Goal: Task Accomplishment & Management: Manage account settings

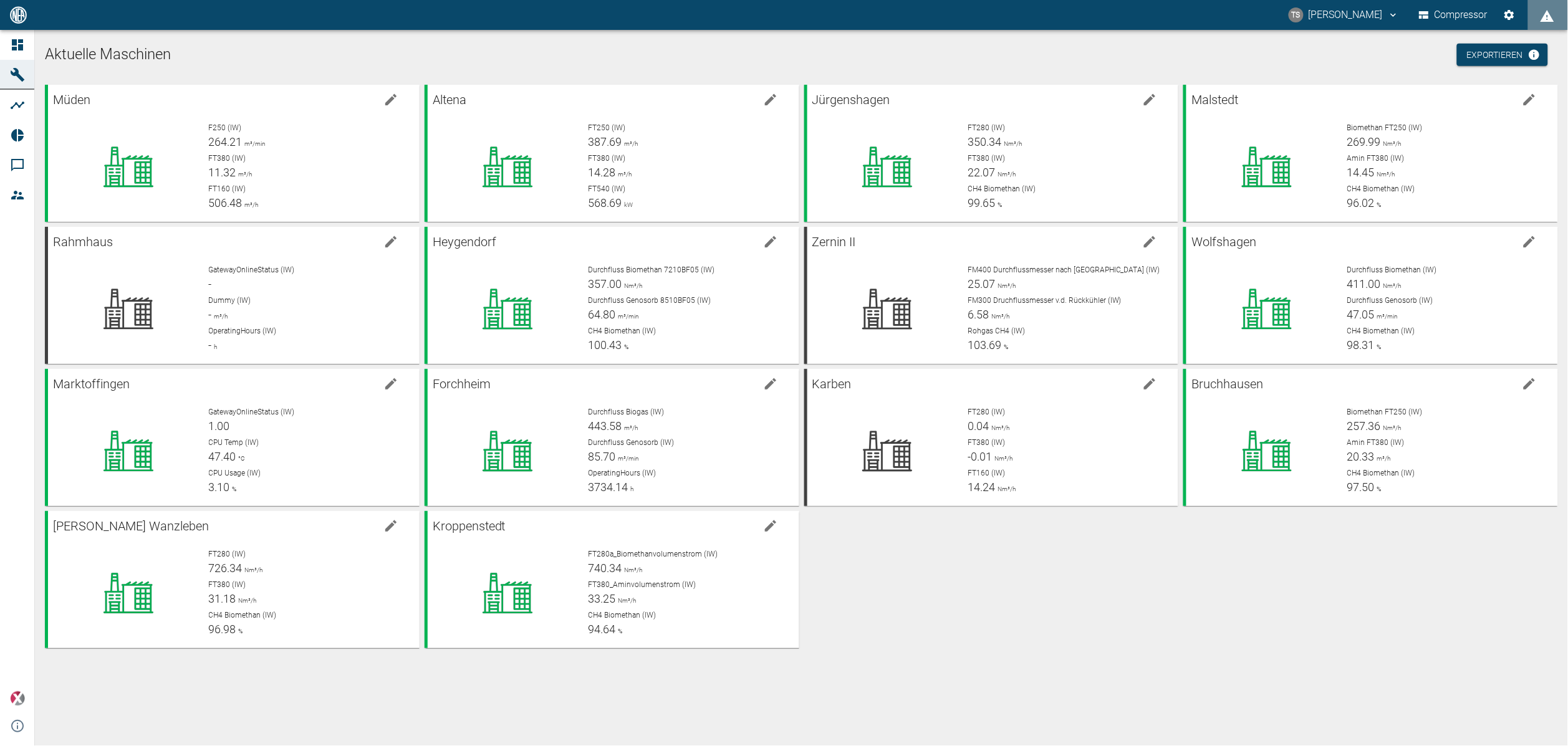
click at [1025, 610] on div "Müden F250 (IW) 264.21 m³/min FT380 (IW) 11.32 m³/h FT160 (IW) 506.48 m³/h Alte…" at bounding box center [799, 363] width 1518 height 568
click at [971, 582] on div "Müden F250 (IW) 264.21 m³/min FT380 (IW) 11.23 m³/h FT160 (IW) 508.85 m³/h Alte…" at bounding box center [799, 363] width 1518 height 568
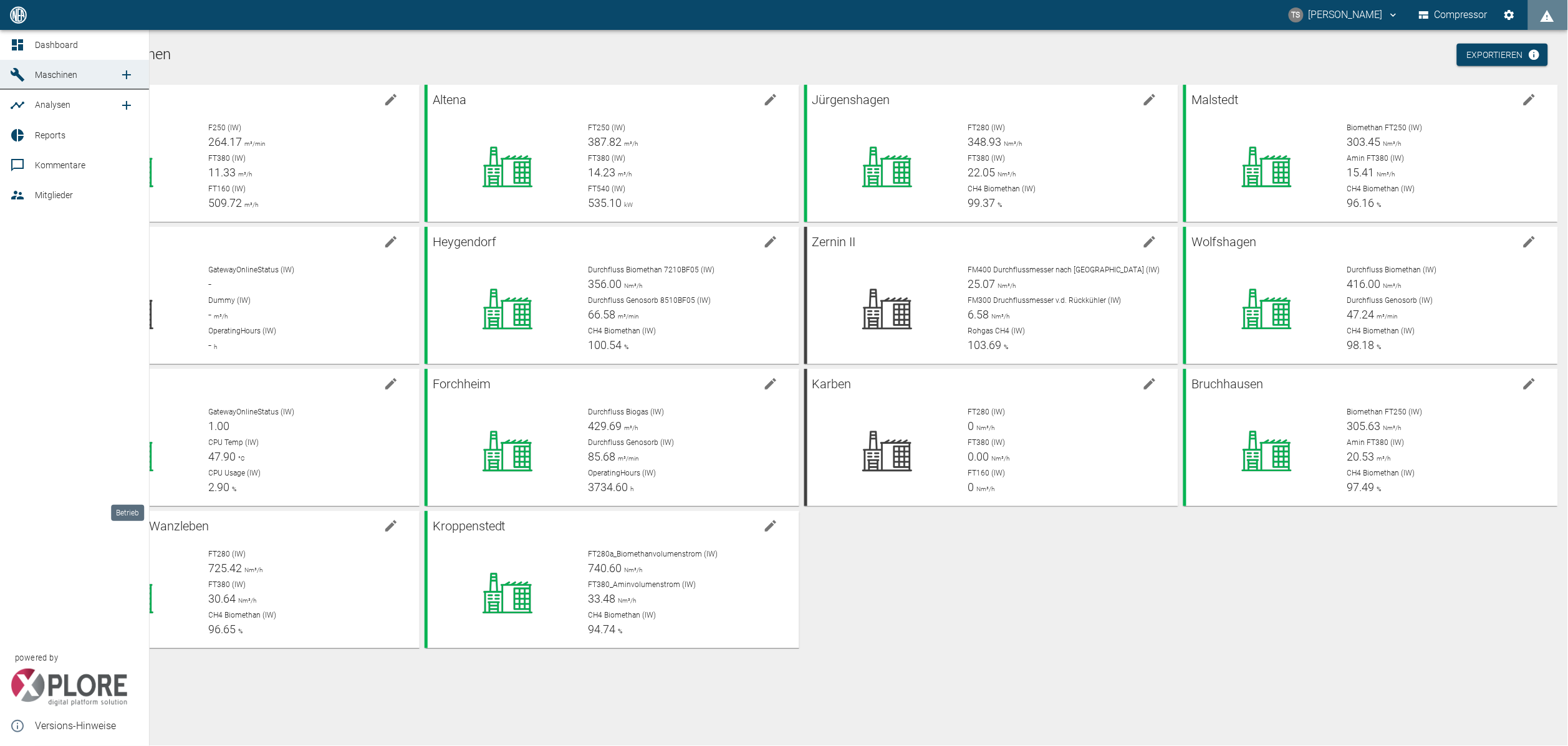
click at [56, 105] on span "Analysen" at bounding box center [53, 104] width 36 height 10
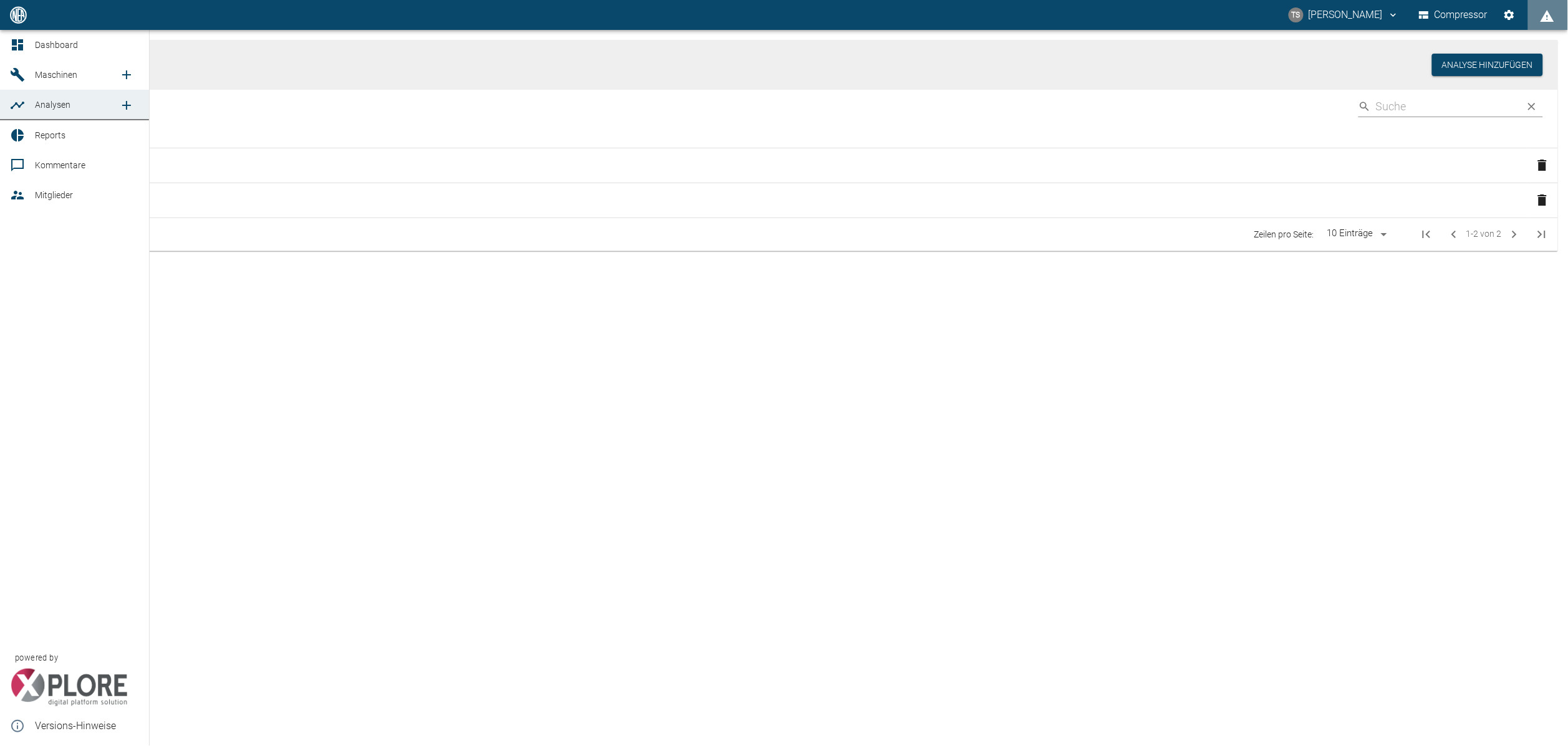
click at [76, 131] on span "Reports" at bounding box center [87, 135] width 104 height 15
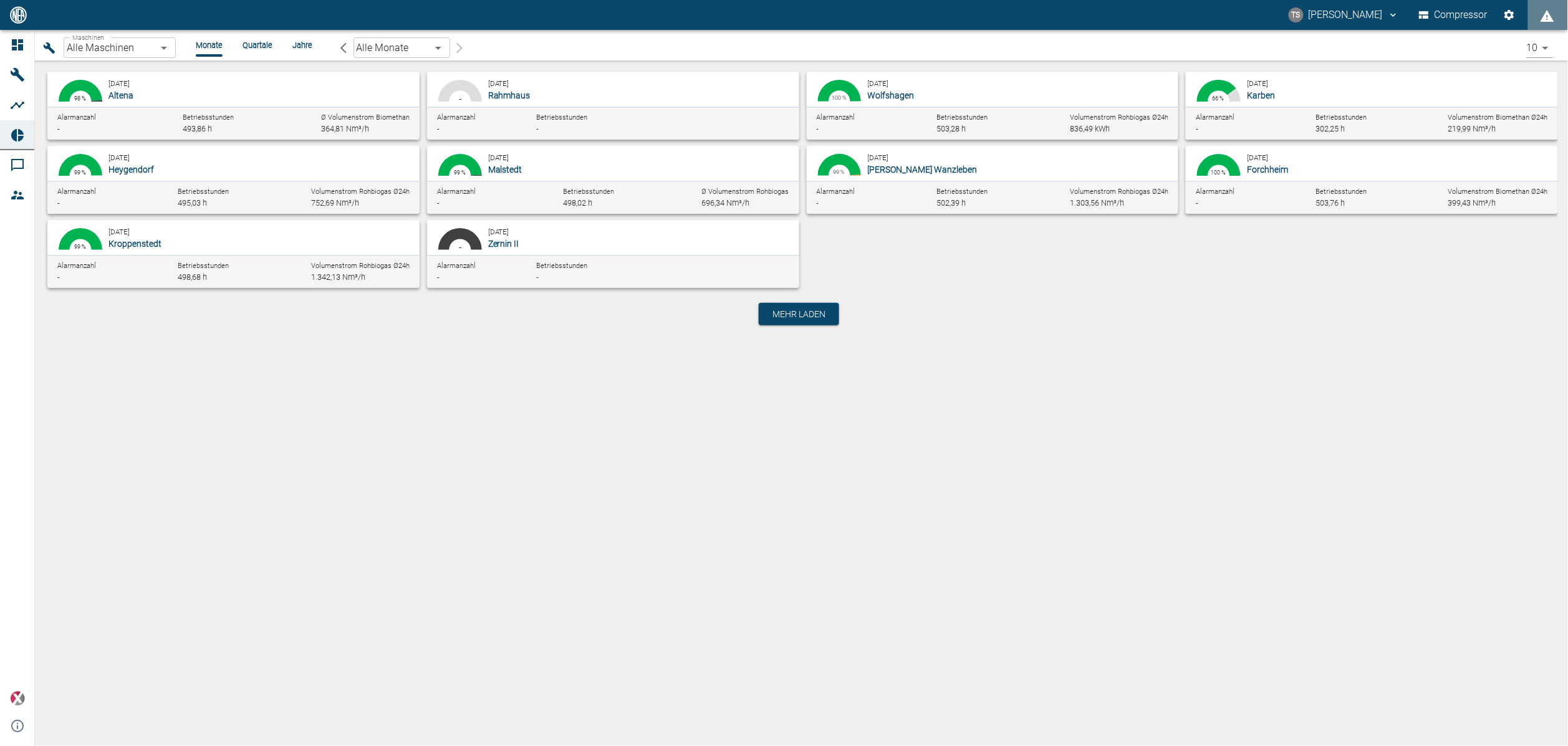
click at [397, 50] on body "TS Timo Streitbürger Compressor Dashboard Maschinen Analysen Reports Kommentare…" at bounding box center [784, 373] width 1568 height 746
click at [399, 96] on li "[DATE]" at bounding box center [400, 96] width 96 height 22
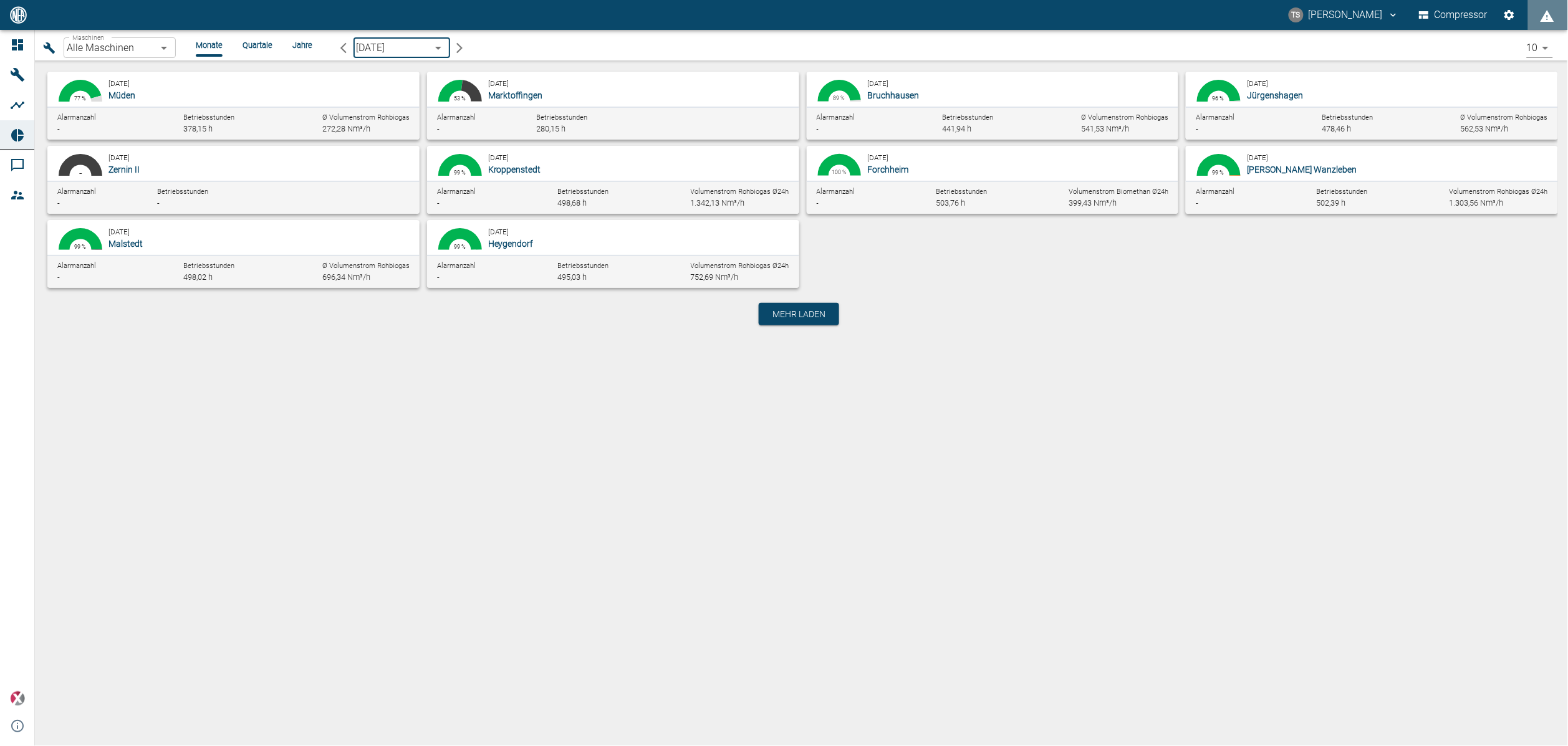
click at [1265, 90] on span "Jürgenshagen" at bounding box center [1274, 95] width 56 height 10
type input "381d891b-1471-48c8-b76d-f56620aafa3d"
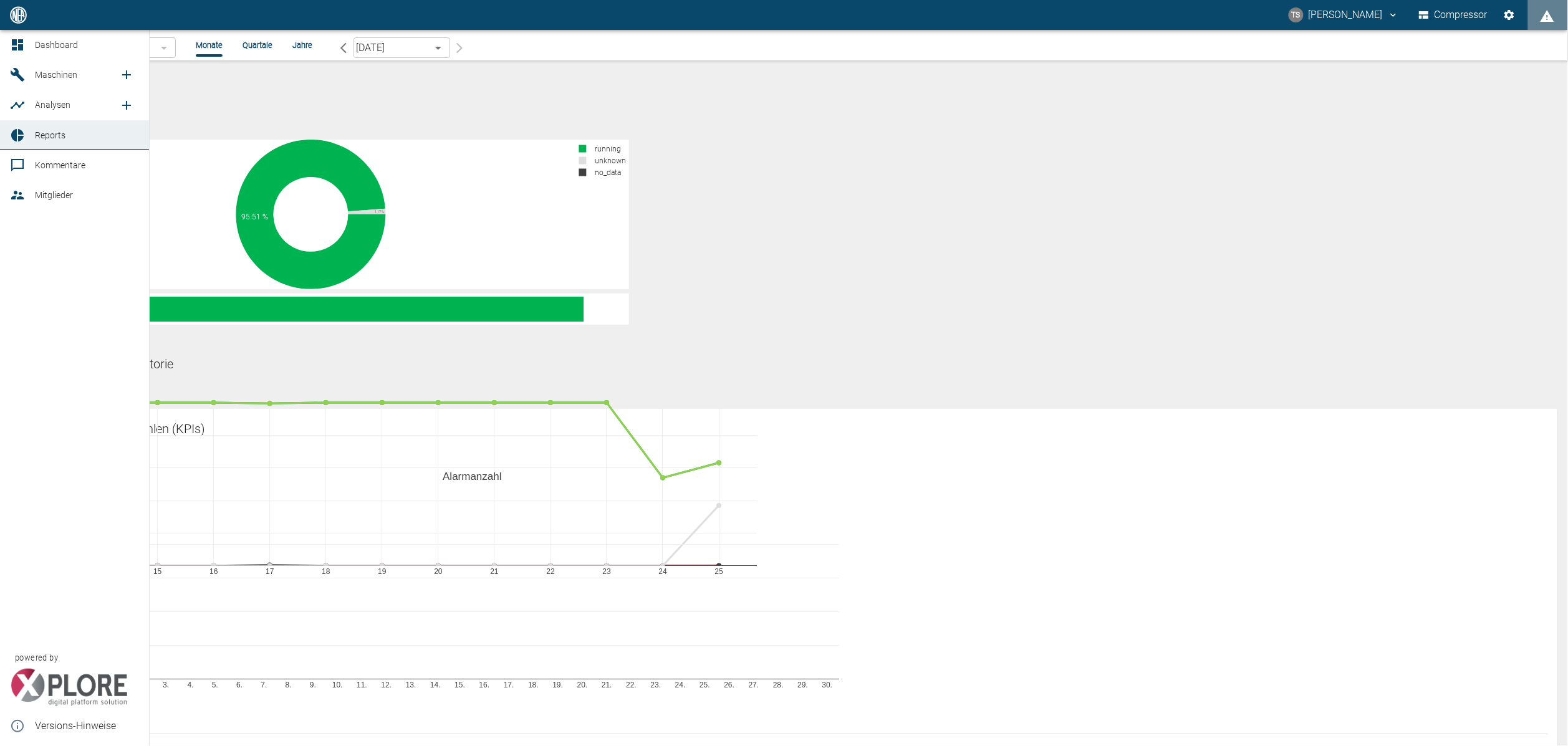
click at [46, 45] on span "Dashboard" at bounding box center [57, 44] width 43 height 10
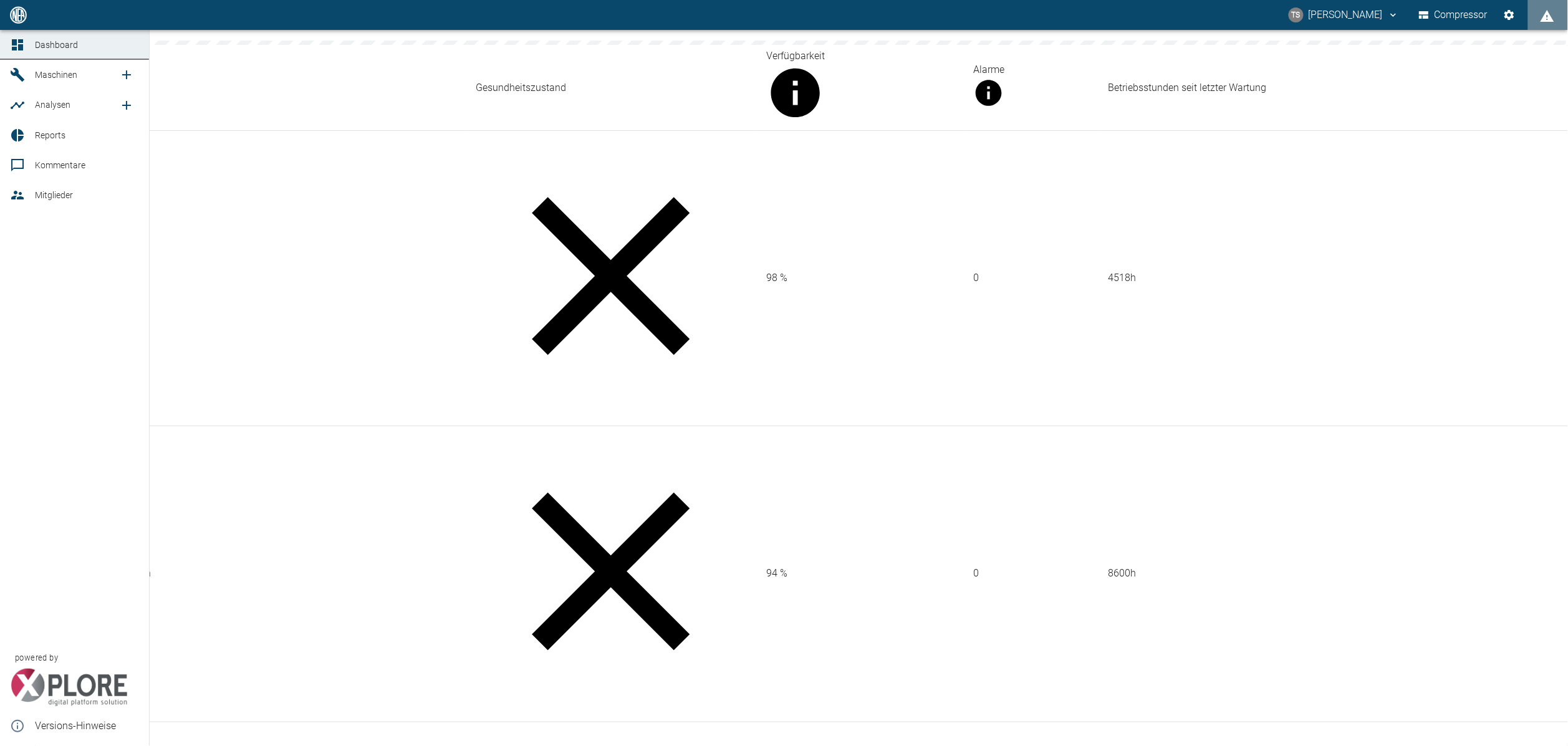
click at [13, 75] on icon at bounding box center [18, 75] width 13 height 13
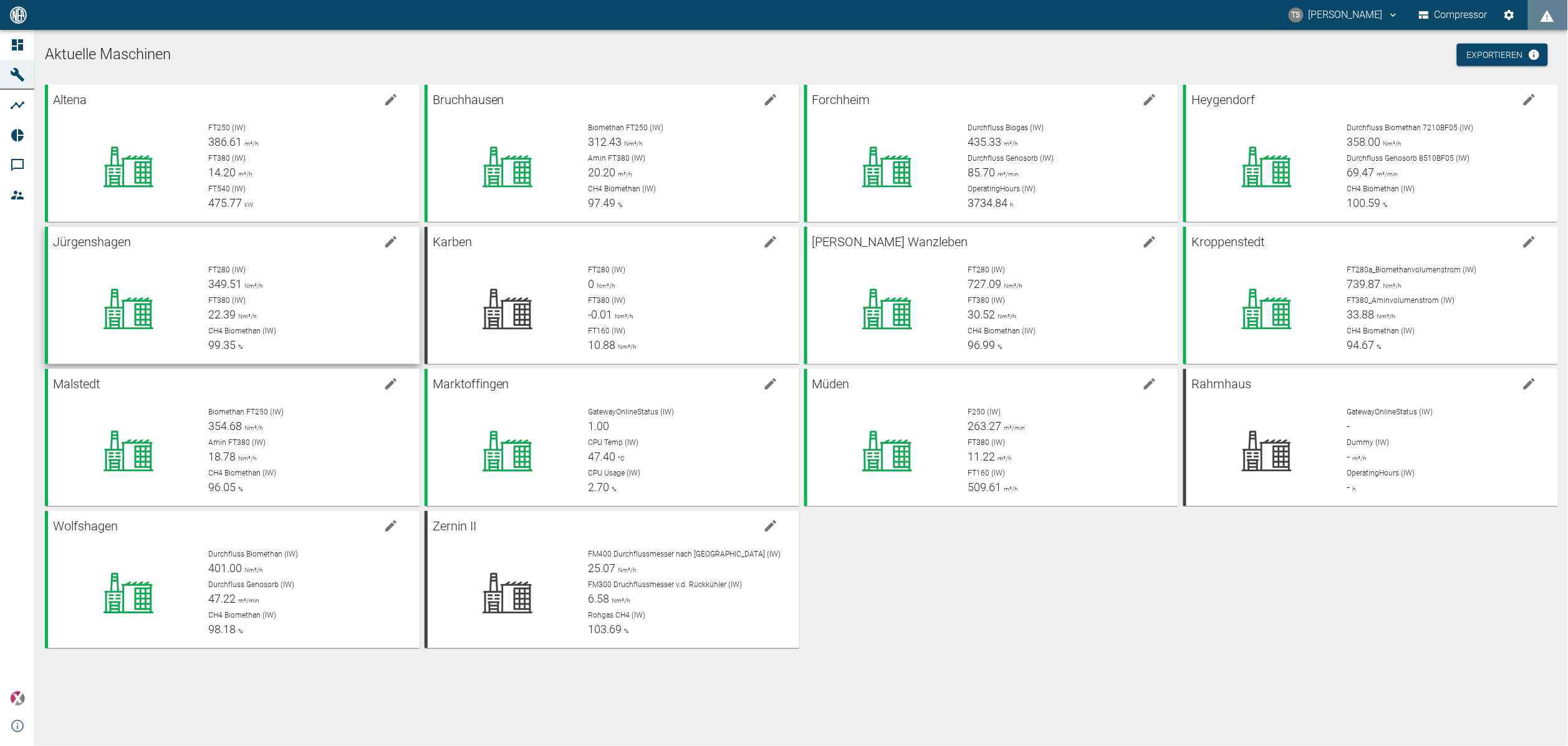
click at [270, 284] on div "FT280 (IW) 349.51 Nm³/h" at bounding box center [309, 278] width 201 height 28
click at [254, 275] on div "FT280 (IW) 348.85 Nm³/h" at bounding box center [309, 278] width 201 height 28
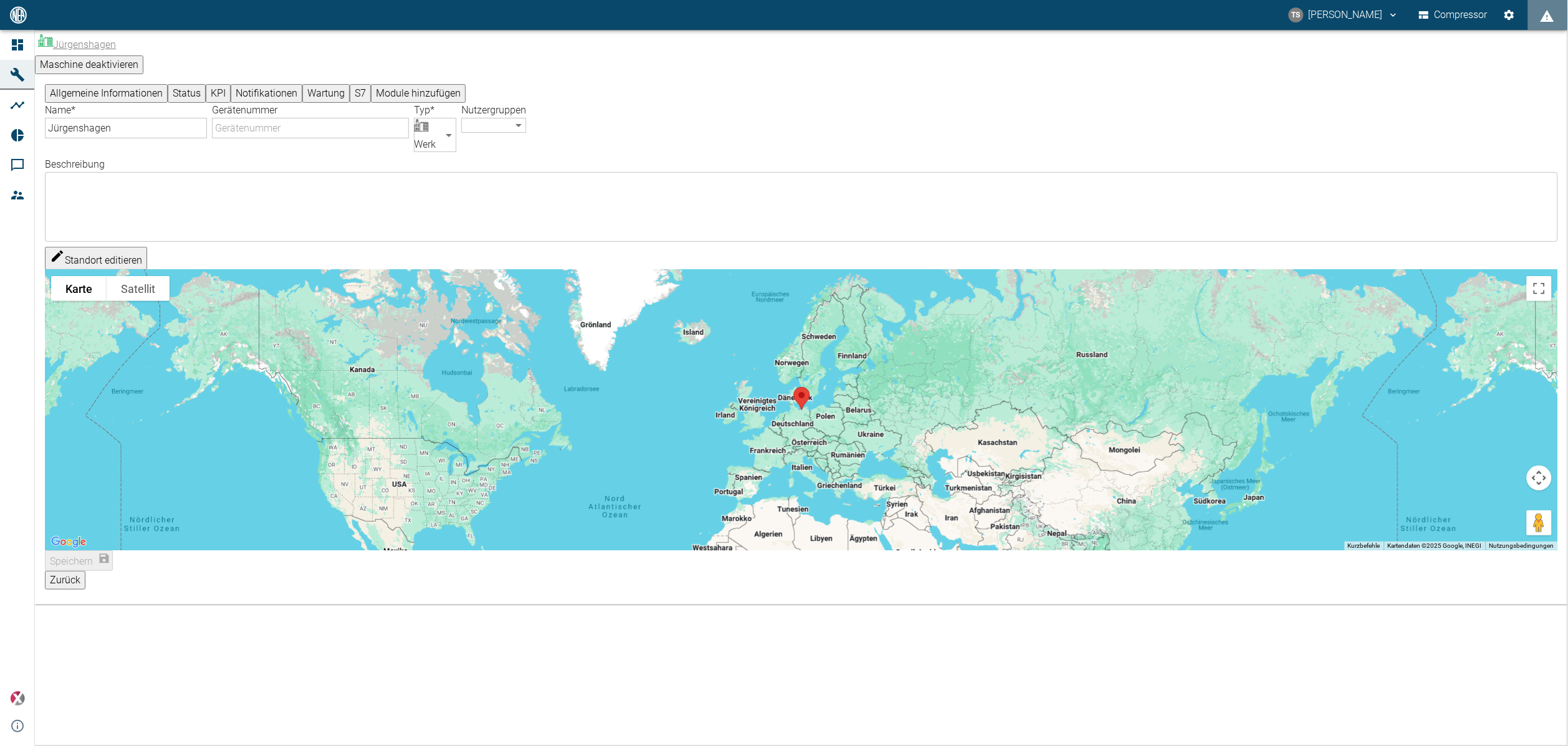
click at [231, 85] on button "KPI" at bounding box center [218, 94] width 25 height 19
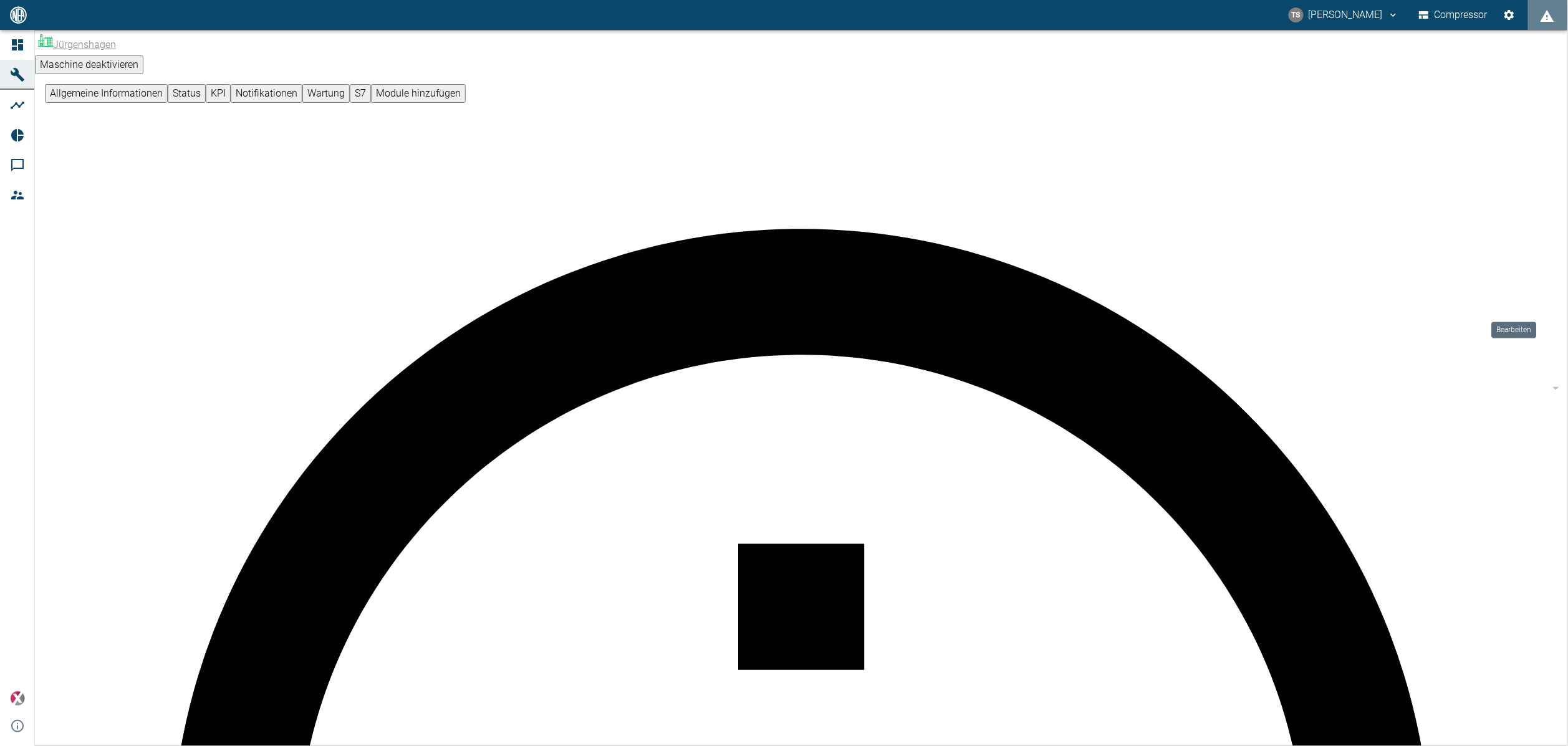
type input "Wärmeleistung aktuell"
type input "F160"
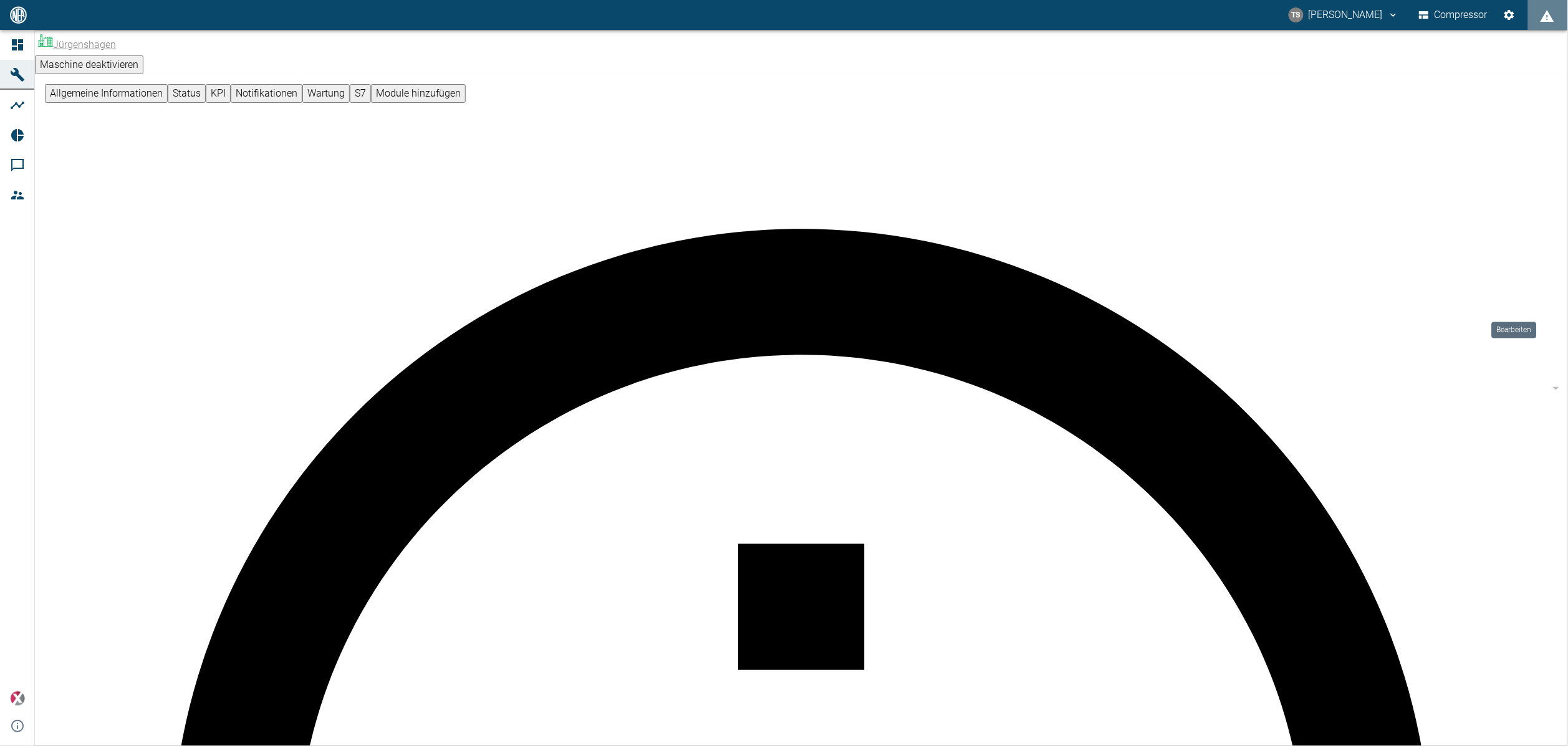
type input "F160"
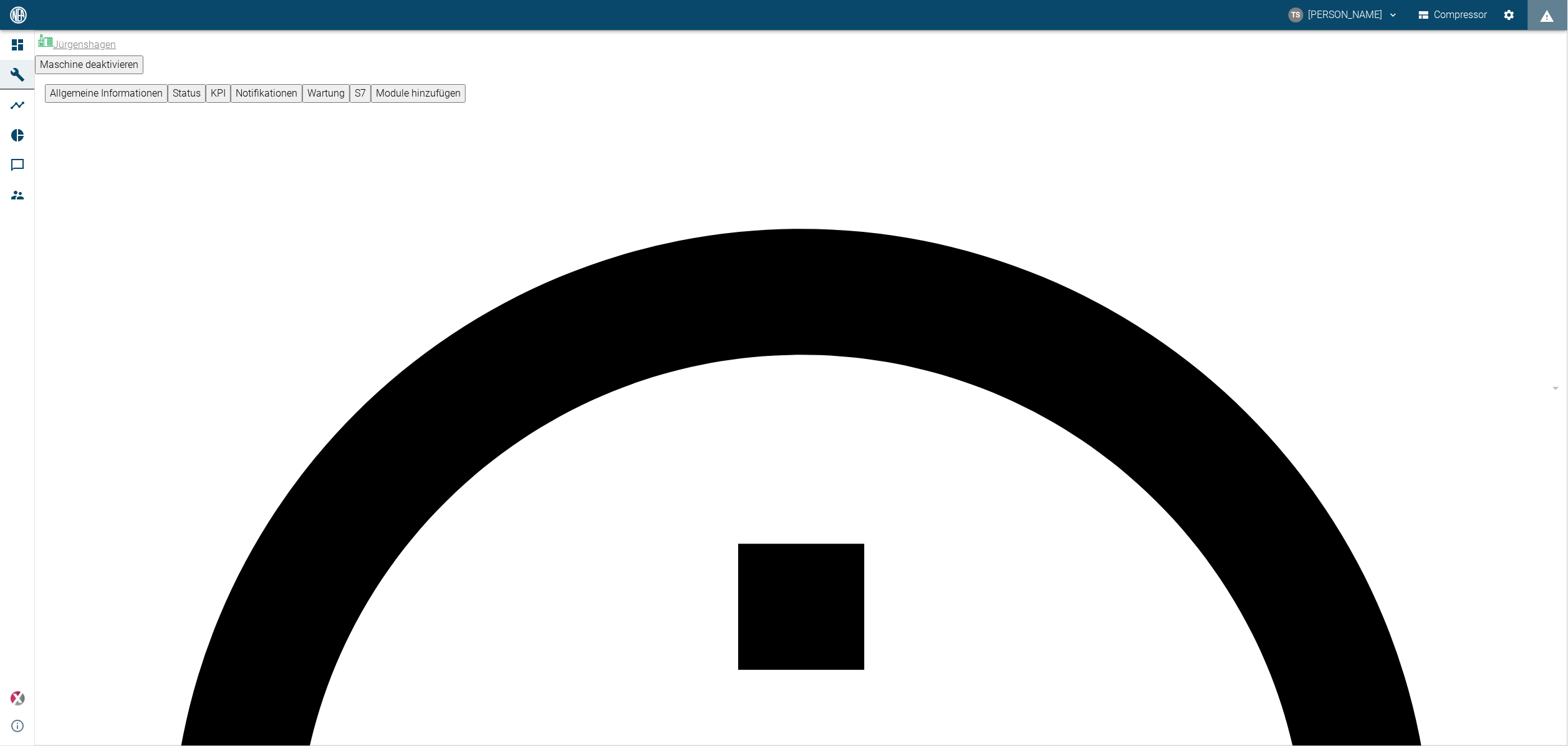
click at [53, 80] on span "Maschinen" at bounding box center [56, 75] width 42 height 10
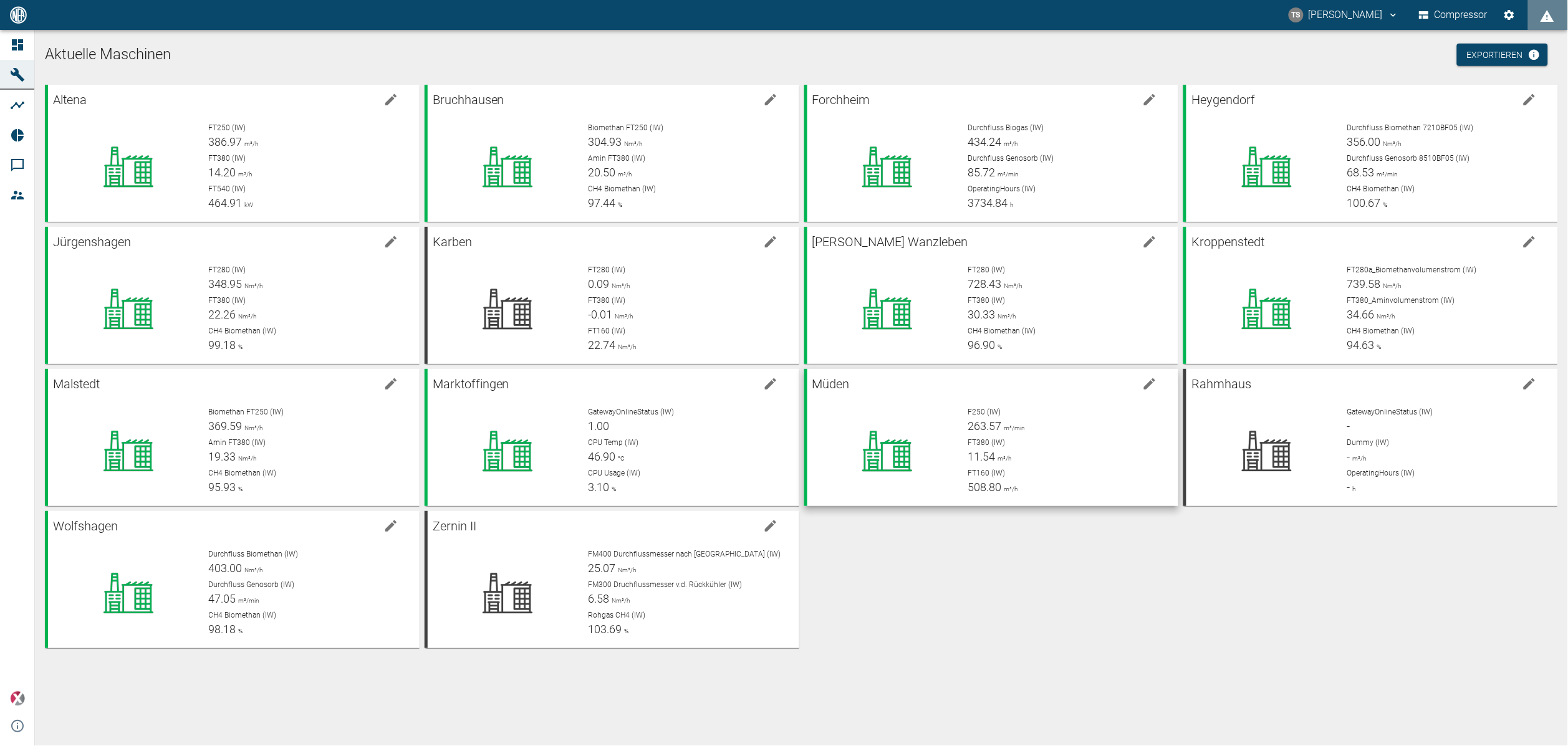
click at [1090, 397] on div "F250 (IW) 263.57 m³/min FT380 (IW) 11.54 m³/h FT160 (IW) 508.80 m³/h" at bounding box center [1062, 446] width 211 height 100
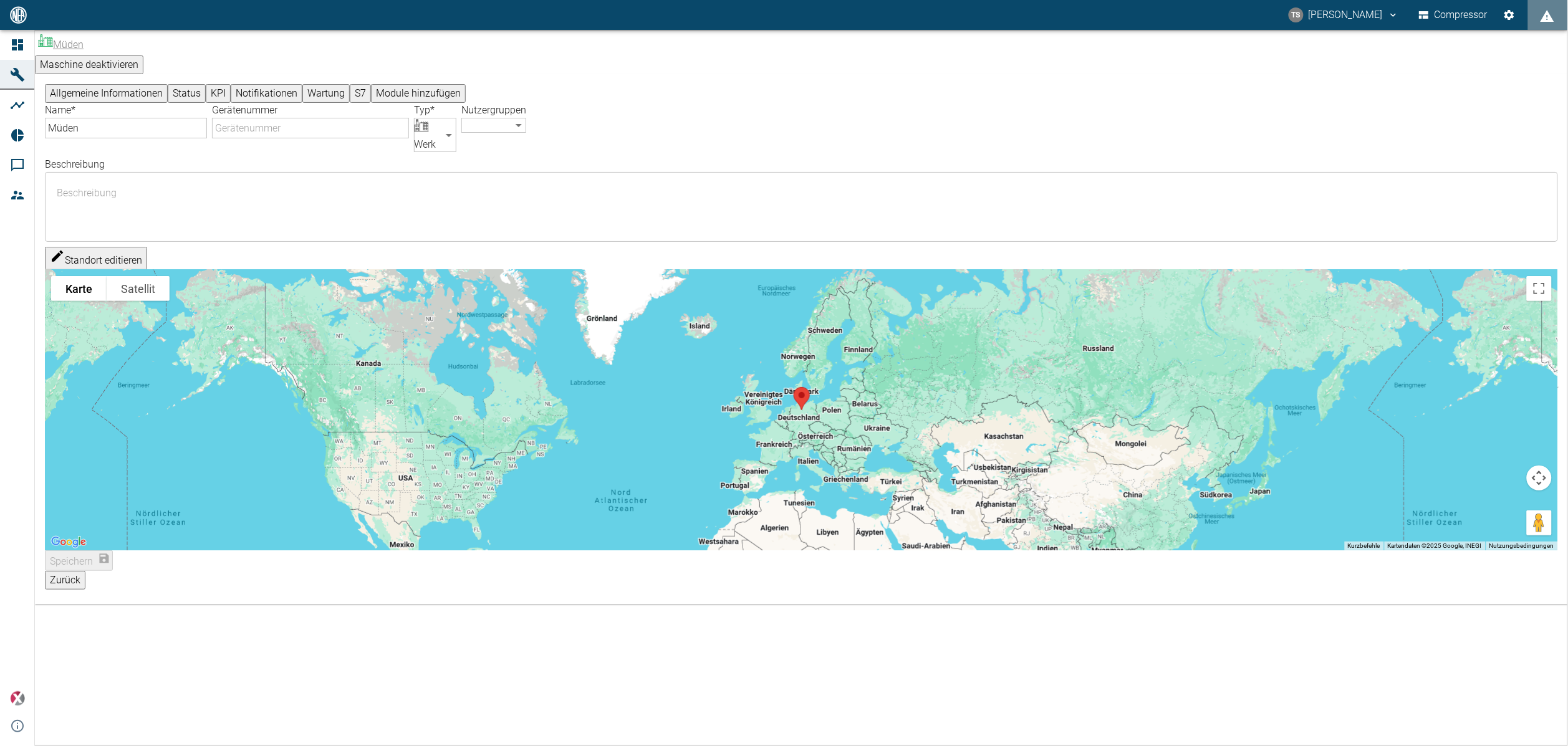
click at [231, 84] on button "KPI" at bounding box center [218, 94] width 25 height 19
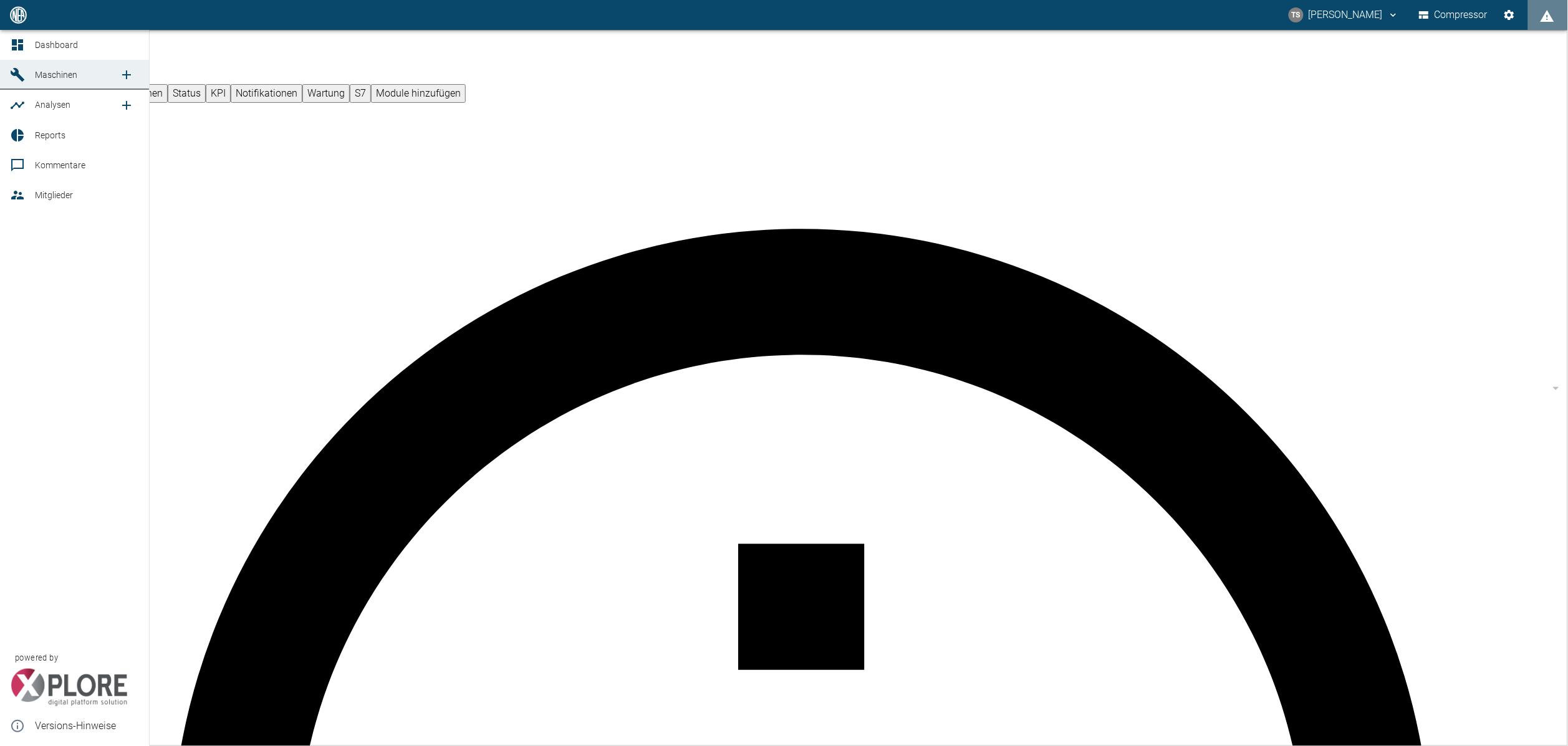
click at [55, 83] on link "Maschinen" at bounding box center [74, 75] width 149 height 30
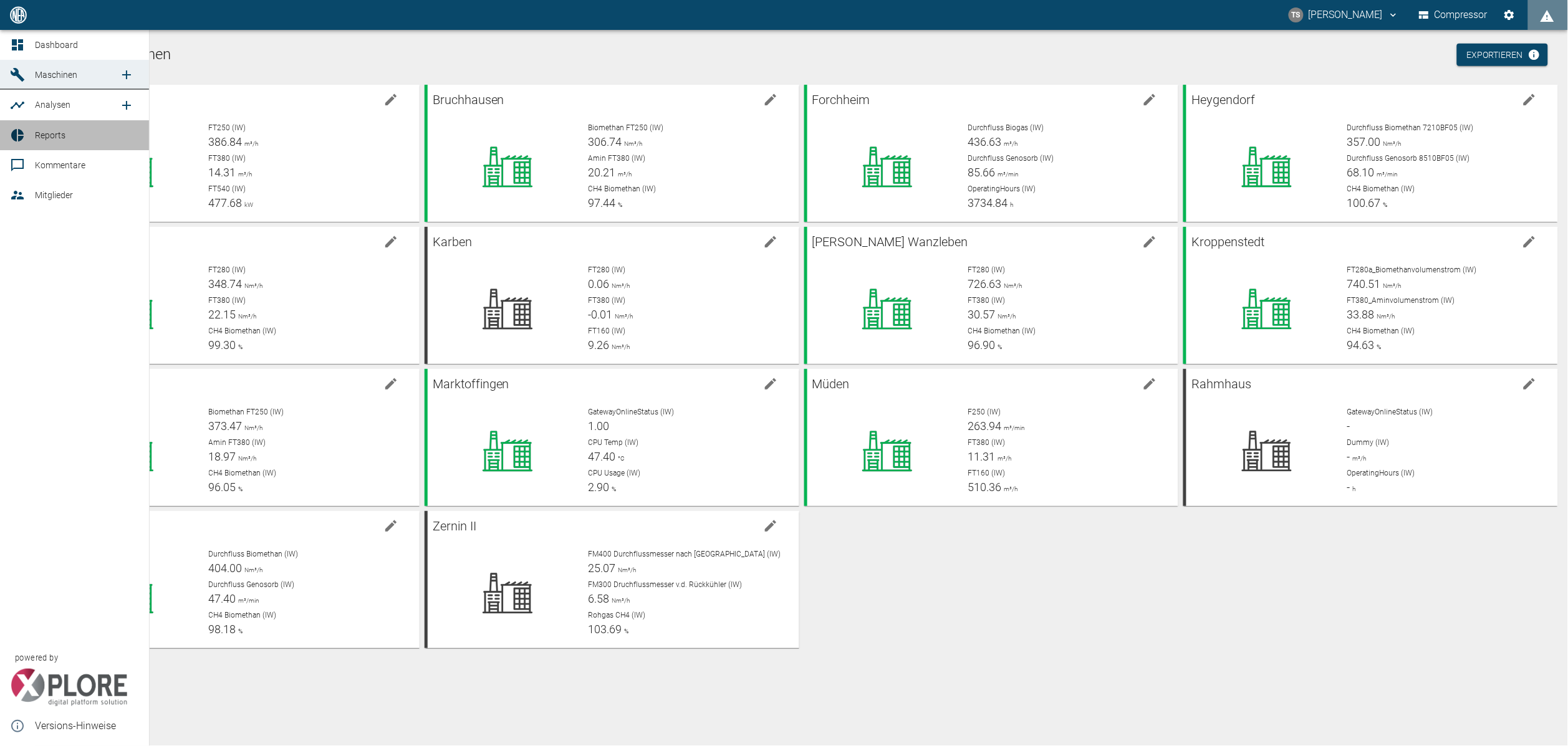
click at [64, 137] on span "Reports" at bounding box center [50, 135] width 30 height 10
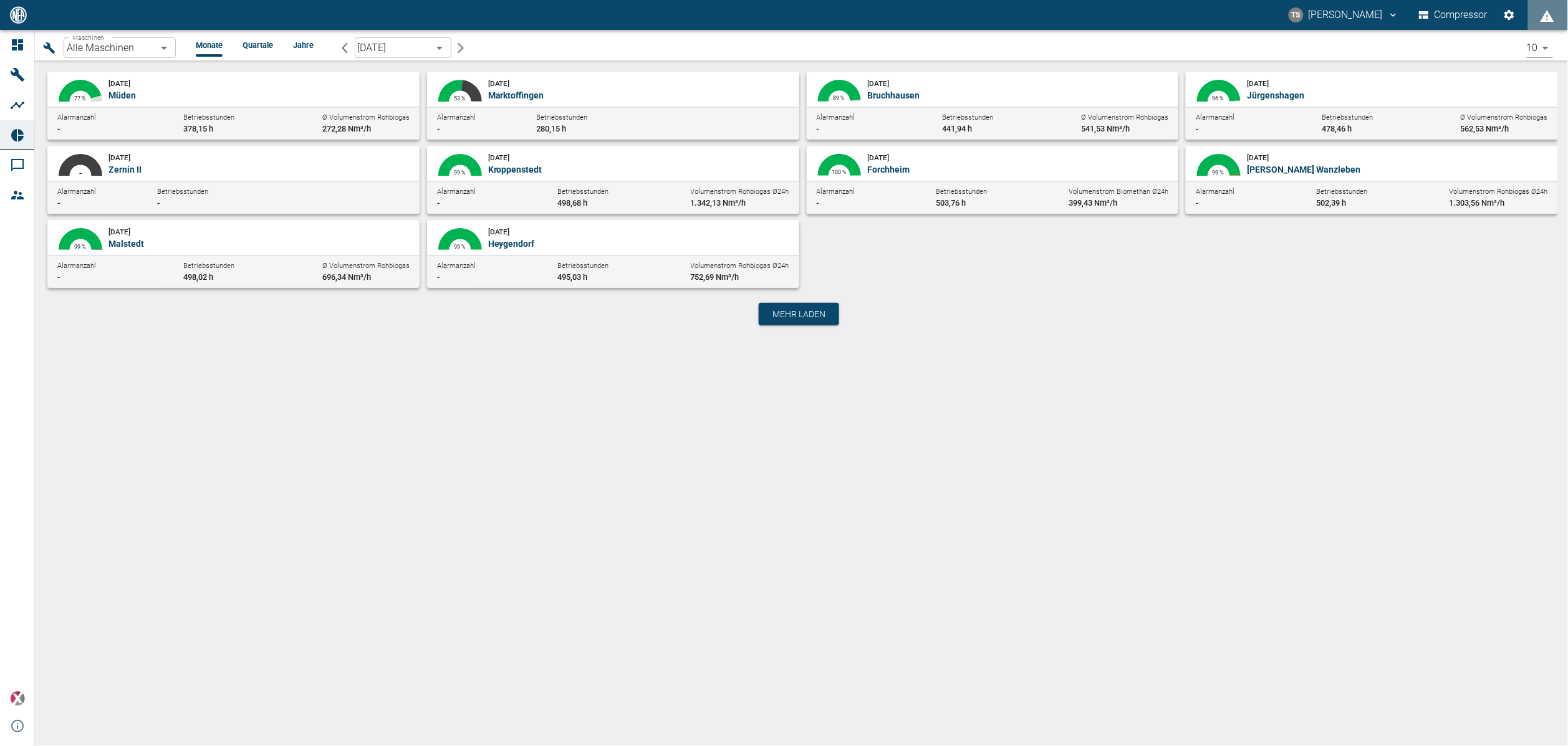
click at [158, 47] on body "TS Timo Streitbürger Compressor Dashboard Maschinen Analysen Reports Kommentare…" at bounding box center [784, 373] width 1568 height 746
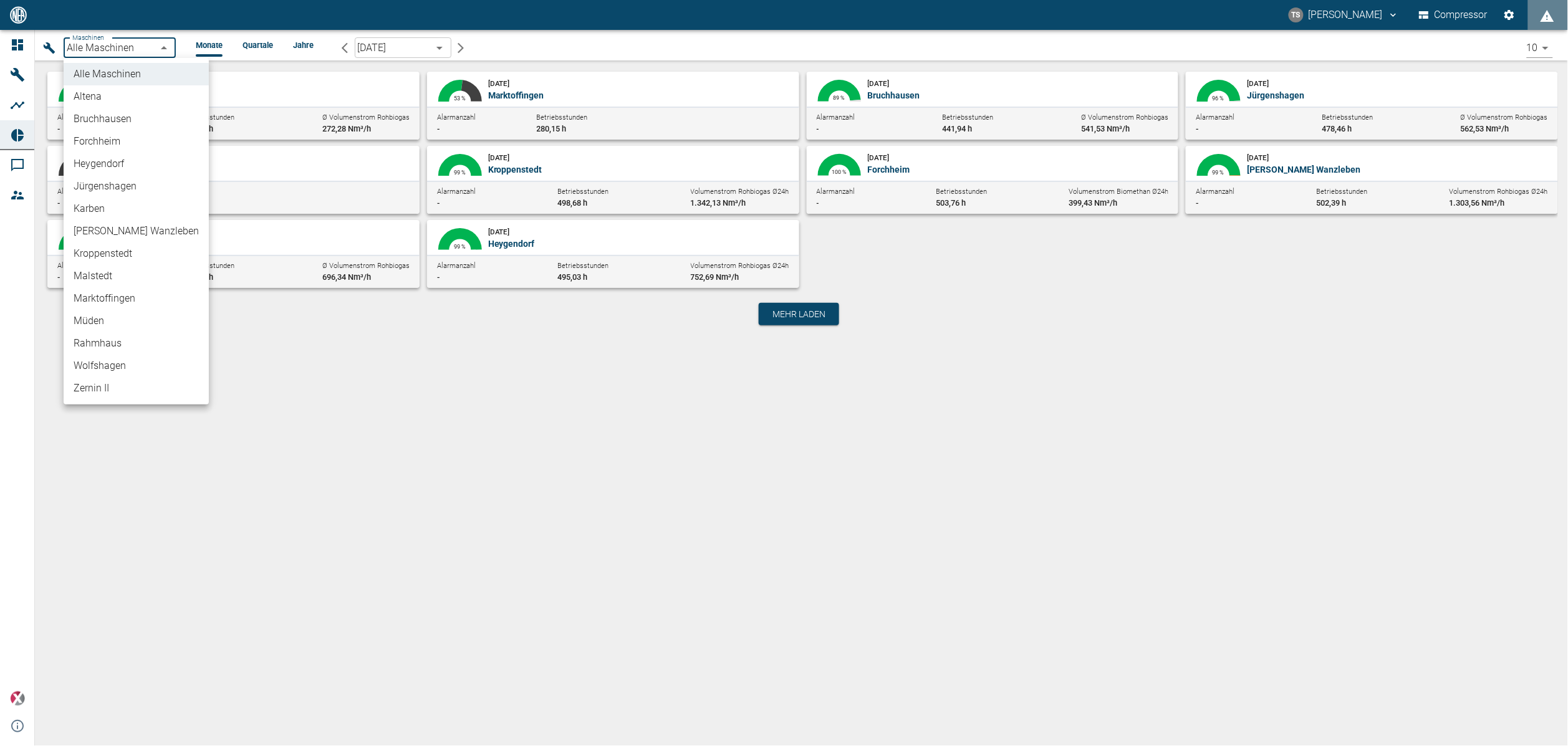
click at [114, 179] on li "Jürgenshagen" at bounding box center [135, 186] width 145 height 22
type input "381d891b-1471-48c8-b76d-f56620aafa3d"
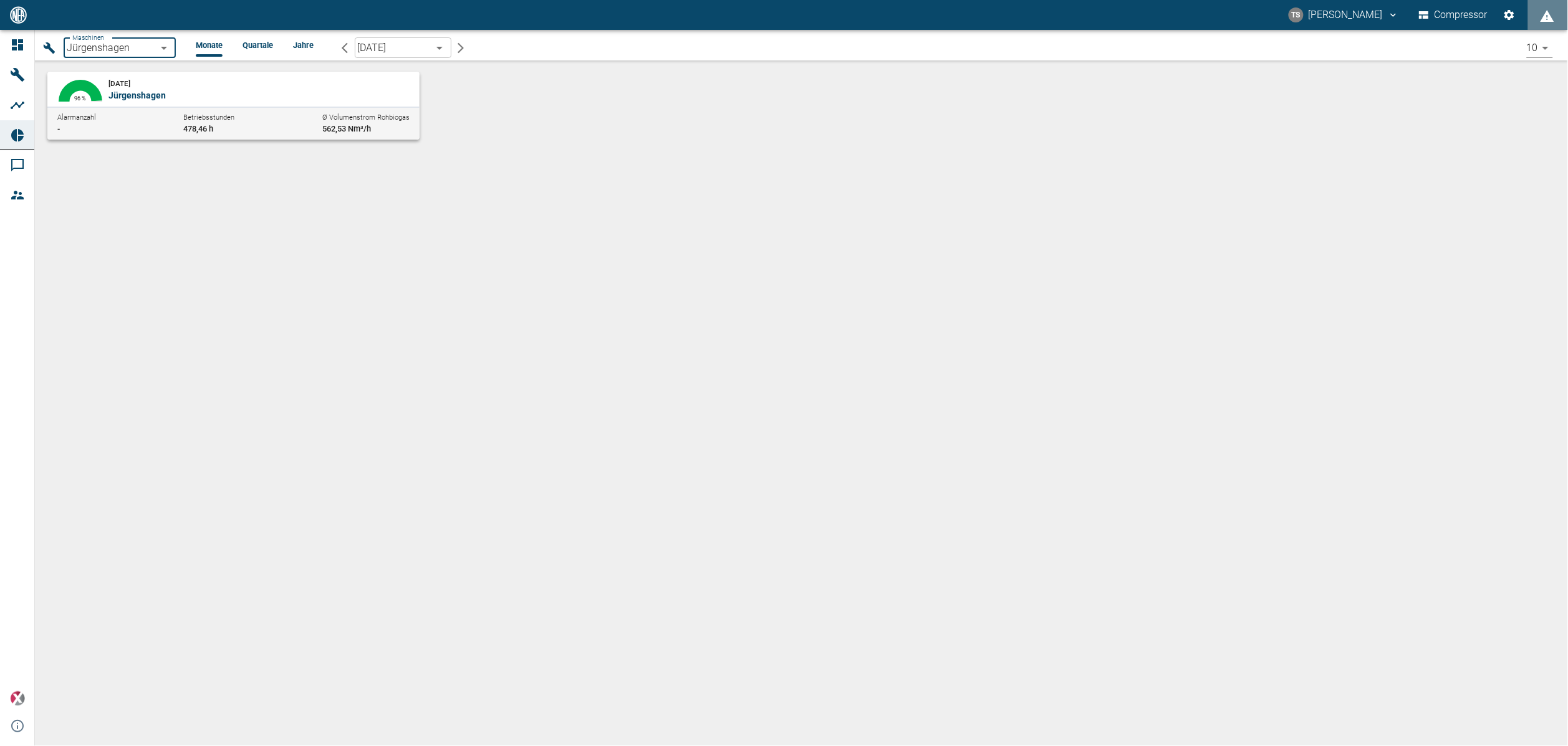
click at [183, 94] on p "Jürgenshagen" at bounding box center [257, 95] width 297 height 12
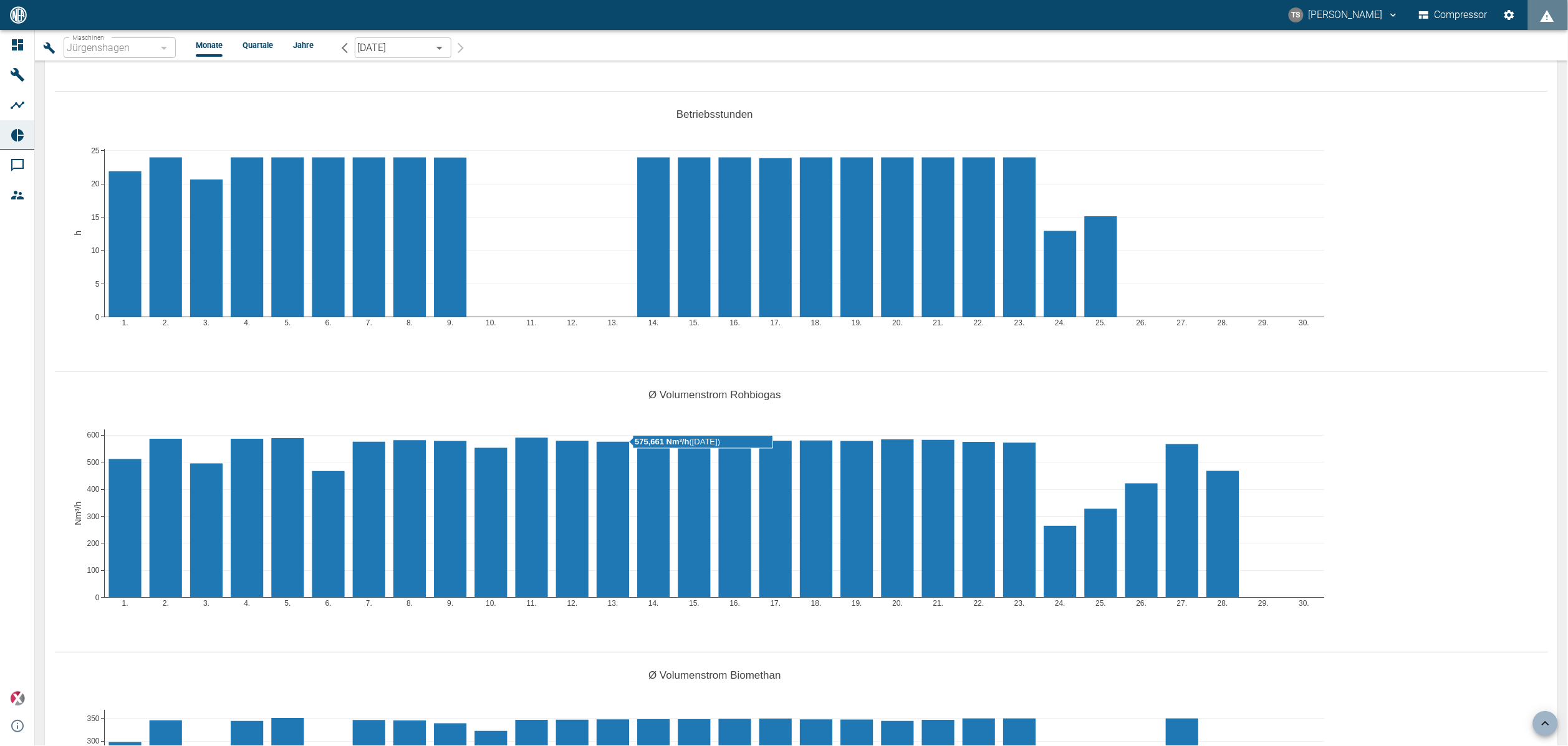
scroll to position [654, 0]
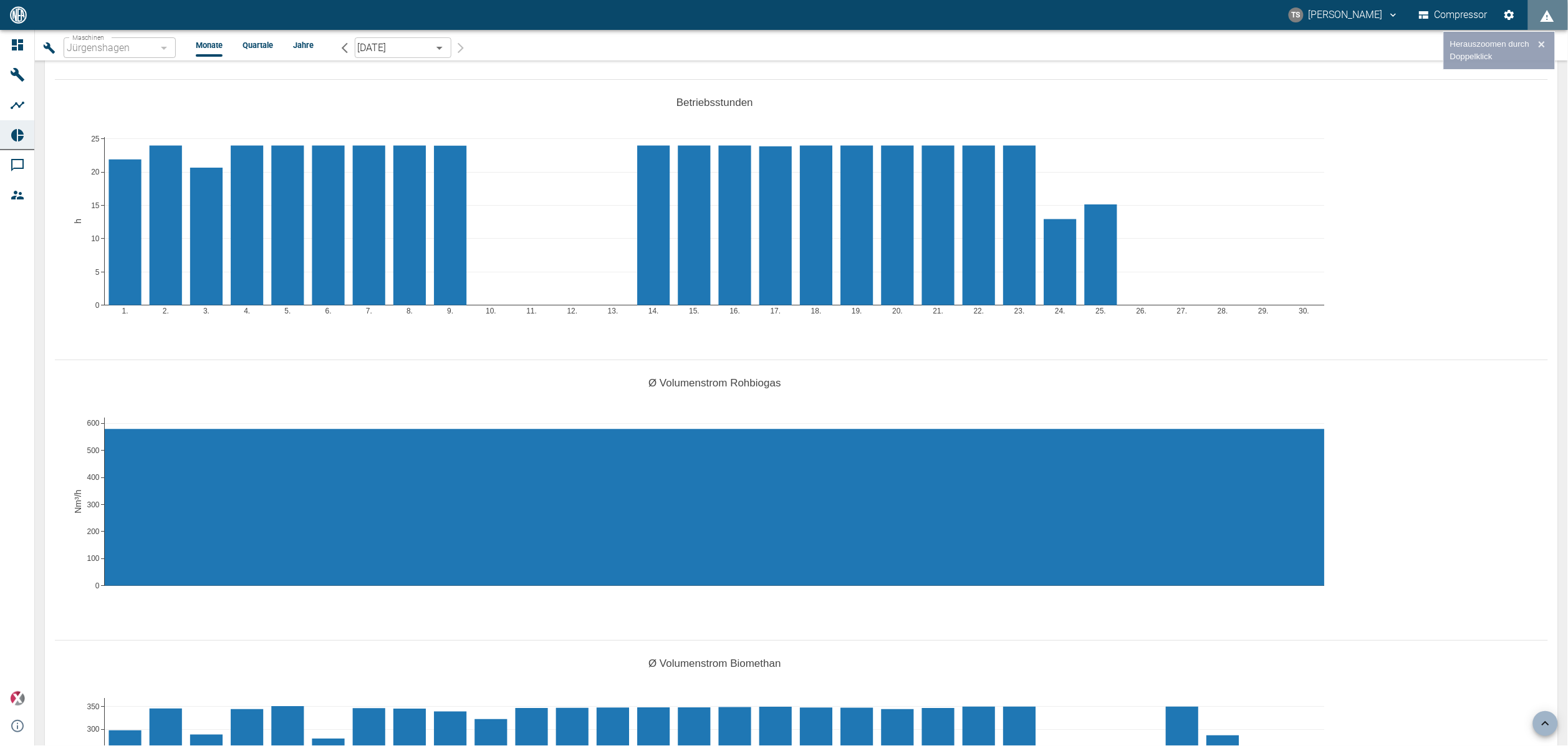
click at [975, 355] on div "0 100 200 300 400 500 600 Ø Volumenstrom Rohbiogas Nm³/h" at bounding box center [801, 495] width 1493 height 280
click at [371, 355] on div "0 100 200 300 400 500 600 Ø Volumenstrom Rohbiogas Nm³/h" at bounding box center [801, 495] width 1493 height 280
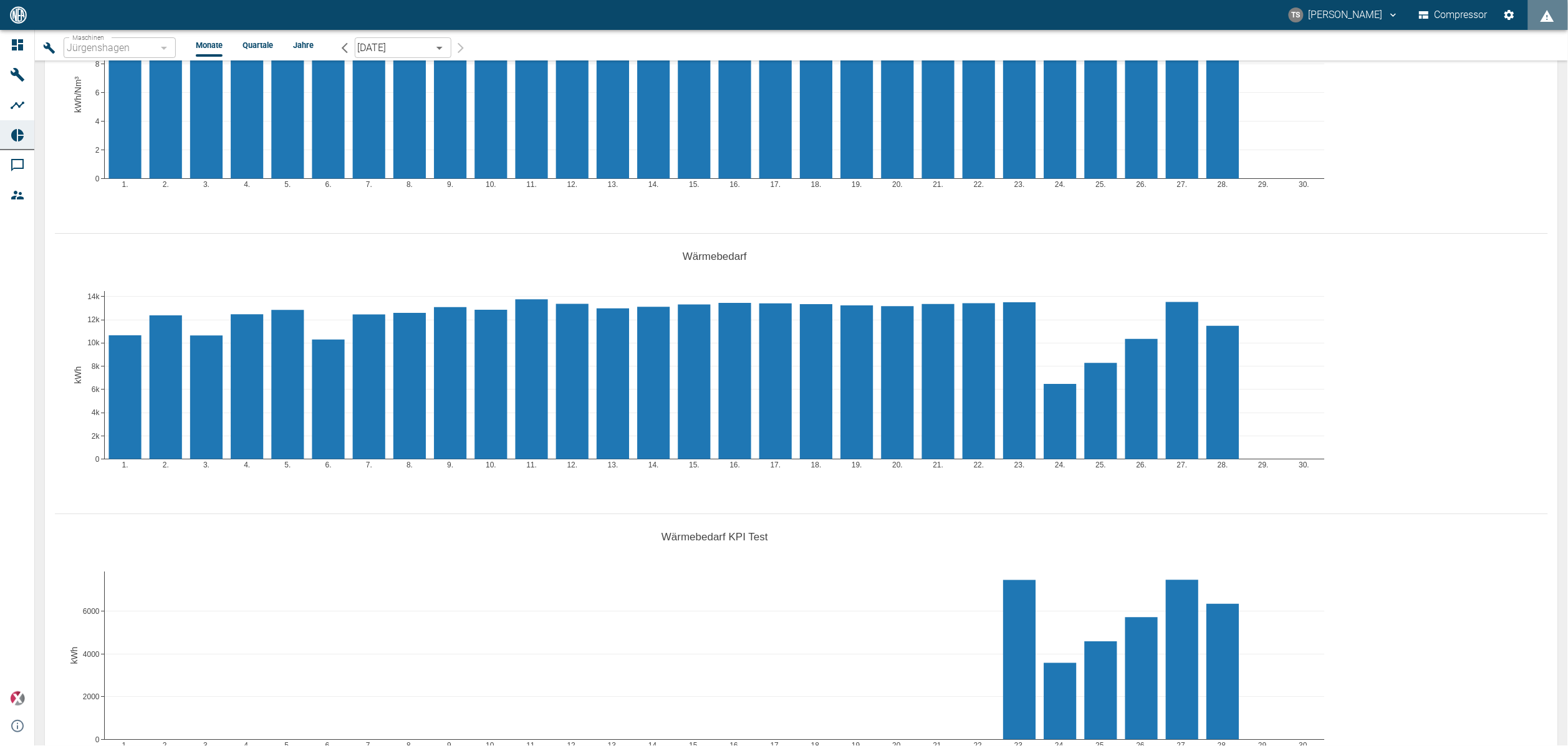
scroll to position [1589, 0]
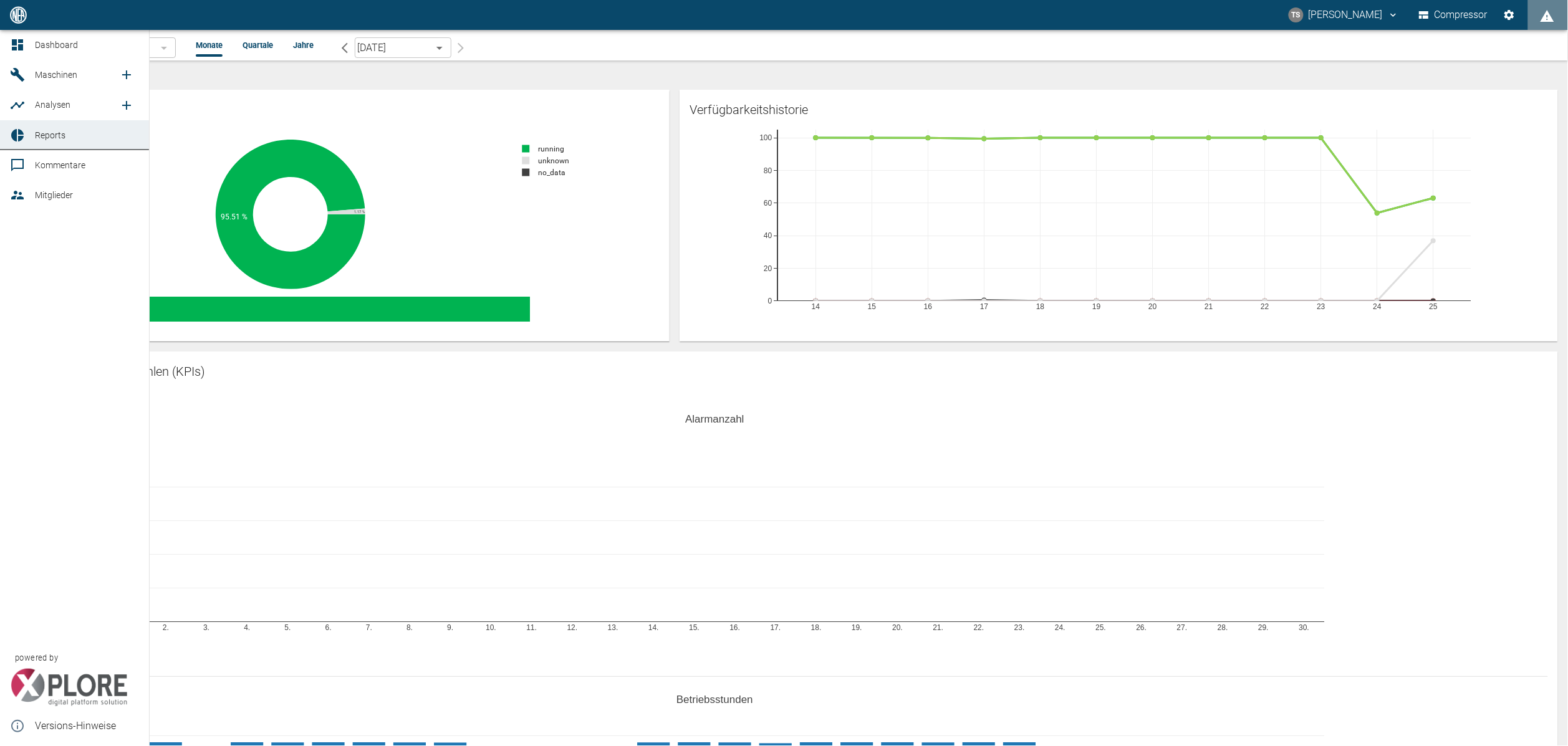
click at [23, 132] on icon at bounding box center [18, 135] width 15 height 15
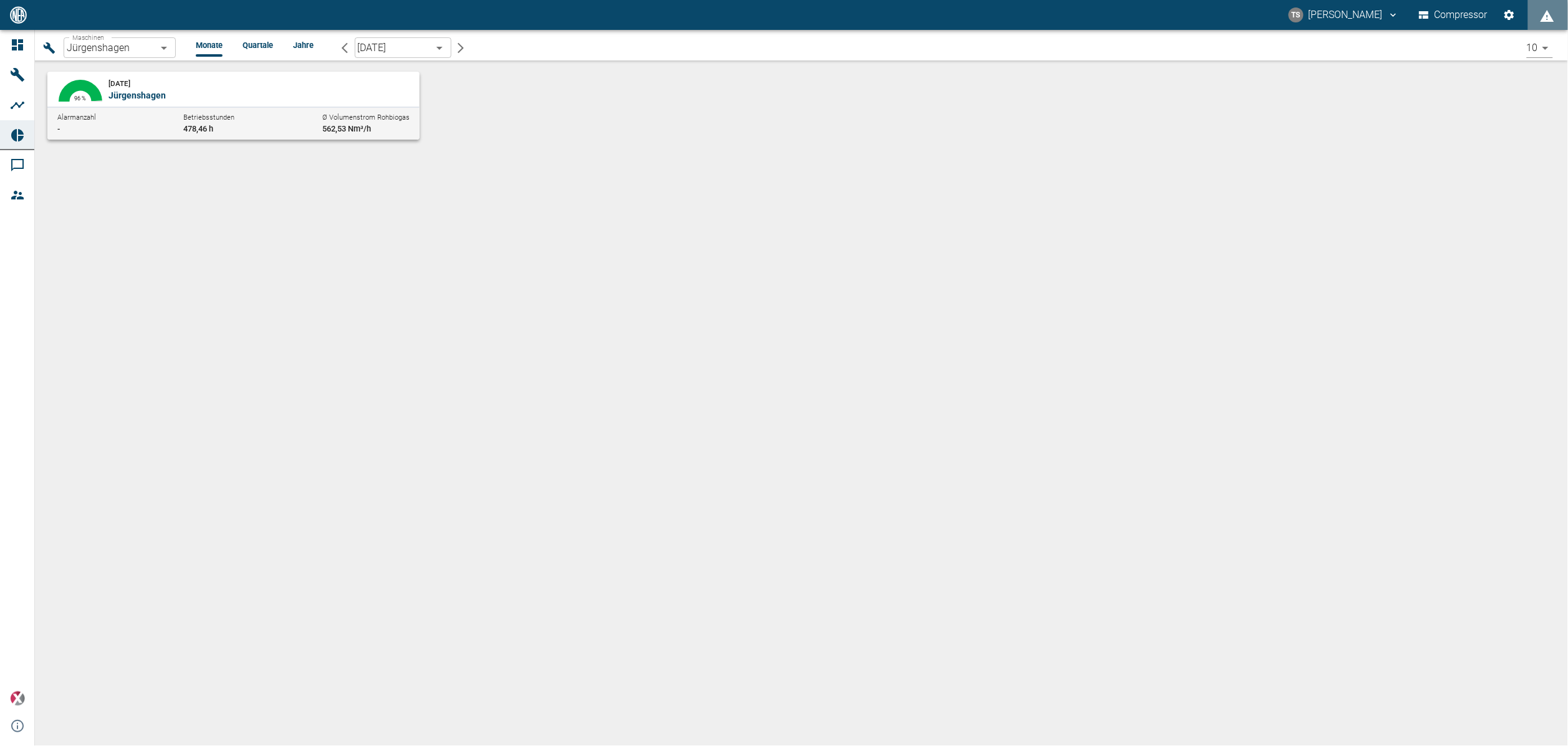
click at [135, 46] on body "TS [PERSON_NAME] Compressor Dashboard Maschinen Analysen Reports Kommentare Mit…" at bounding box center [784, 373] width 1568 height 746
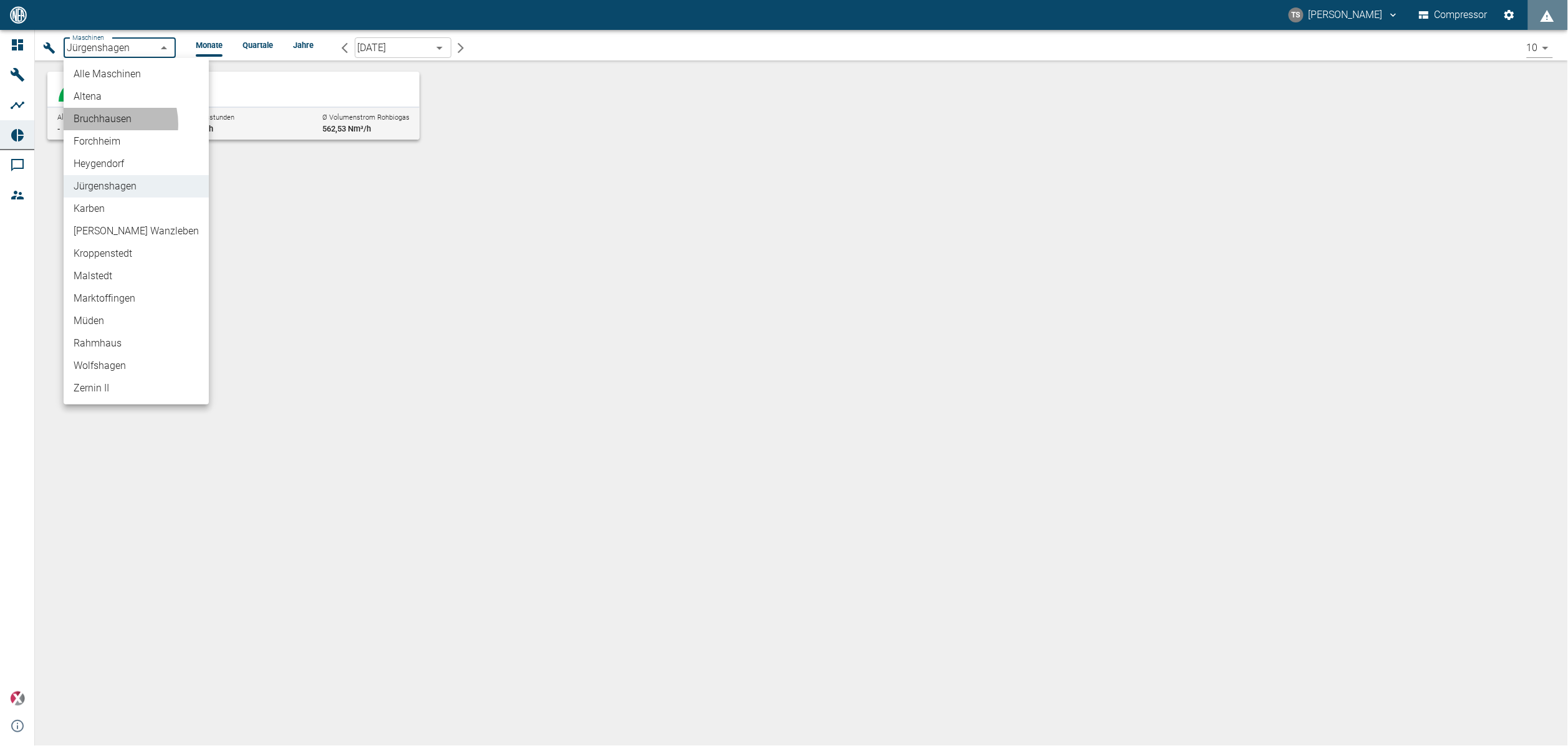
click at [102, 124] on li "Bruchhausen" at bounding box center [135, 119] width 145 height 22
type input "af7d40c2-c812-4a17-a281-d871ce7187b0"
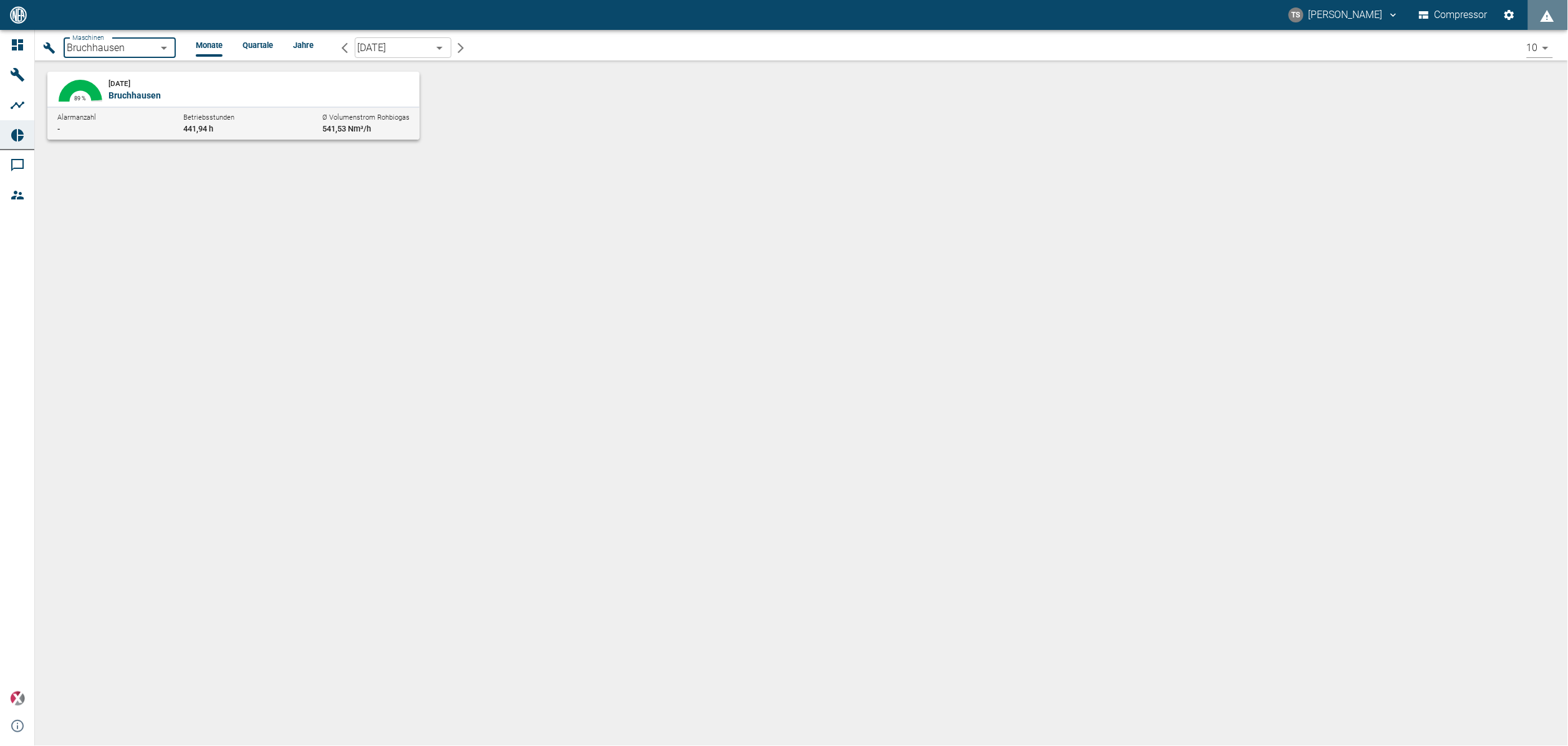
click at [130, 87] on span "[DATE]" at bounding box center [119, 83] width 22 height 10
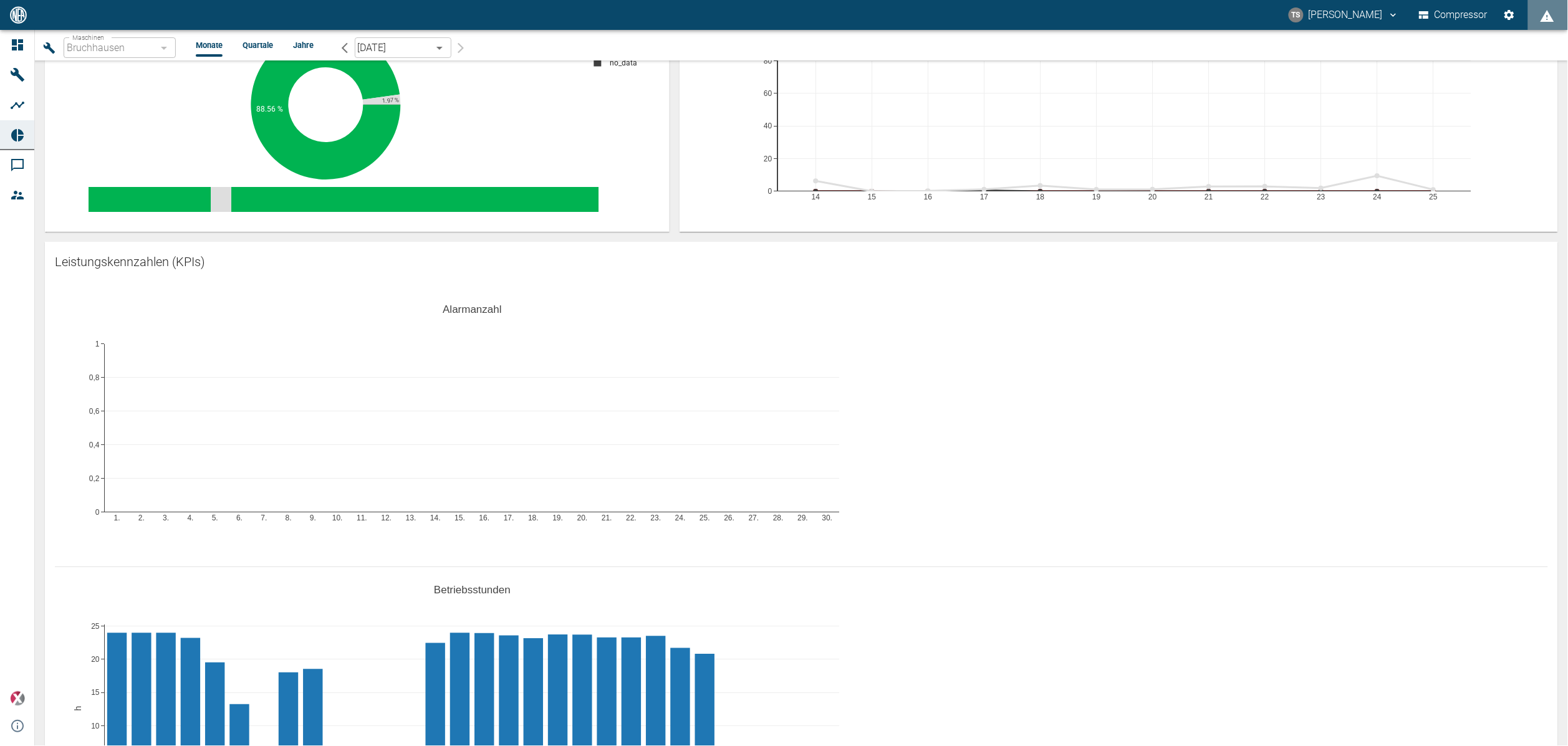
scroll to position [94, 0]
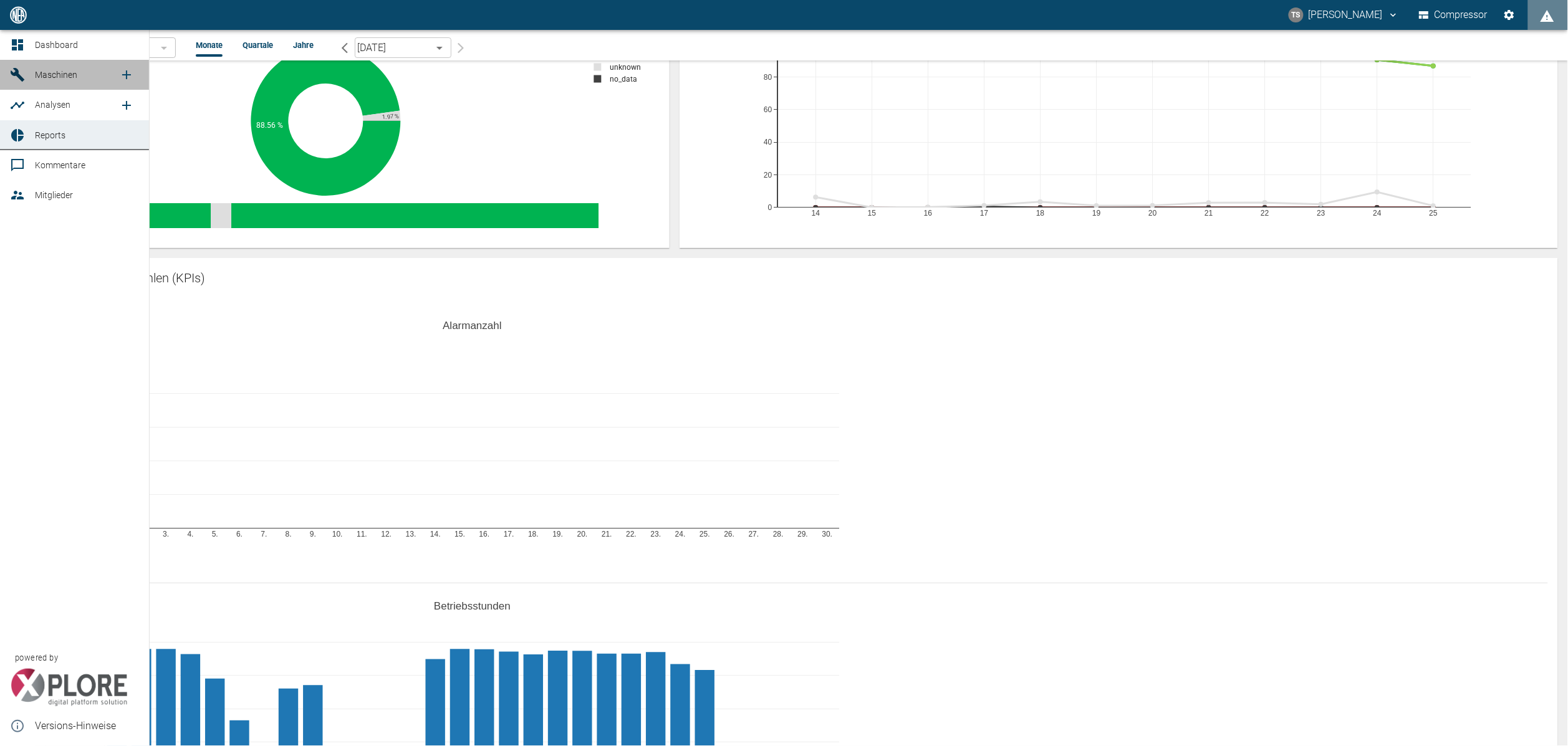
click at [43, 65] on link "Maschinen" at bounding box center [74, 75] width 149 height 30
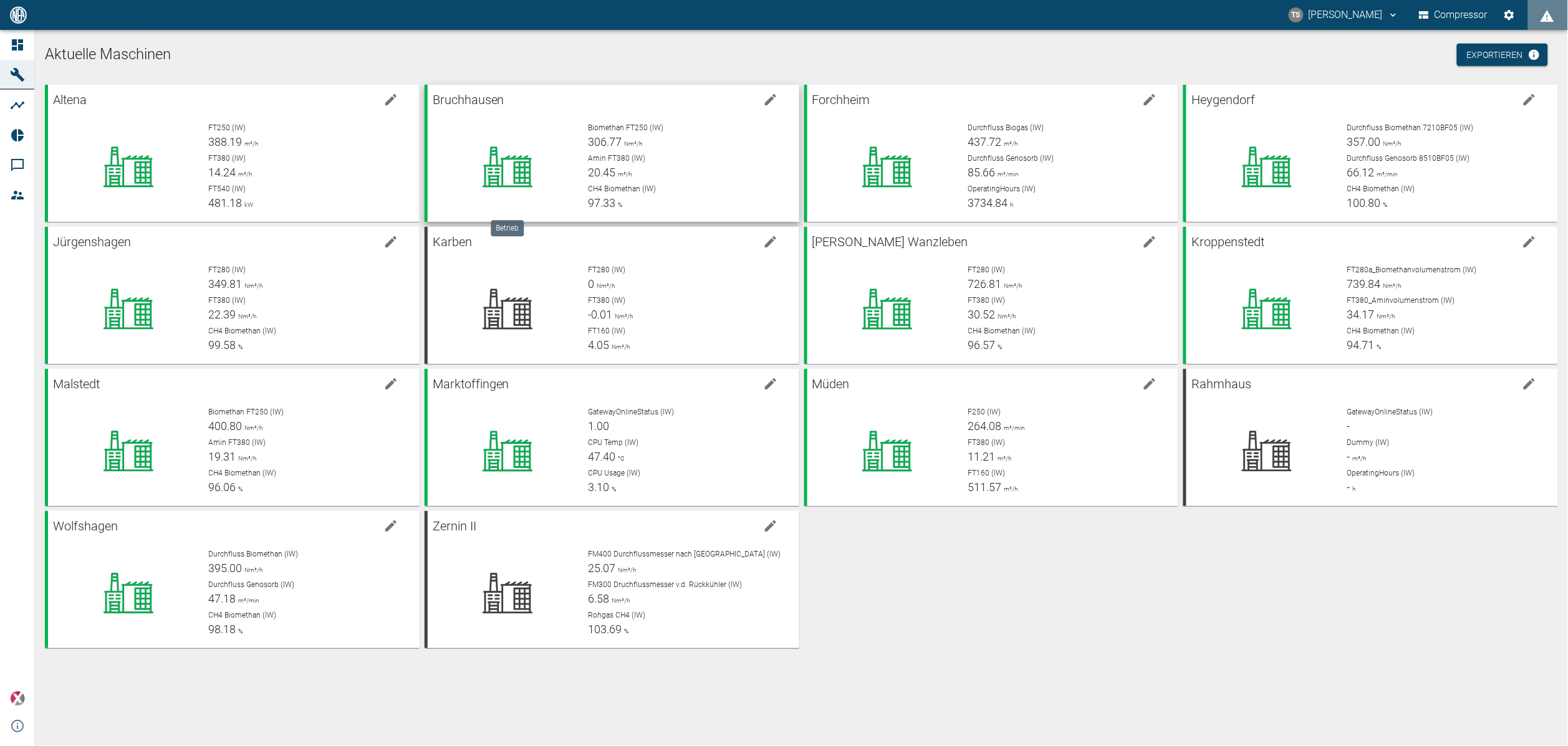
click at [515, 189] on icon at bounding box center [507, 167] width 112 height 50
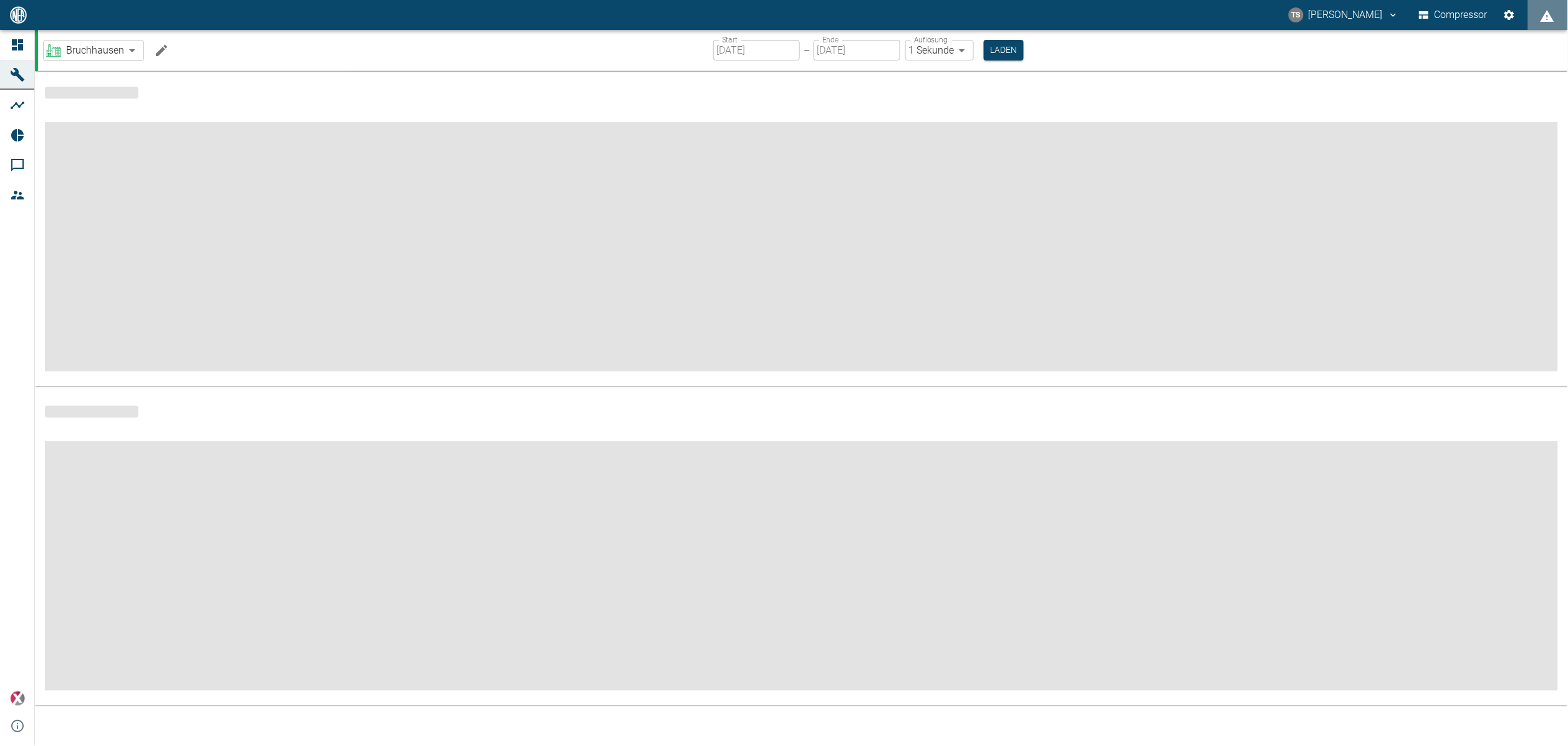
click at [161, 51] on icon "Machine bearbeiten" at bounding box center [161, 50] width 11 height 11
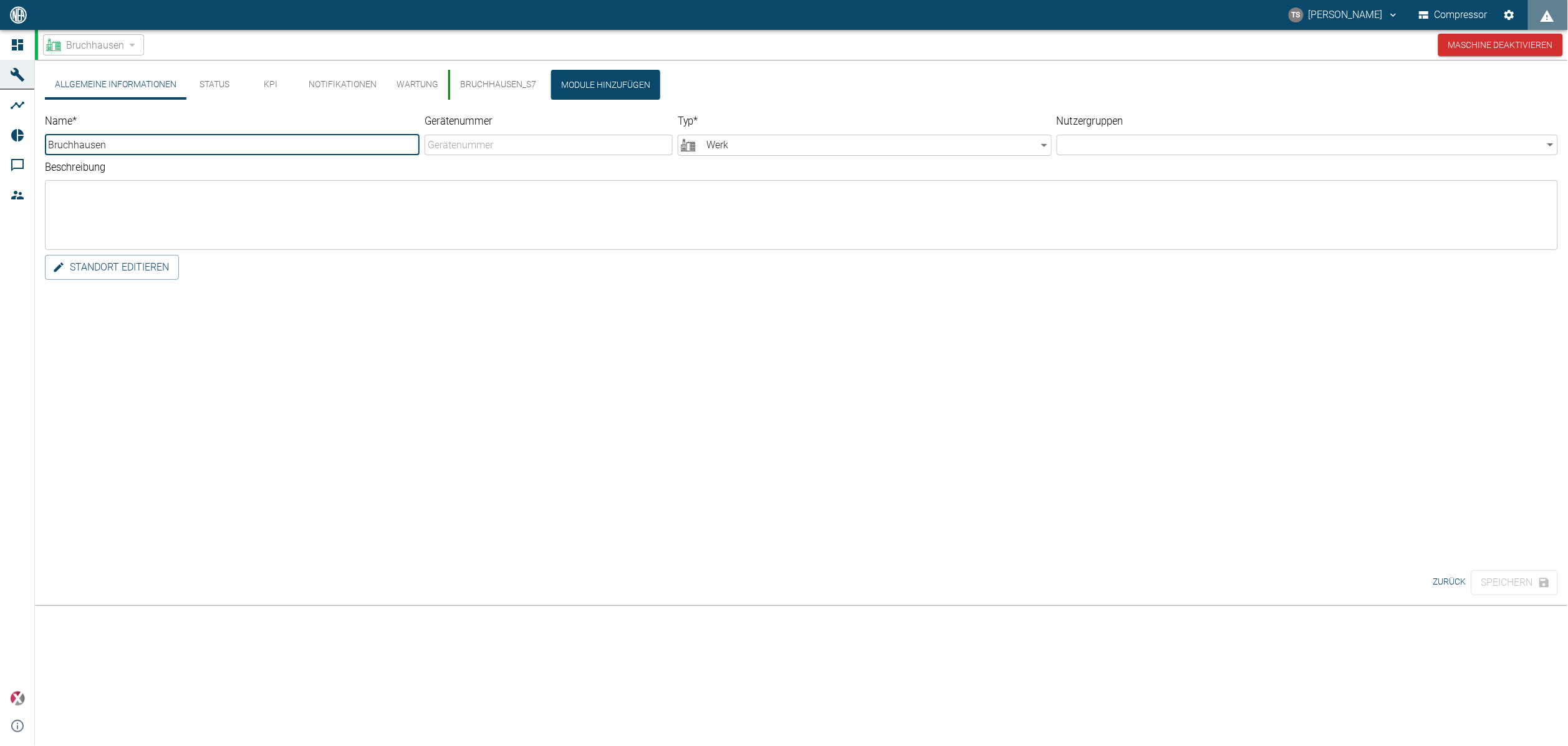
click at [264, 87] on button "KPI" at bounding box center [270, 85] width 56 height 30
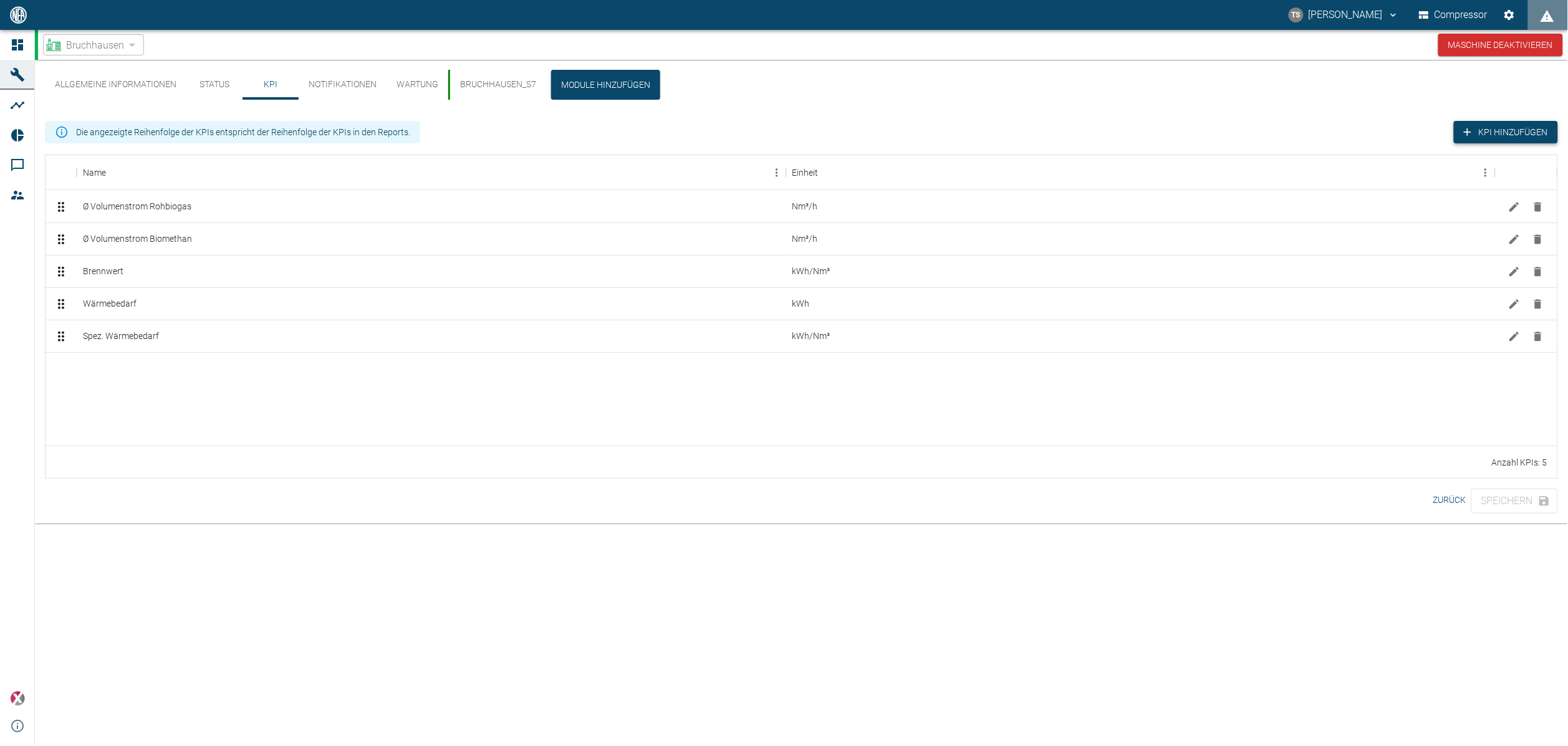
click at [1480, 139] on button "KPI hinzufügen" at bounding box center [1505, 132] width 104 height 23
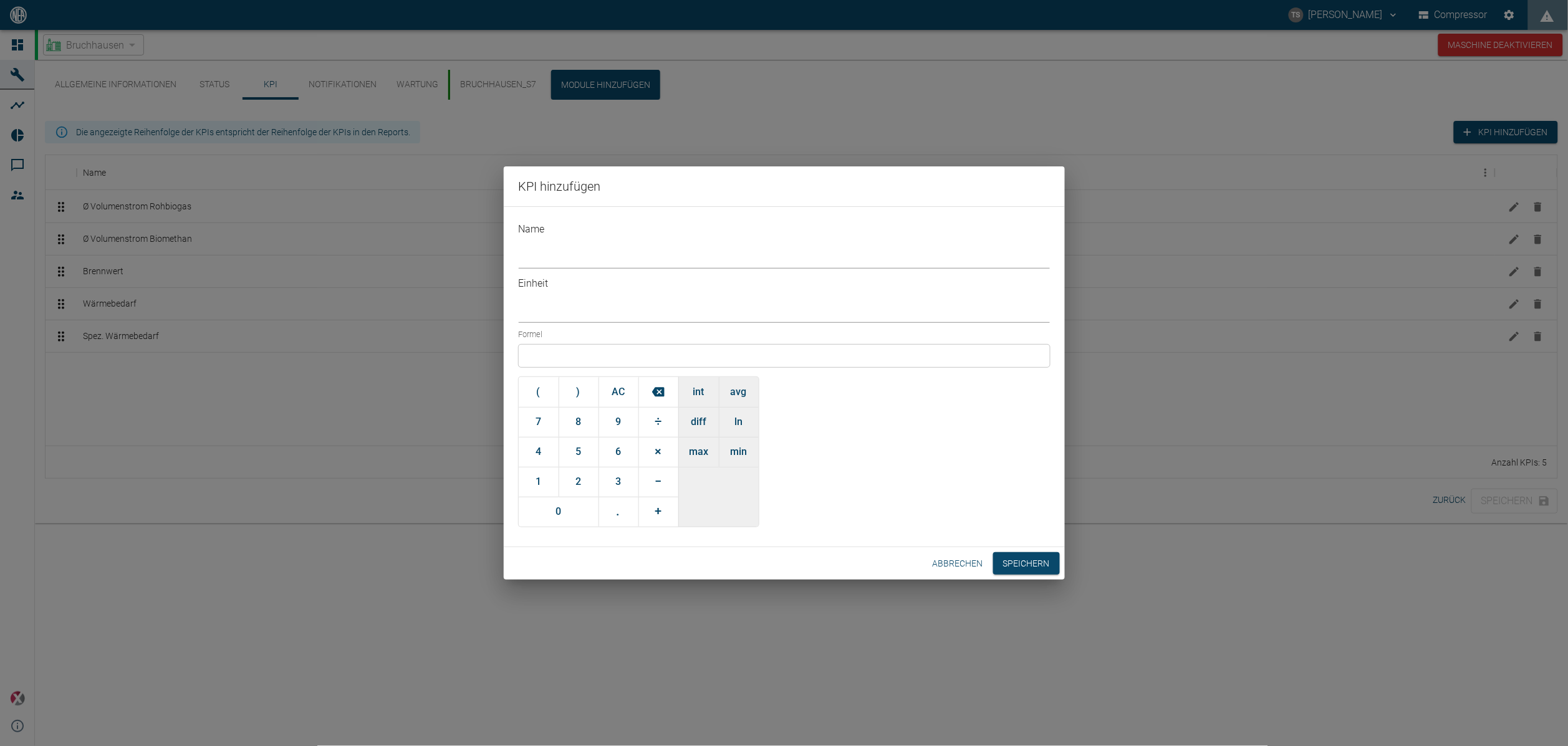
click at [568, 344] on div at bounding box center [784, 355] width 531 height 22
click at [655, 344] on div at bounding box center [784, 355] width 531 height 22
click at [728, 379] on button "avg" at bounding box center [738, 392] width 40 height 30
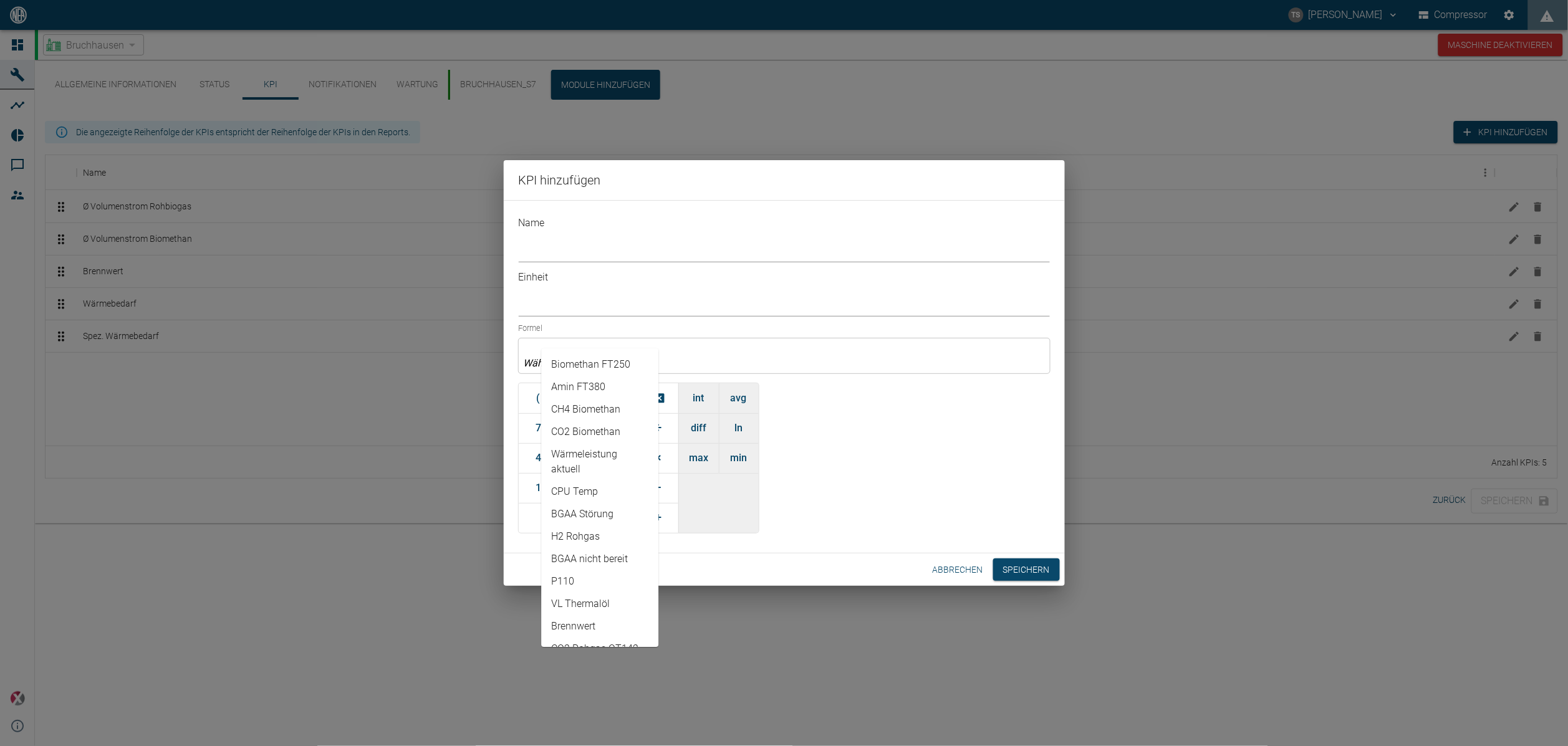
click at [588, 356] on input "text" at bounding box center [580, 363] width 119 height 14
click at [597, 404] on li "H2S Rohgas QT146" at bounding box center [600, 402] width 117 height 22
type input "H2S Rohgas QT146"
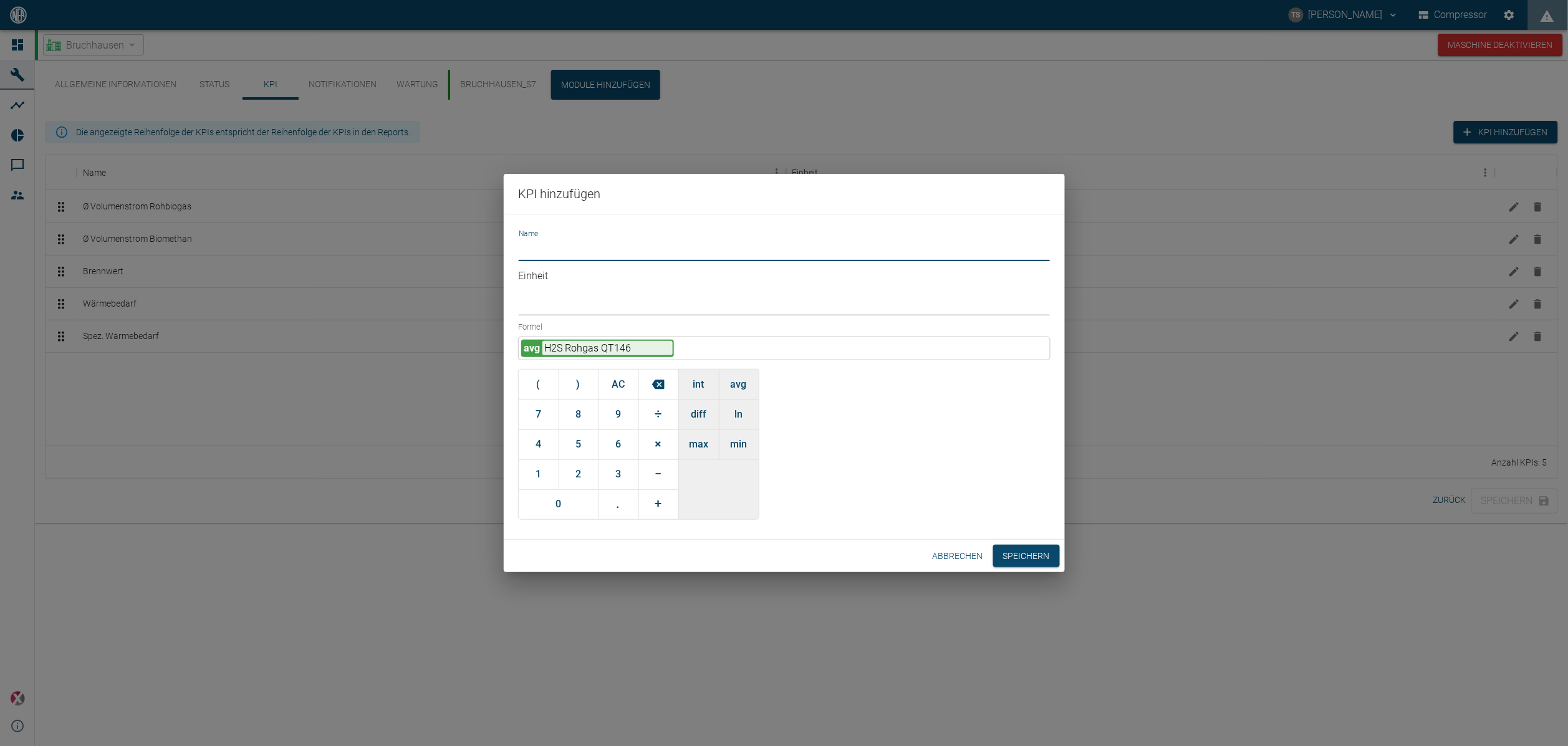
click at [545, 259] on input "Name" at bounding box center [784, 250] width 531 height 22
type input "H2S Rohgas"
click at [590, 301] on input "Einheit" at bounding box center [784, 305] width 531 height 22
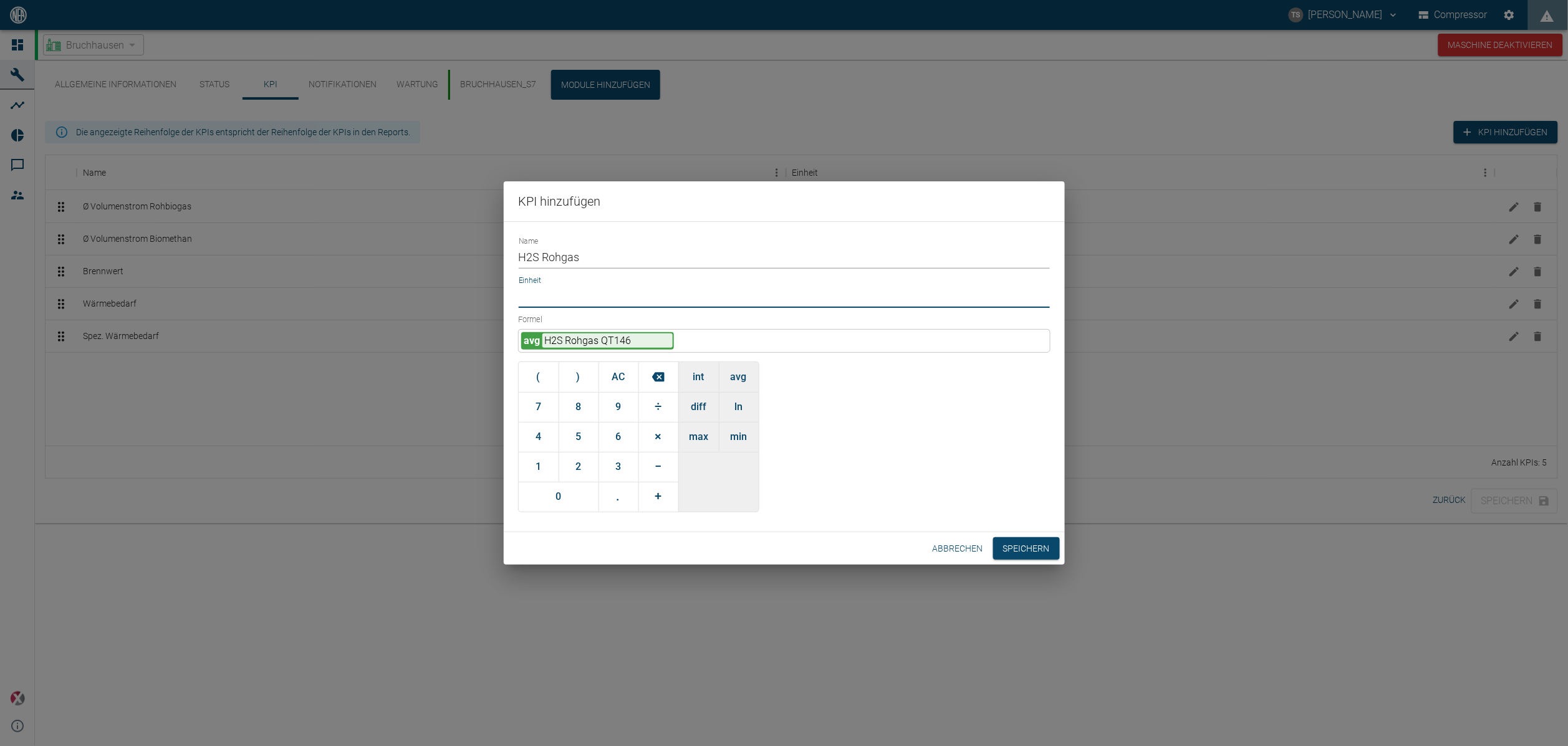
click at [623, 290] on input "Einheit" at bounding box center [784, 297] width 531 height 22
click at [886, 290] on input "Einheit" at bounding box center [784, 297] width 531 height 22
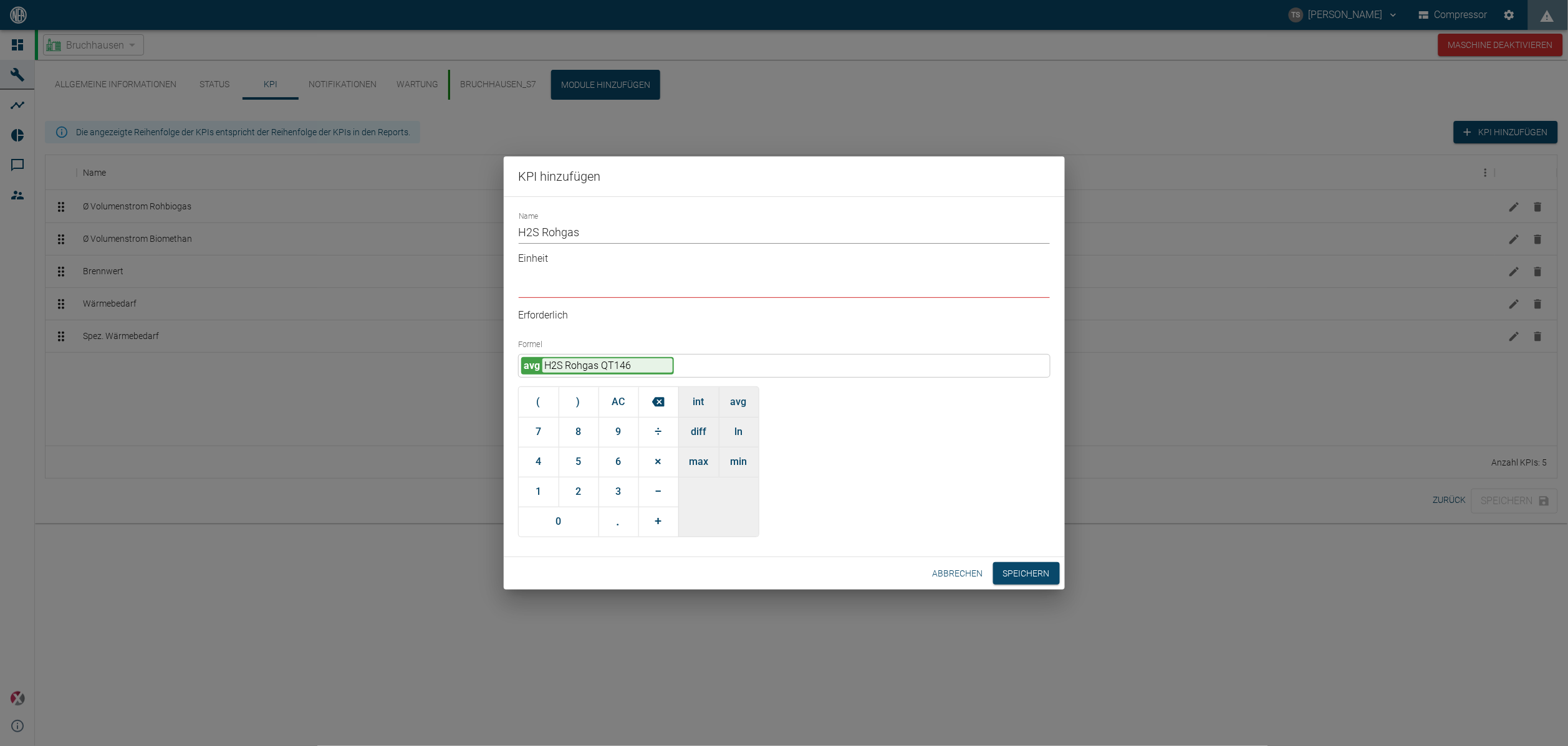
click at [945, 356] on div "Formel avg H2S Rohgas QT146 ( ) AC 7 8 9 ÷ 4 5 6 × 1 2 3 − 0 . + int avg diff l…" at bounding box center [784, 435] width 531 height 201
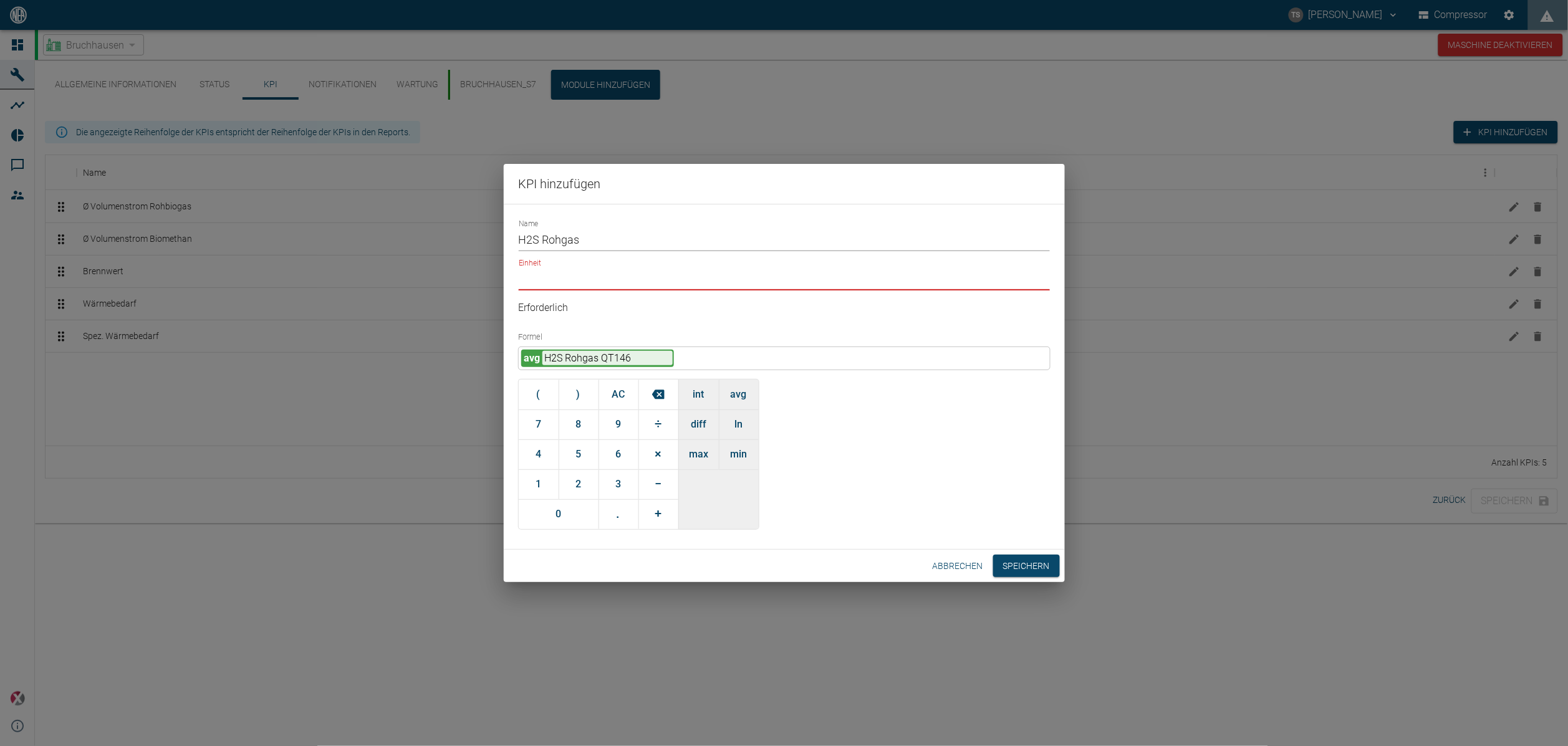
click at [681, 290] on input "Einheit" at bounding box center [784, 280] width 531 height 22
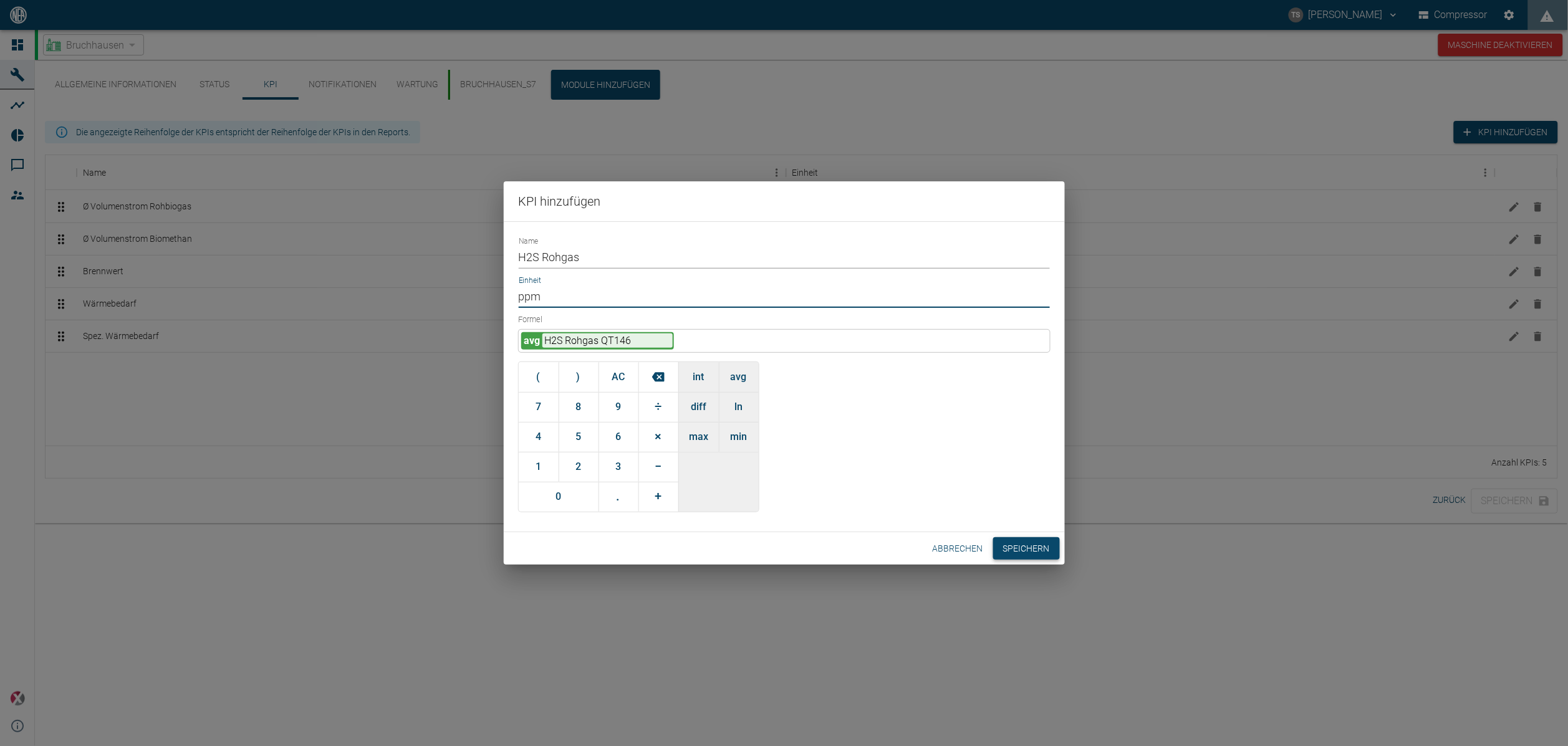
type input "ppm"
click at [1015, 552] on button "Speichern" at bounding box center [1026, 549] width 67 height 23
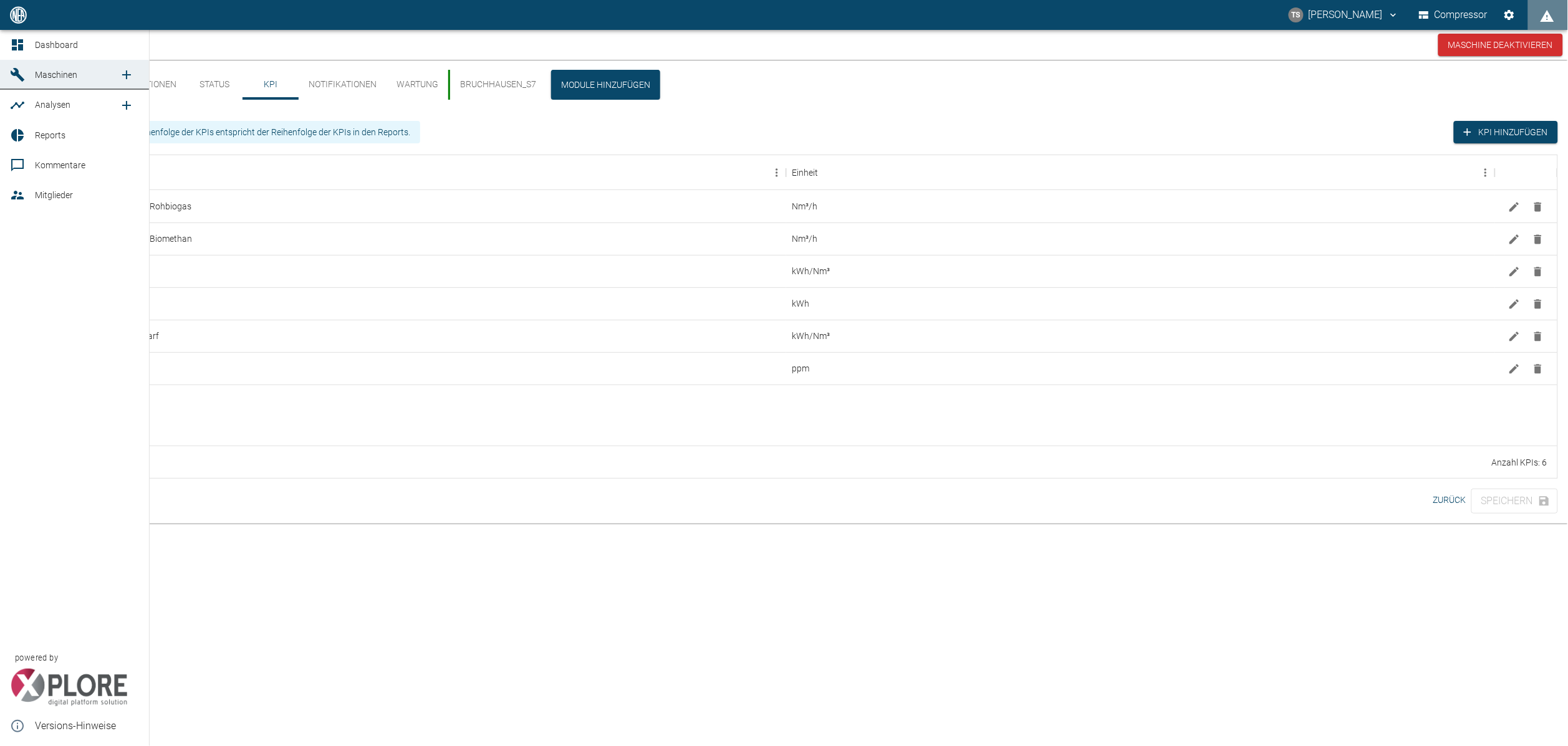
click at [30, 131] on link "Reports" at bounding box center [74, 135] width 149 height 30
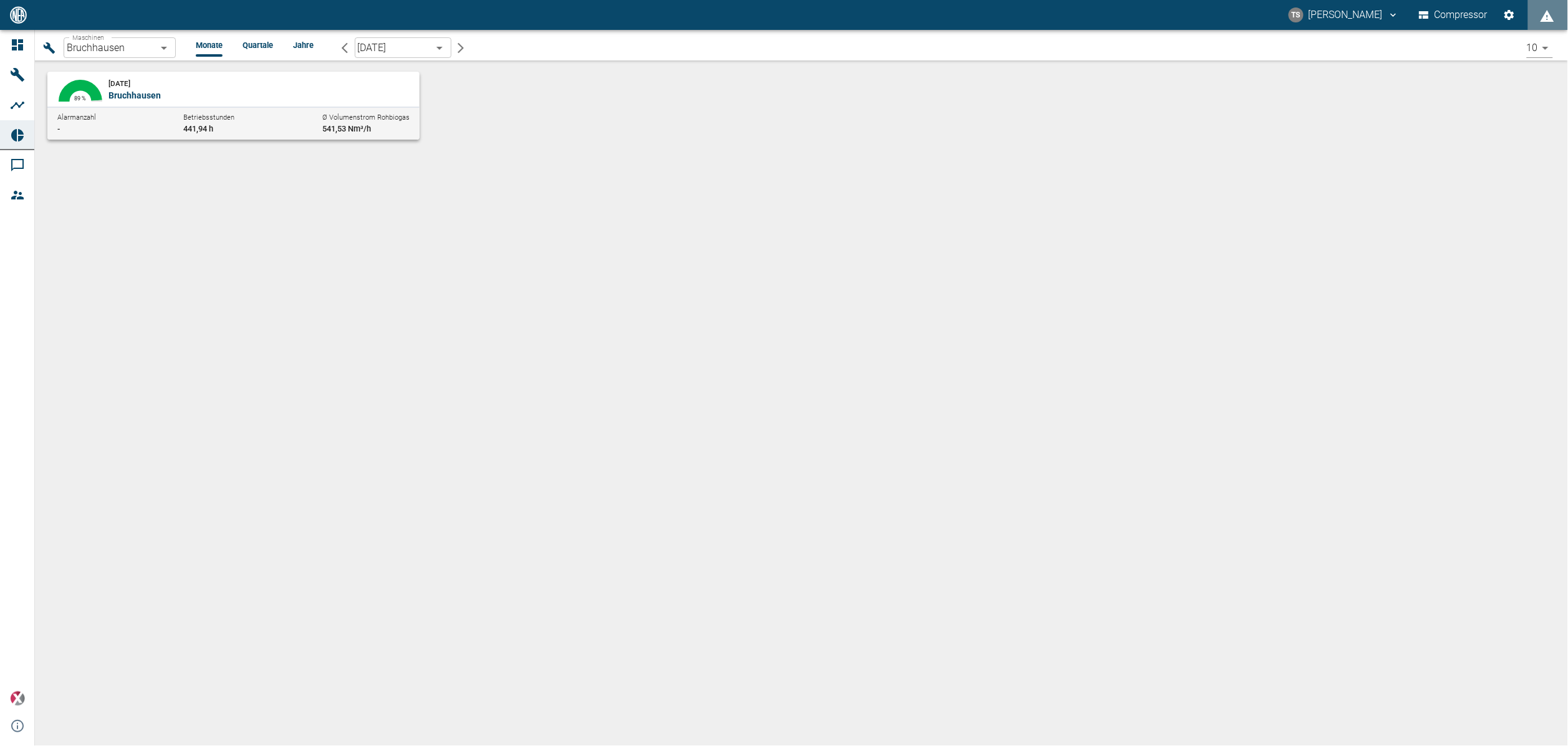
click at [165, 82] on div "[DATE] [GEOGRAPHIC_DATA]" at bounding box center [260, 89] width 302 height 25
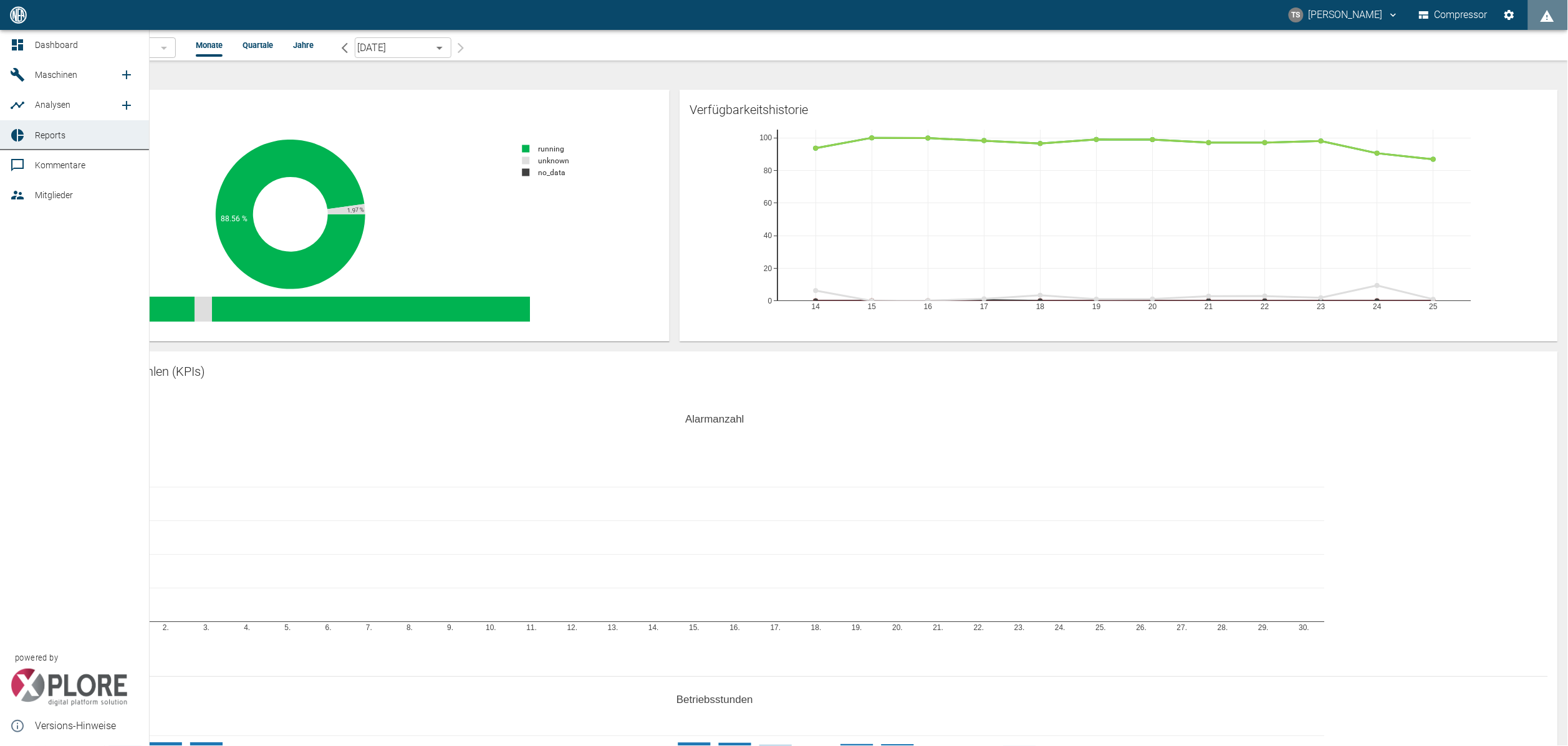
click at [62, 80] on span "Maschinen" at bounding box center [56, 75] width 42 height 10
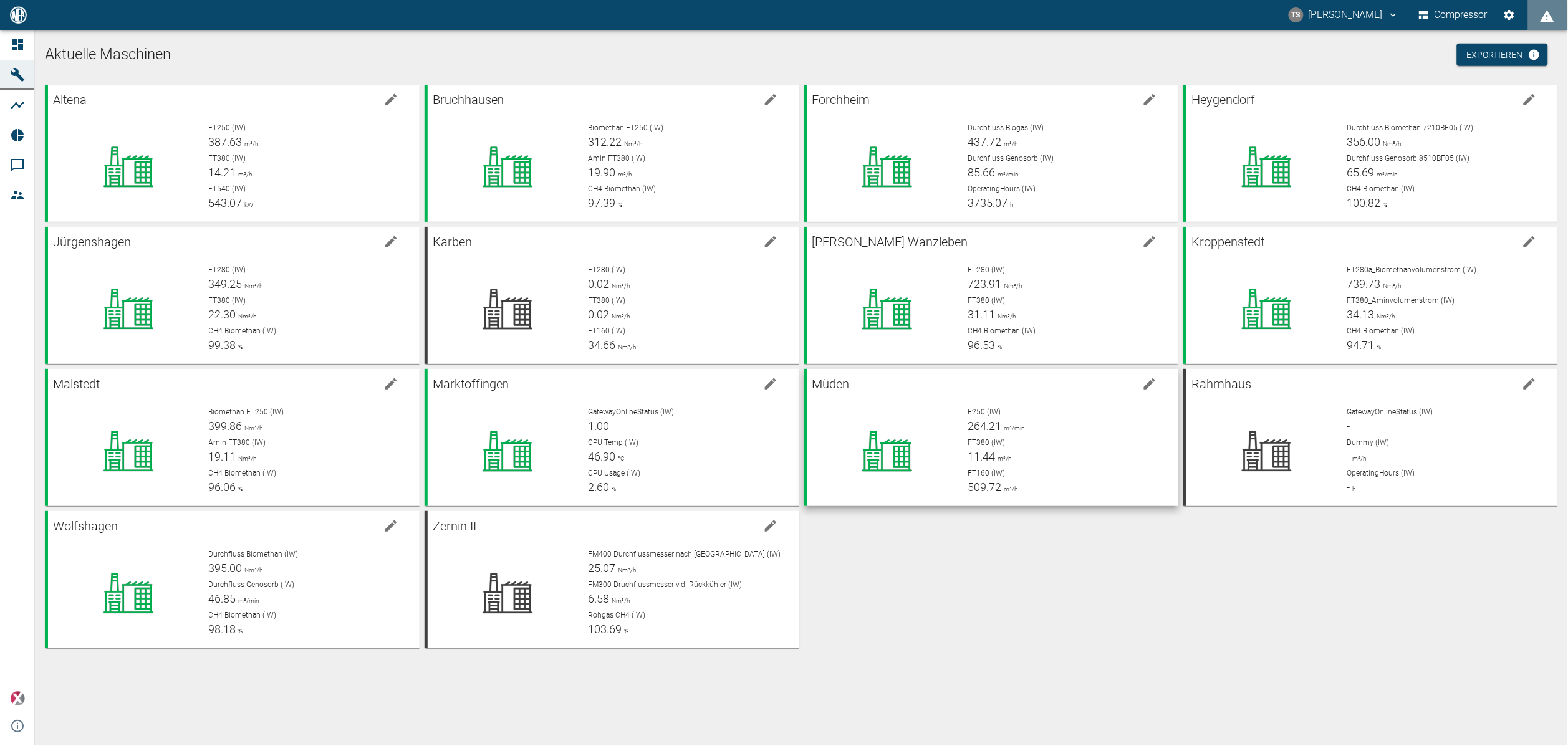
click at [957, 402] on div "F250 (IW) 264.21 m³/min FT380 (IW) 11.44 m³/h FT160 (IW) 509.72 m³/h" at bounding box center [1062, 446] width 211 height 100
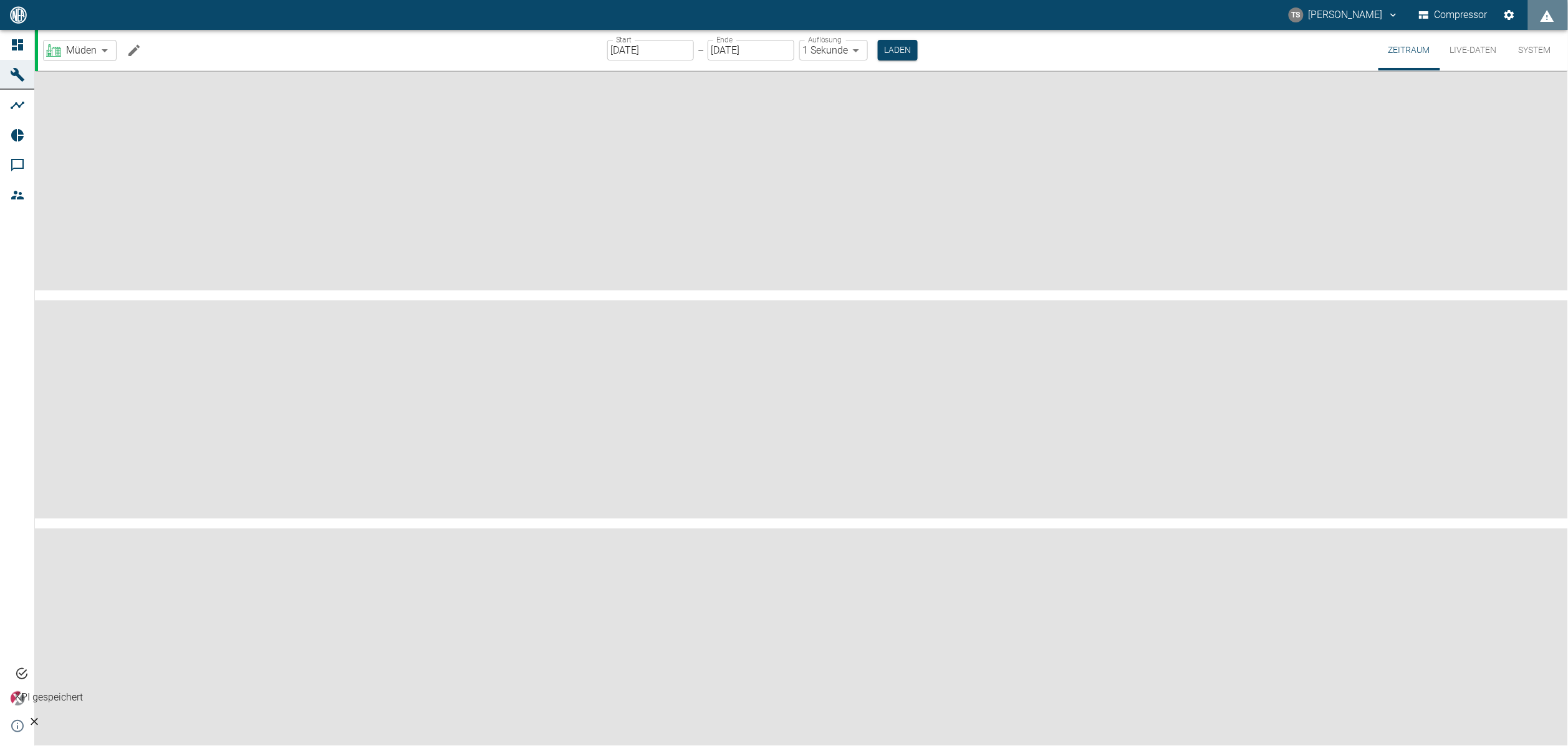
click at [131, 47] on icon "Machine bearbeiten" at bounding box center [134, 51] width 15 height 15
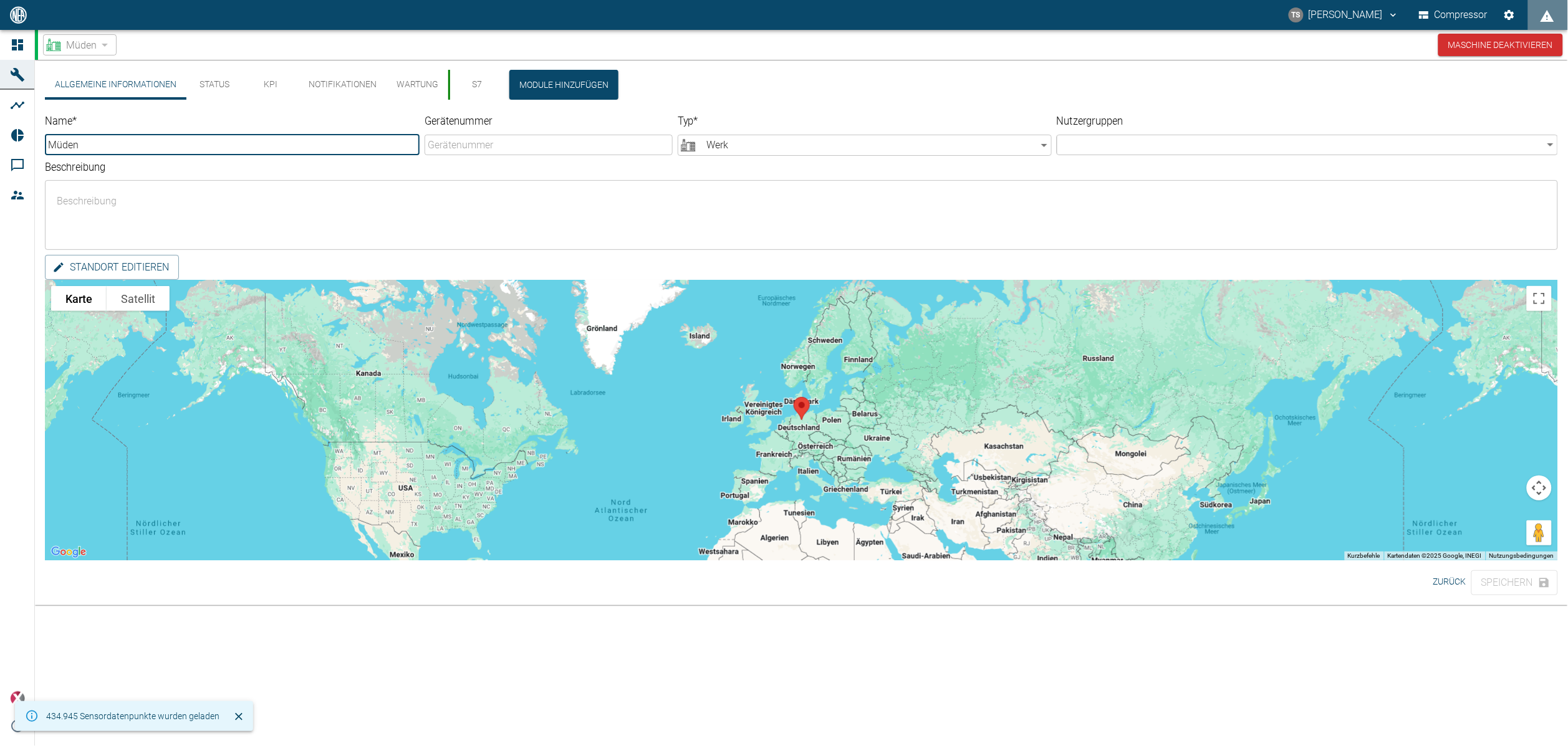
click at [270, 91] on button "KPI" at bounding box center [270, 85] width 56 height 30
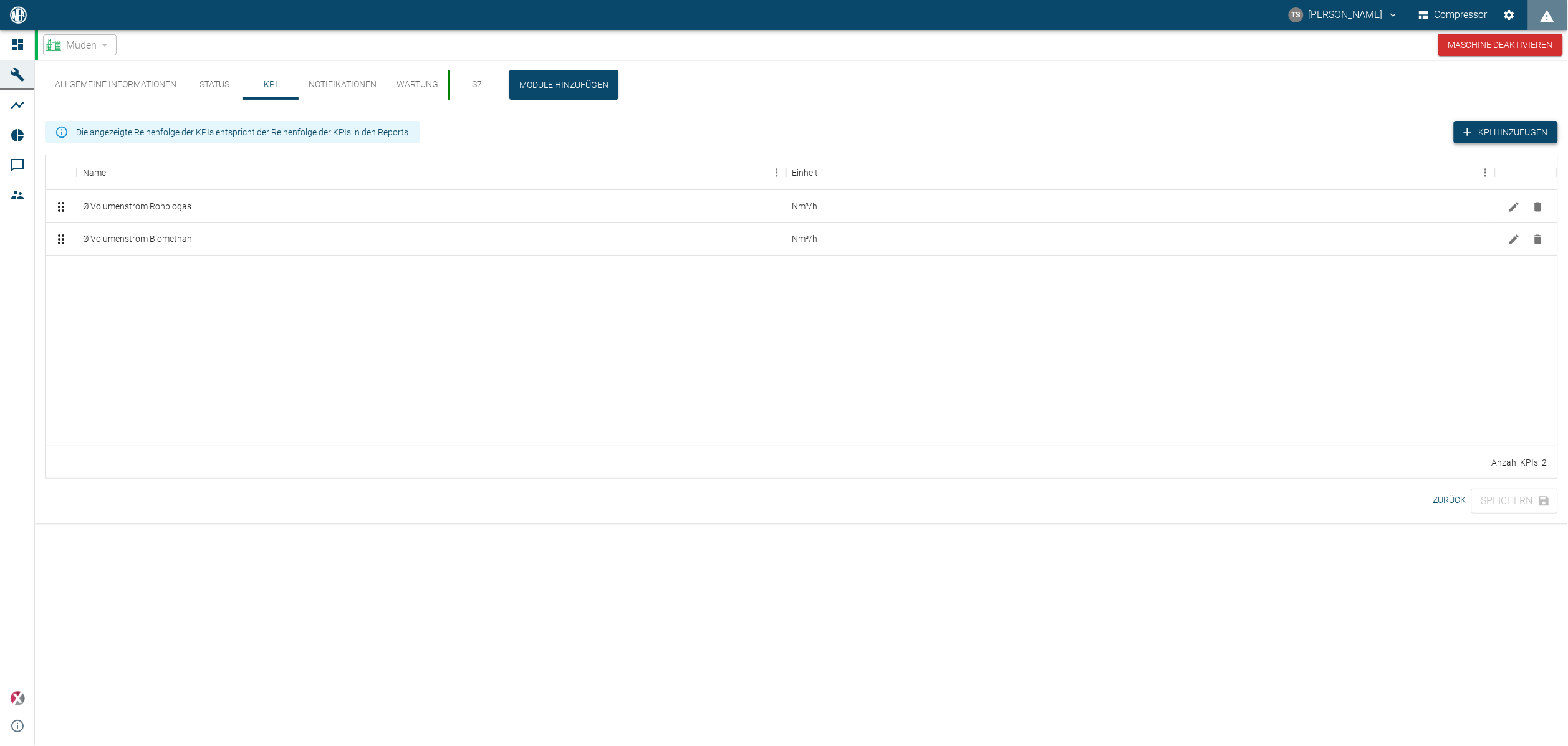
click at [1475, 137] on button "KPI hinzufügen" at bounding box center [1505, 132] width 104 height 23
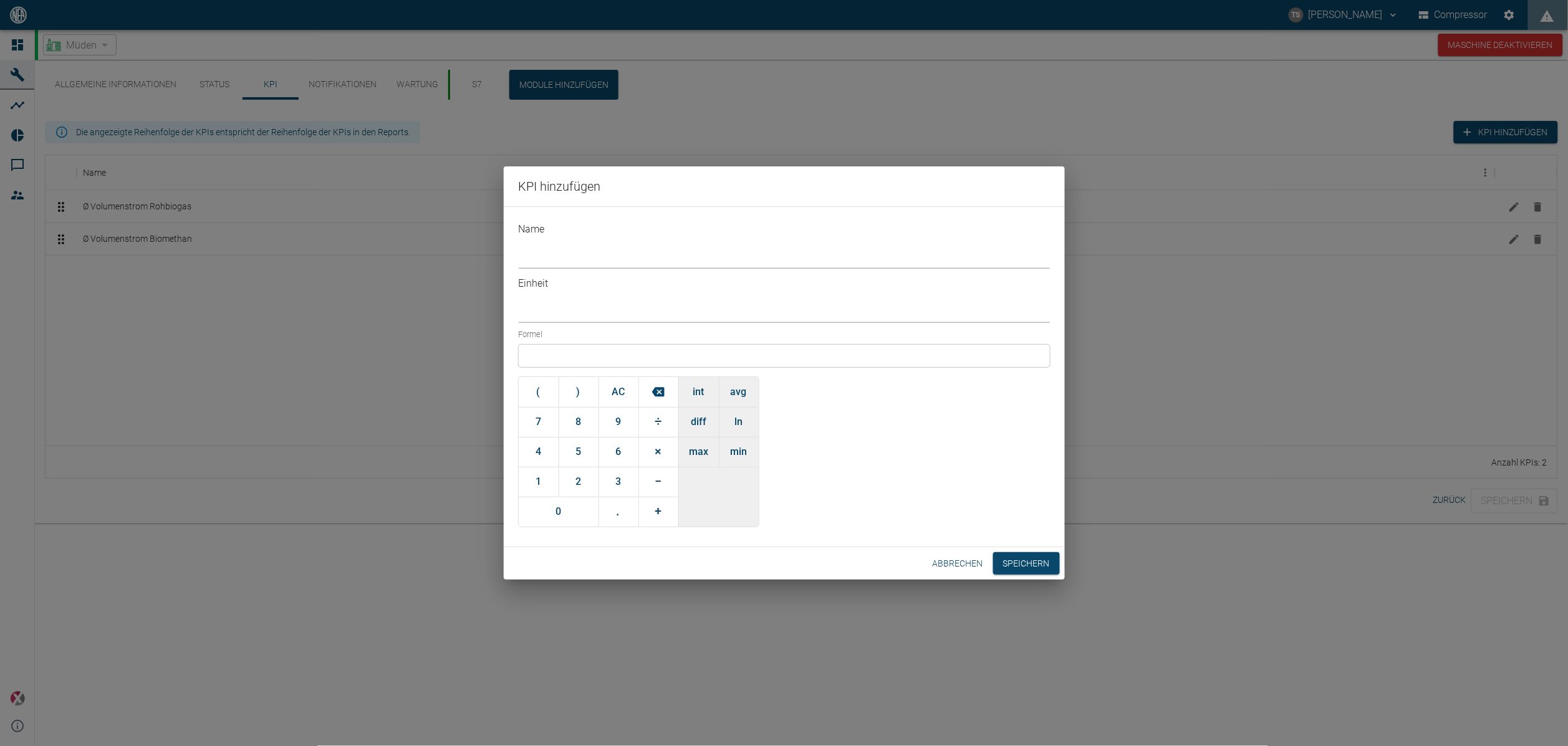
click at [558, 344] on div at bounding box center [784, 355] width 531 height 22
click at [758, 377] on div "Formel ( ) AC 7 8 9 ÷ 4 5 6 × 1 2 3 − 0 . + int avg diff ln [PERSON_NAME]" at bounding box center [784, 426] width 531 height 201
click at [744, 377] on button "avg" at bounding box center [738, 392] width 40 height 30
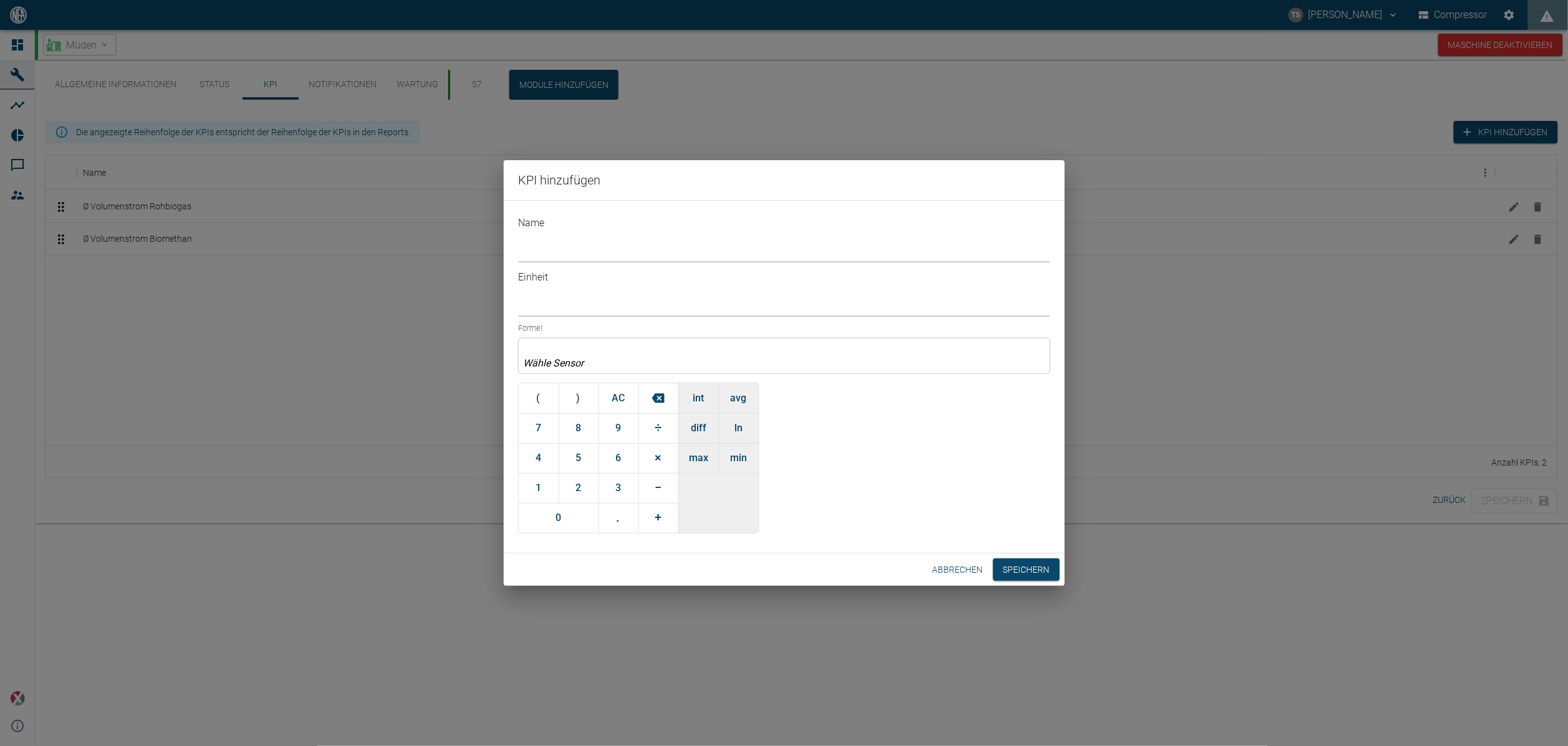
click at [611, 356] on input "text" at bounding box center [580, 363] width 119 height 14
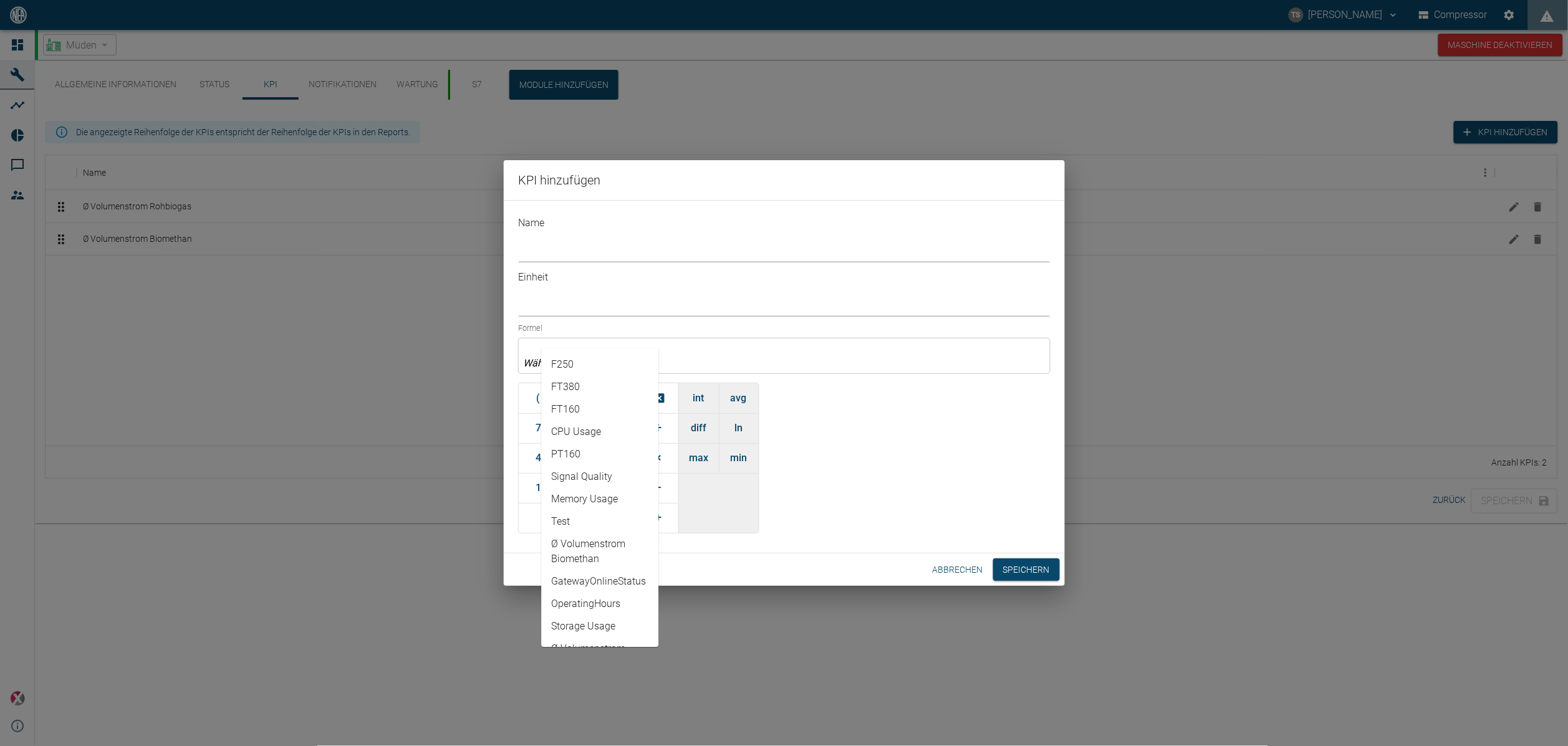
scroll to position [92, 0]
click at [946, 559] on button "Abbrechen" at bounding box center [958, 570] width 61 height 23
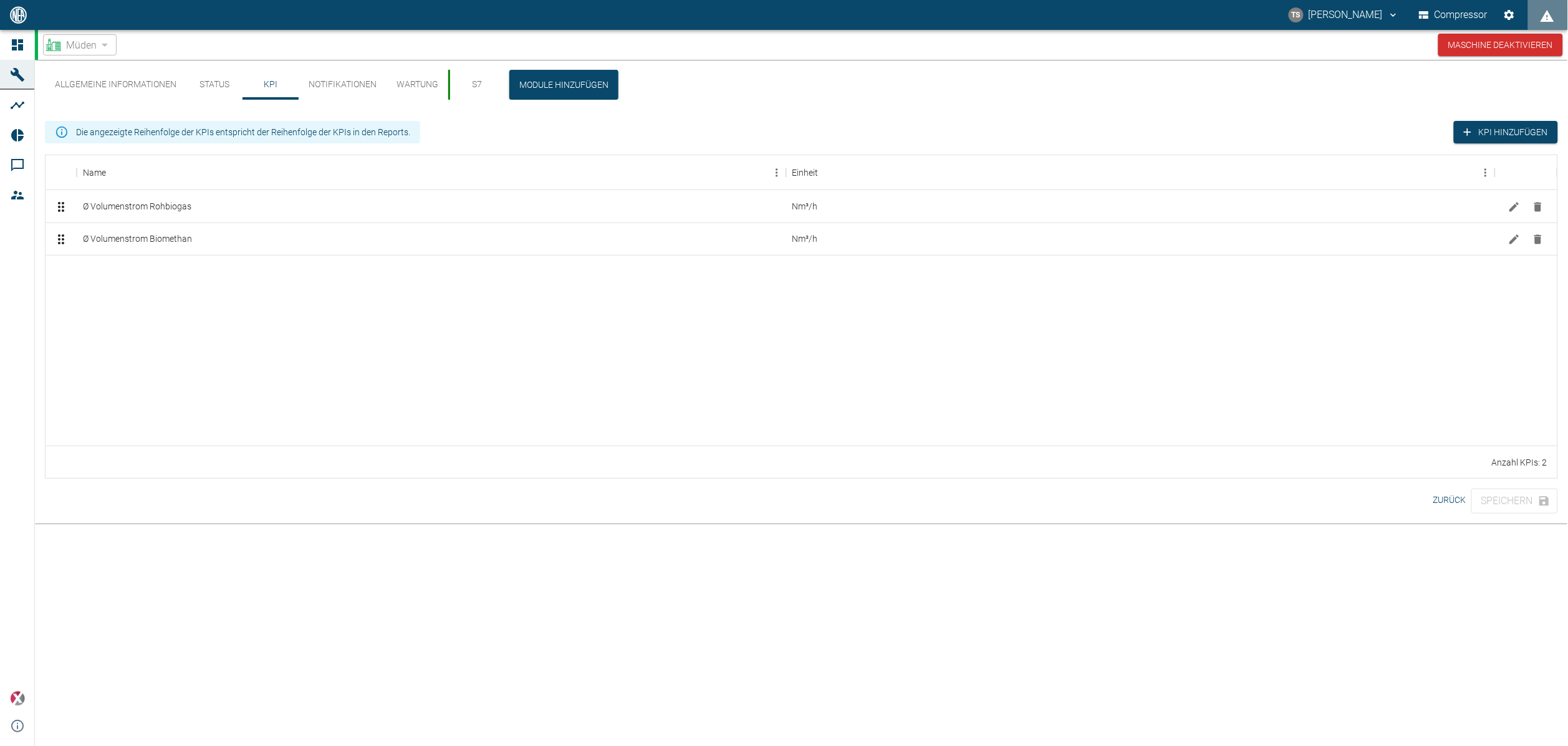
click at [473, 90] on button "S7" at bounding box center [476, 85] width 56 height 30
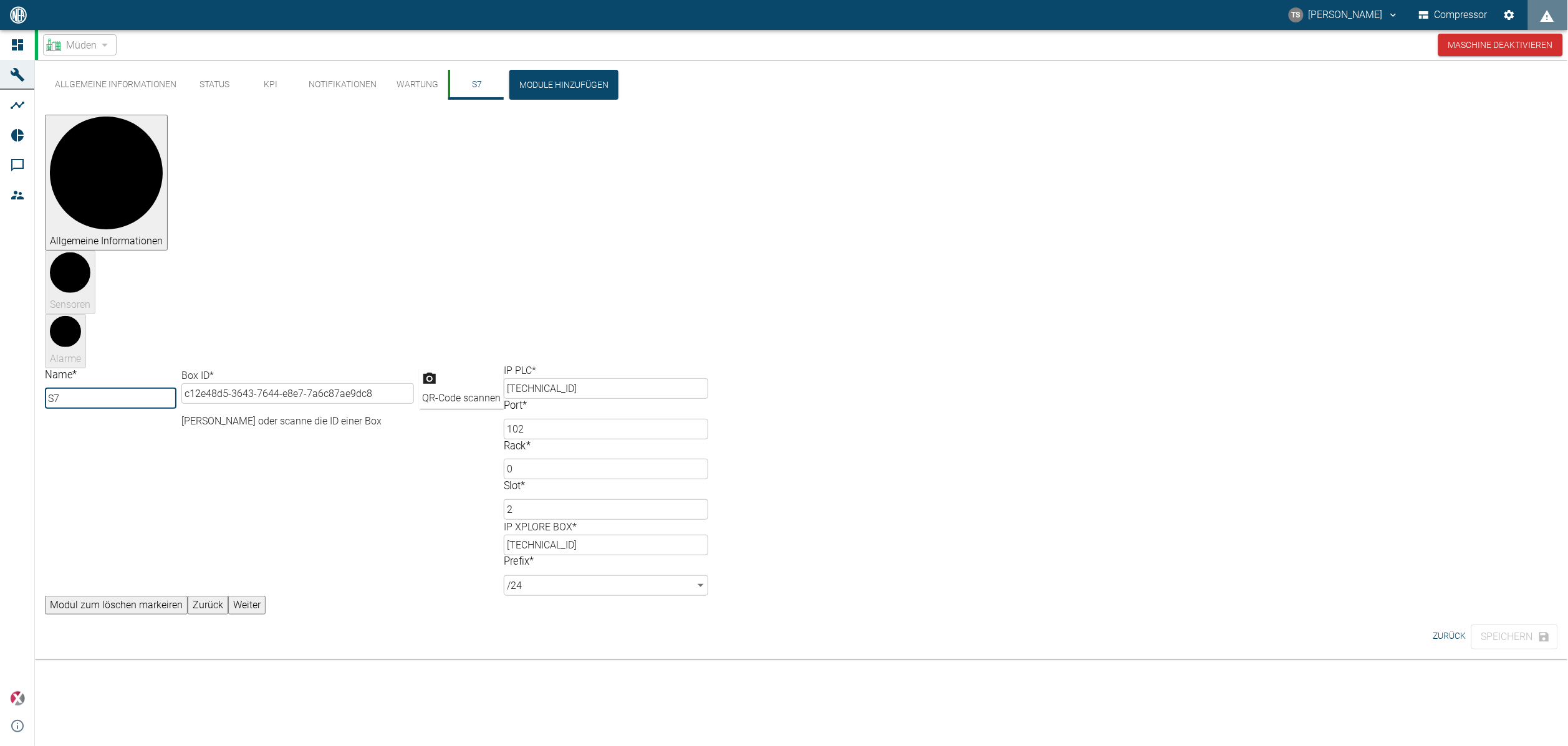
click at [795, 251] on div "2 Sensoren" at bounding box center [802, 282] width 1513 height 63
click at [261, 91] on button "KPI" at bounding box center [270, 85] width 56 height 30
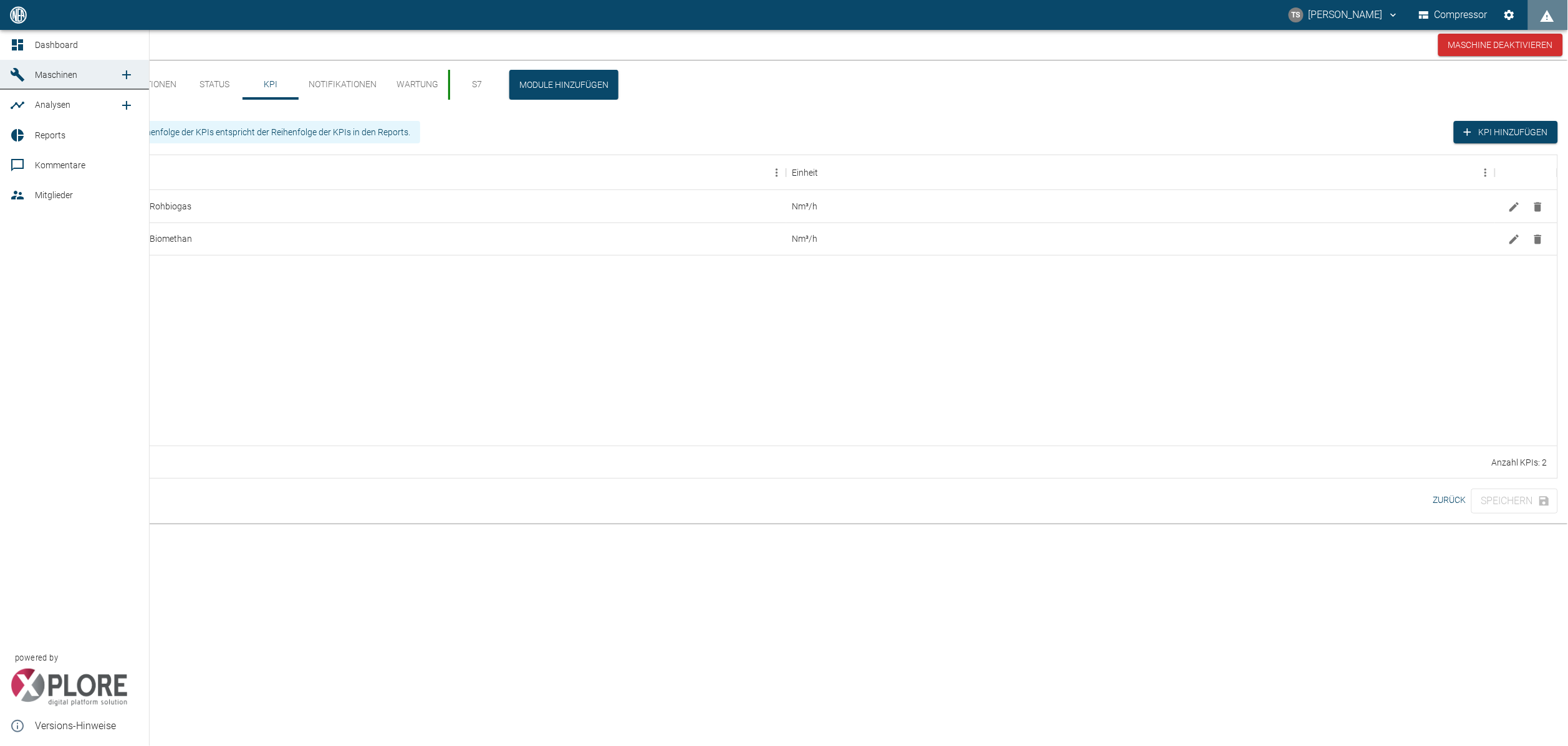
click at [29, 67] on link "Maschinen" at bounding box center [74, 75] width 149 height 30
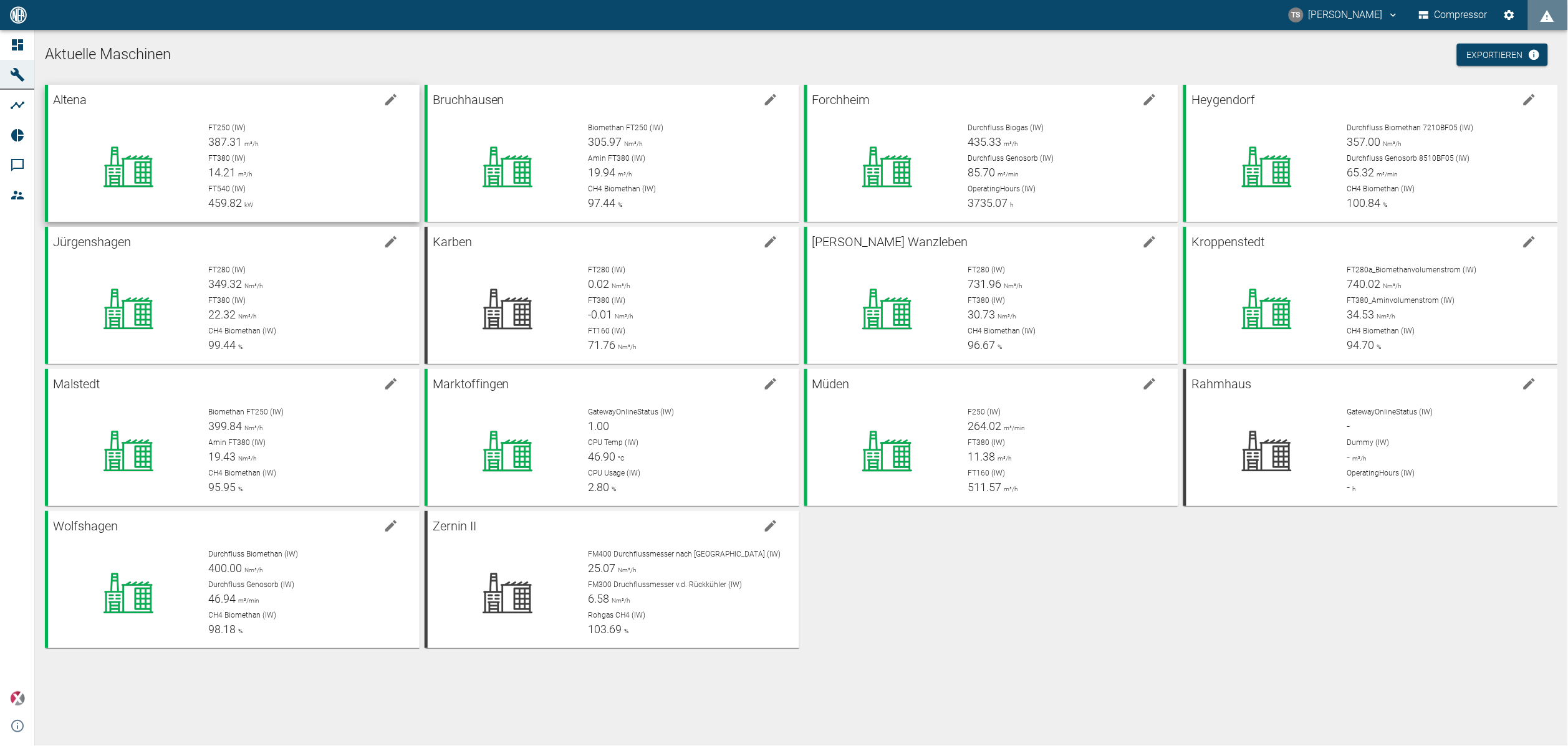
click at [342, 130] on p "FT250 (IW)" at bounding box center [309, 127] width 201 height 11
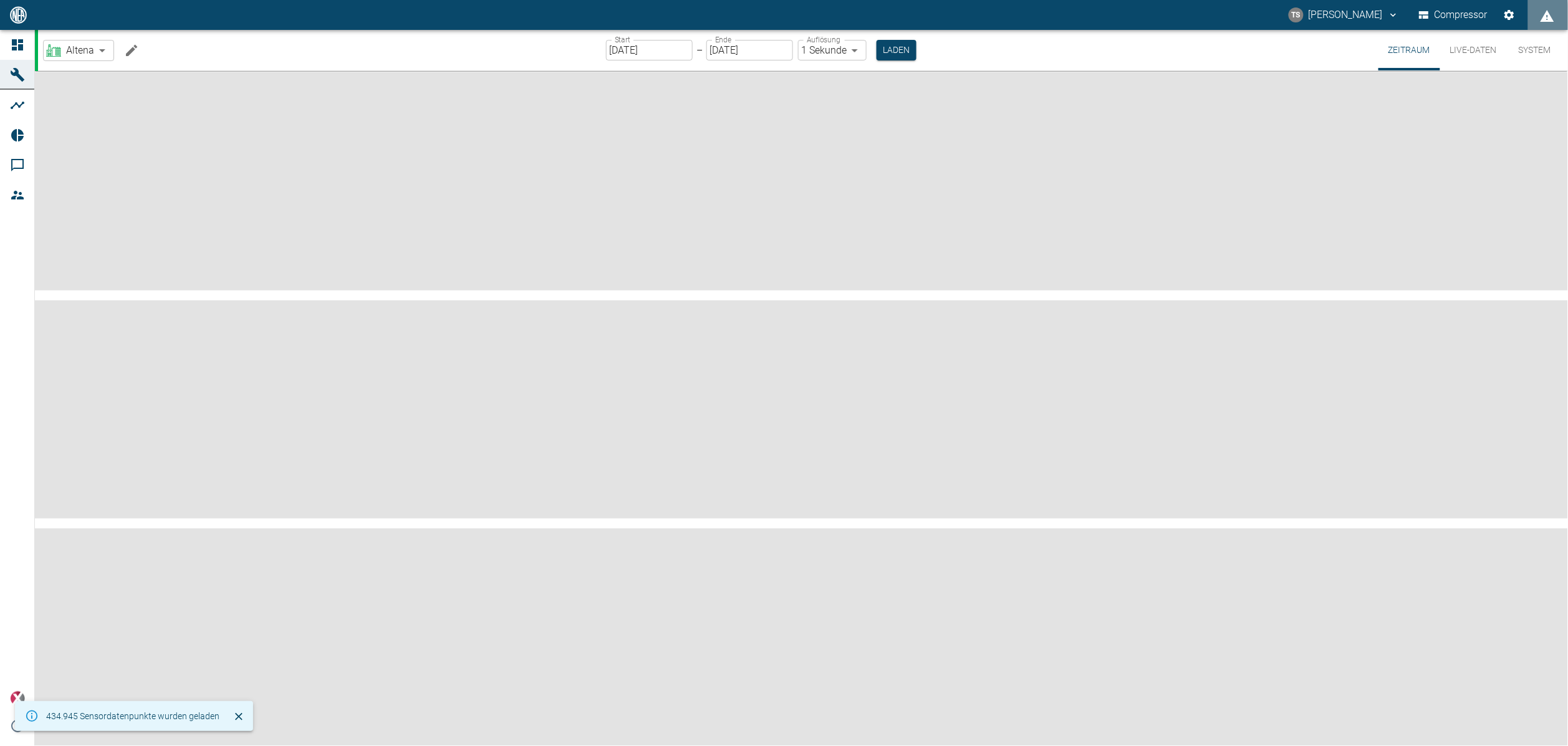
click at [129, 51] on icon "Machine bearbeiten" at bounding box center [131, 50] width 11 height 11
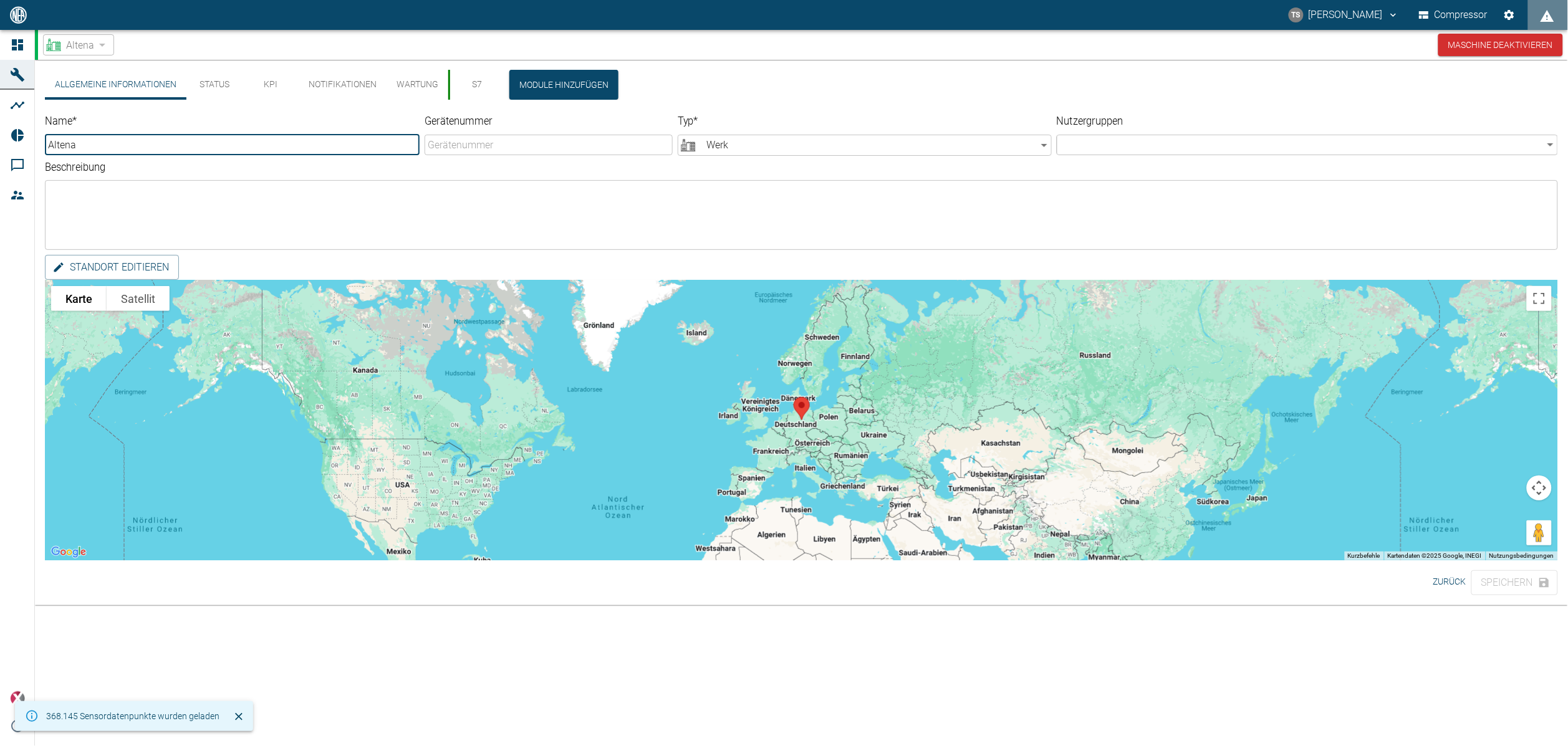
click at [280, 85] on button "KPI" at bounding box center [270, 85] width 56 height 30
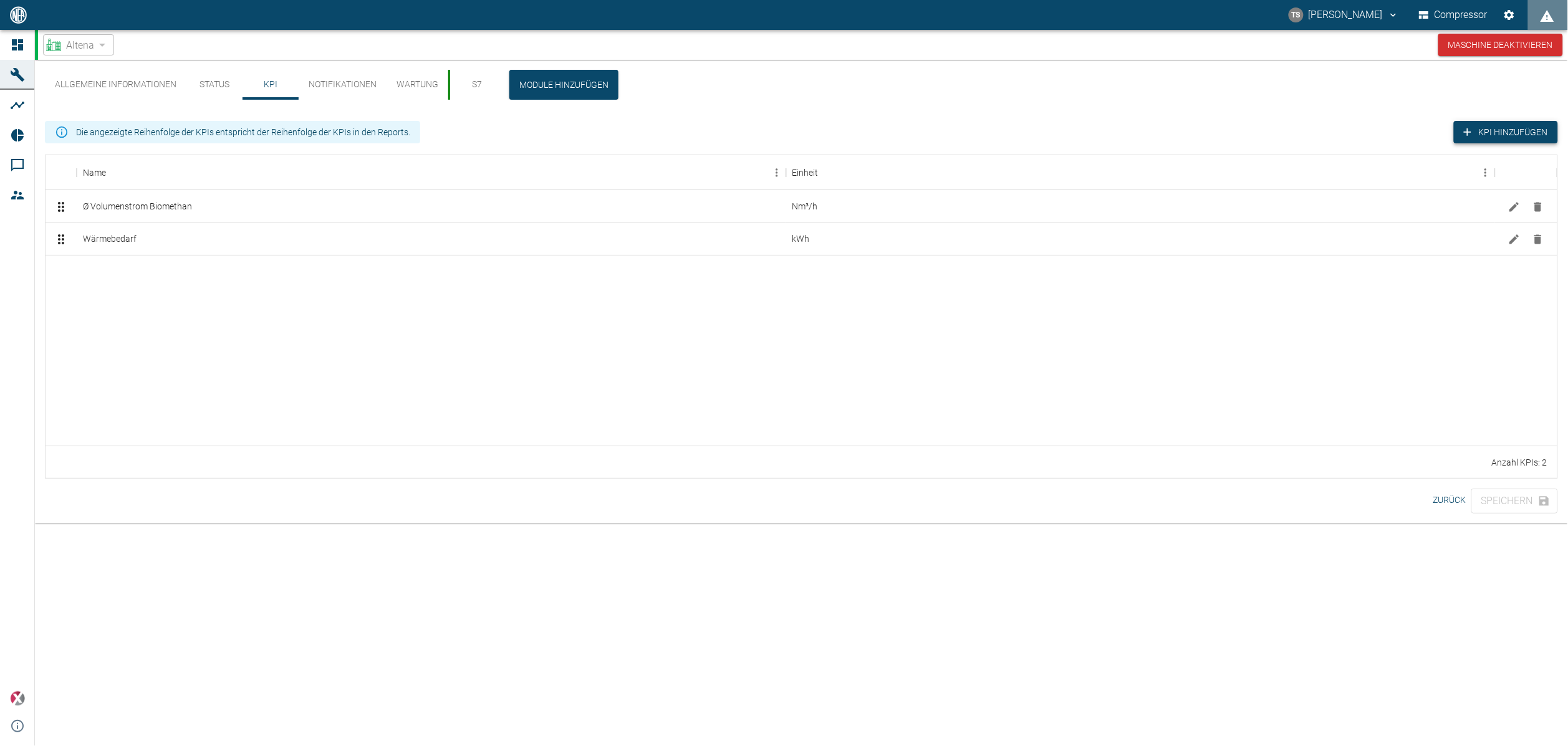
click at [1513, 128] on button "KPI hinzufügen" at bounding box center [1505, 132] width 104 height 23
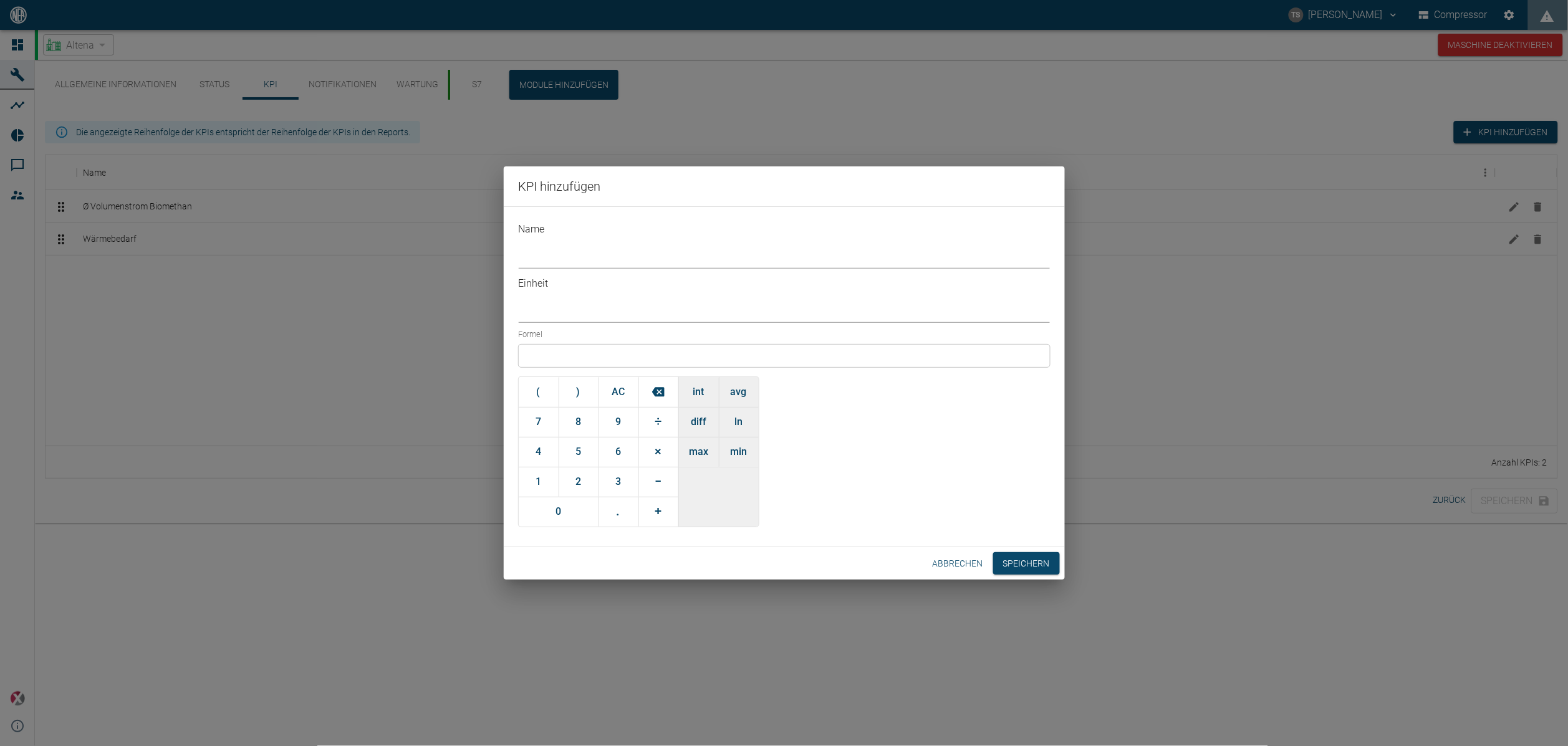
click at [732, 383] on button "avg" at bounding box center [738, 392] width 40 height 30
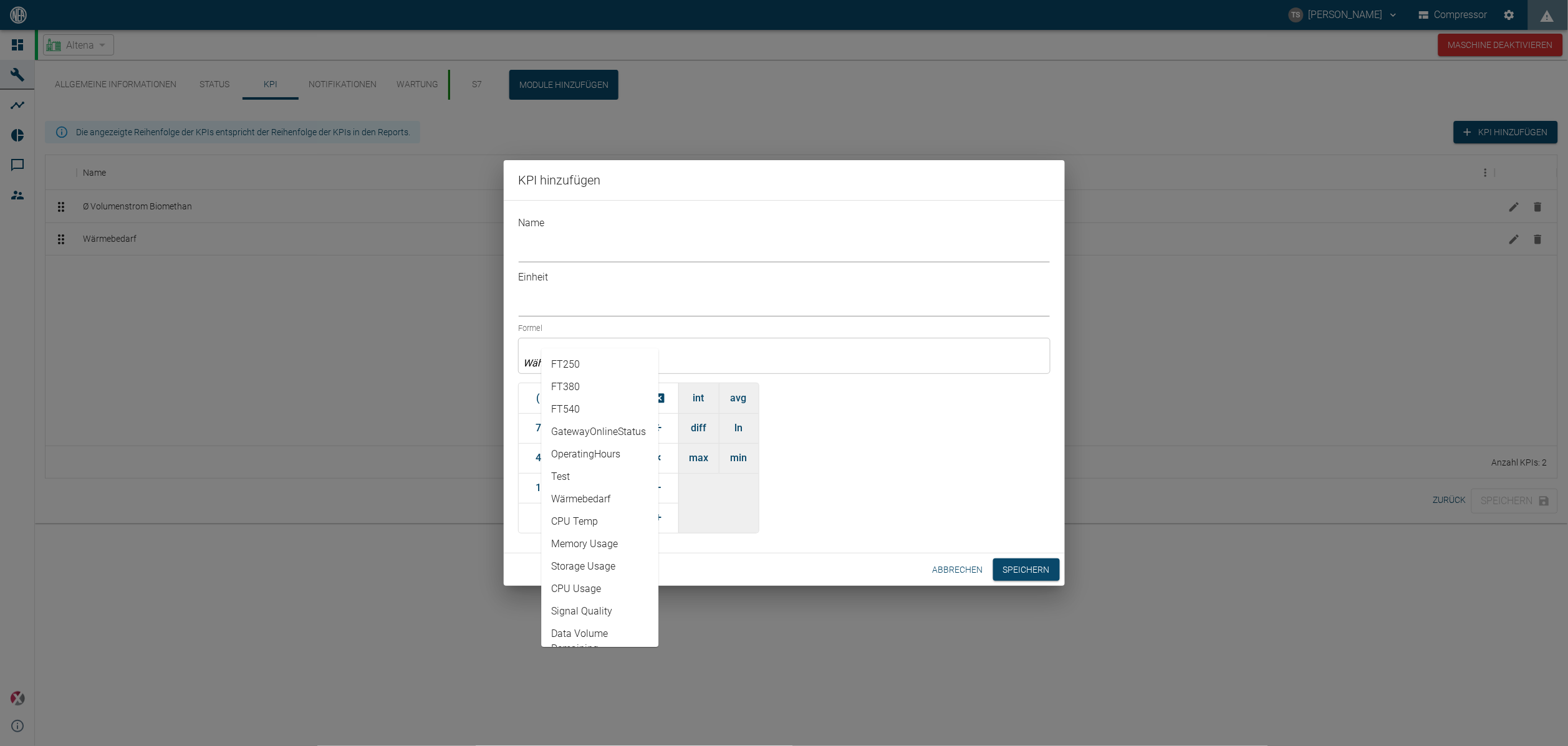
click at [603, 356] on input "text" at bounding box center [580, 363] width 119 height 14
click at [955, 559] on button "Abbrechen" at bounding box center [958, 570] width 61 height 23
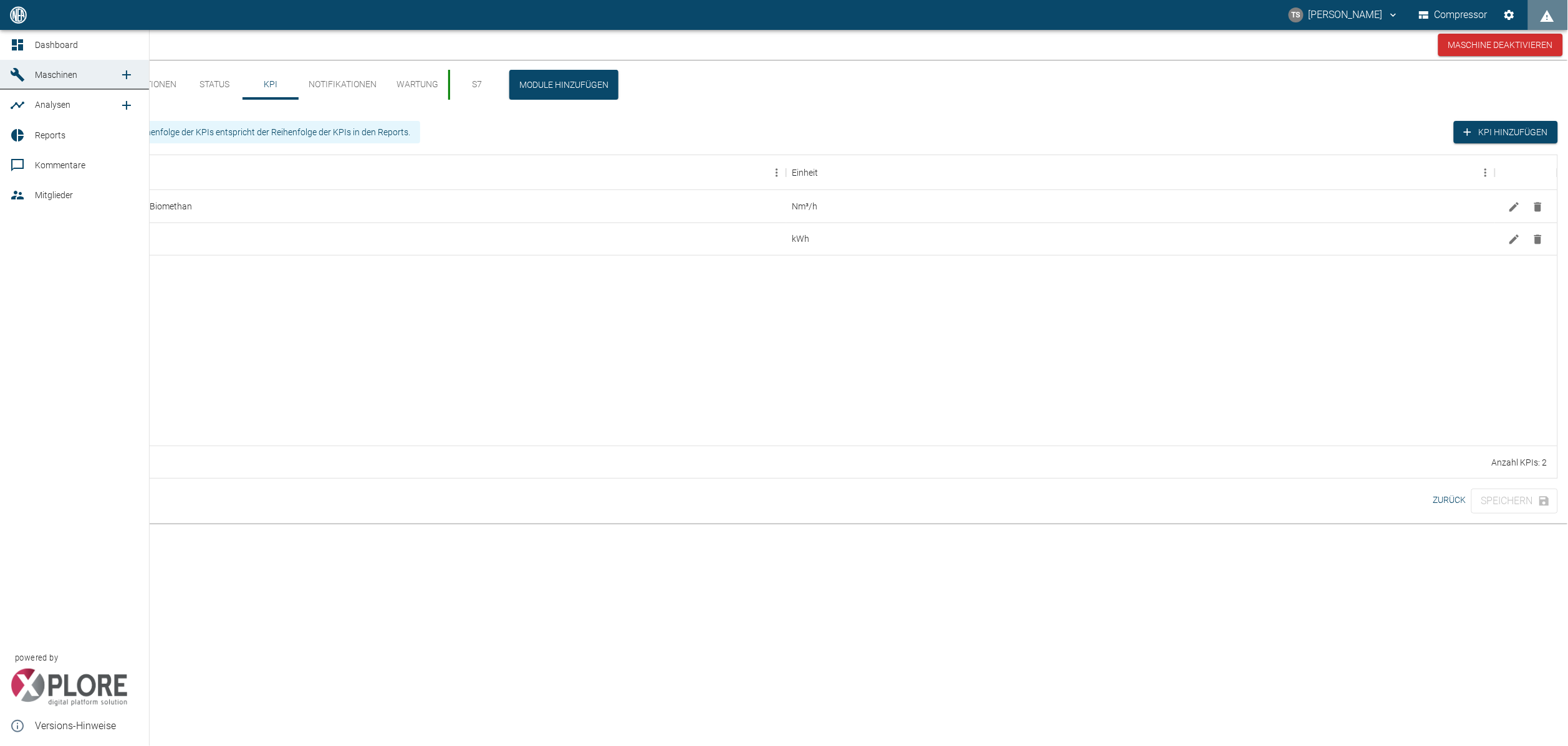
click at [30, 65] on link "Maschinen" at bounding box center [74, 75] width 149 height 30
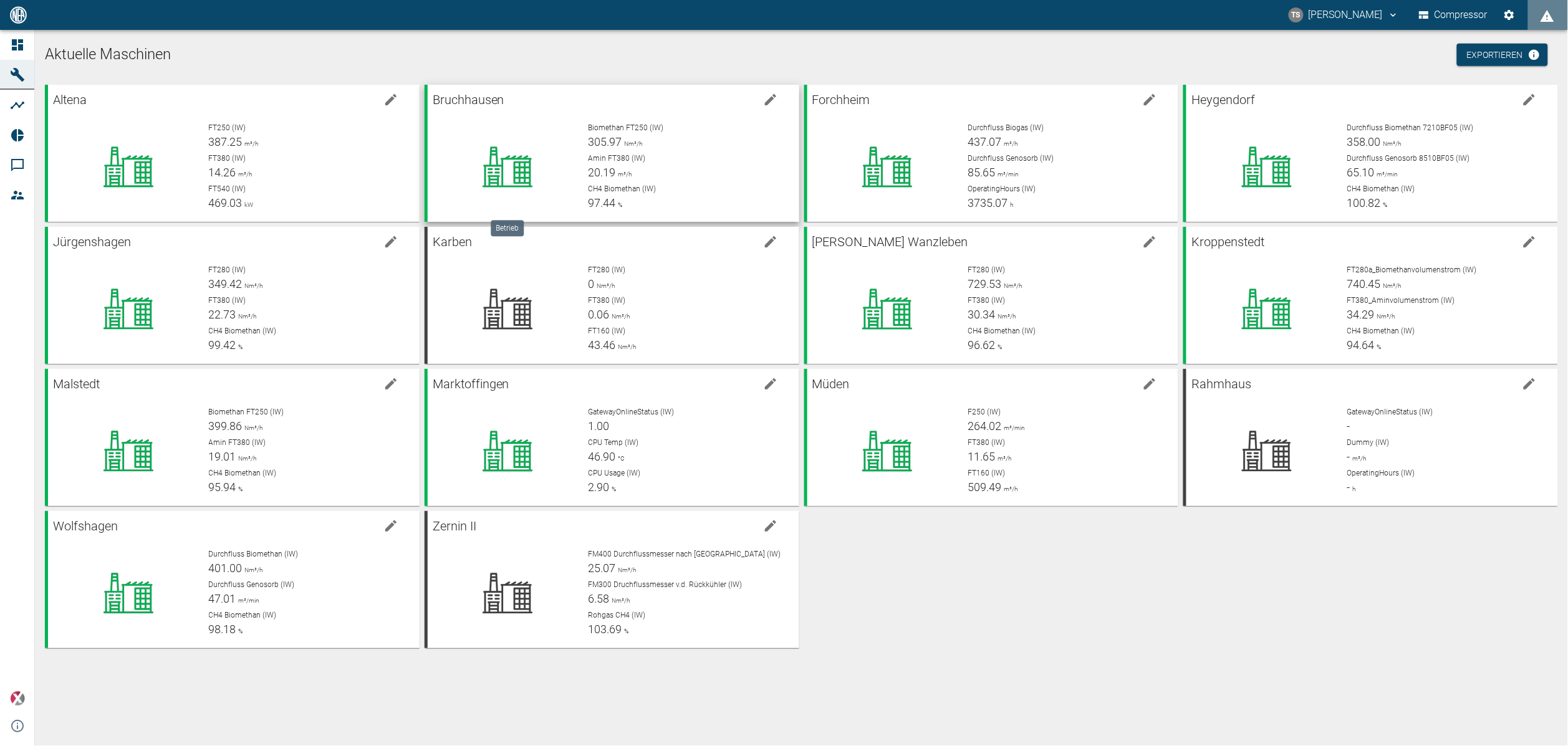
click at [558, 162] on icon at bounding box center [507, 167] width 112 height 50
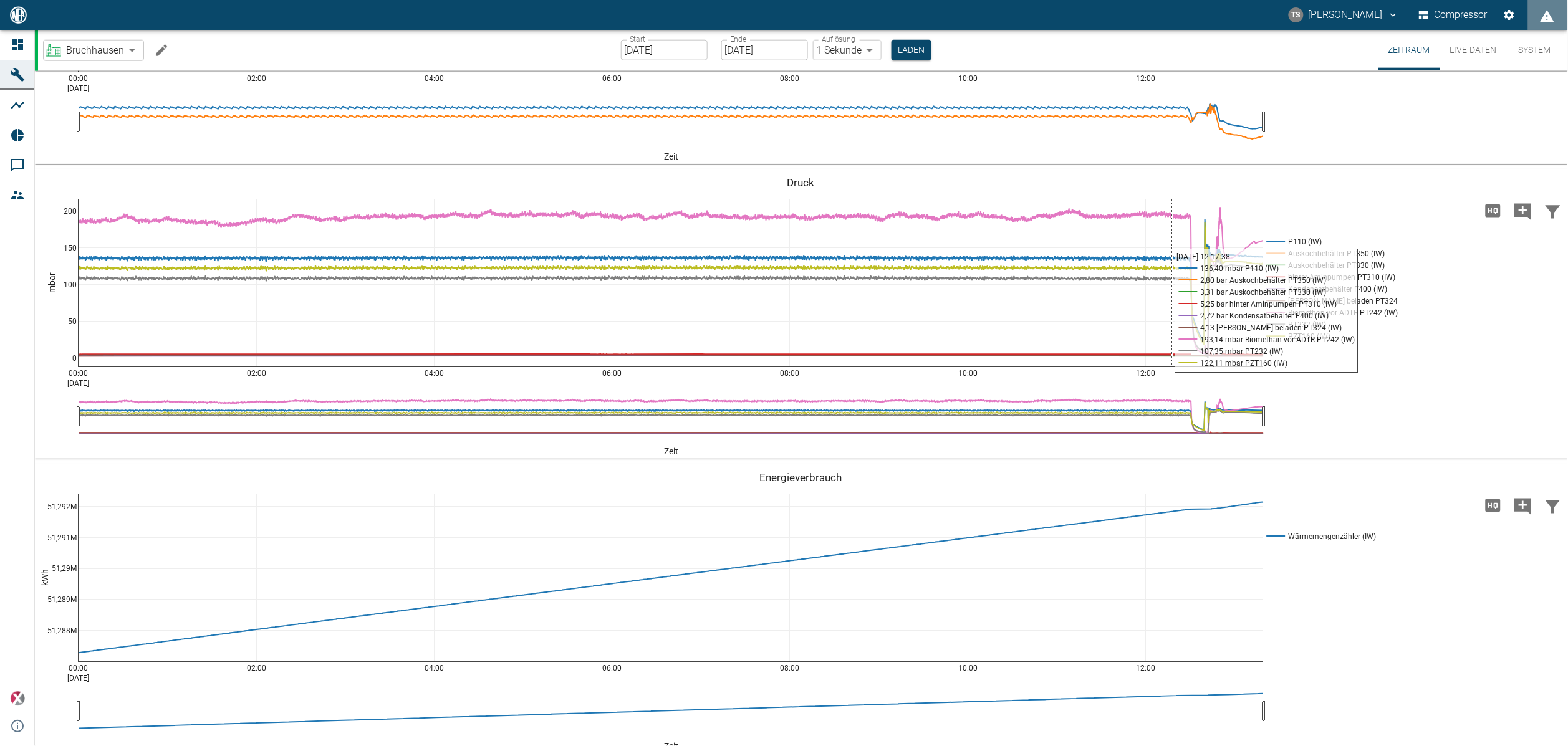
scroll to position [748, 0]
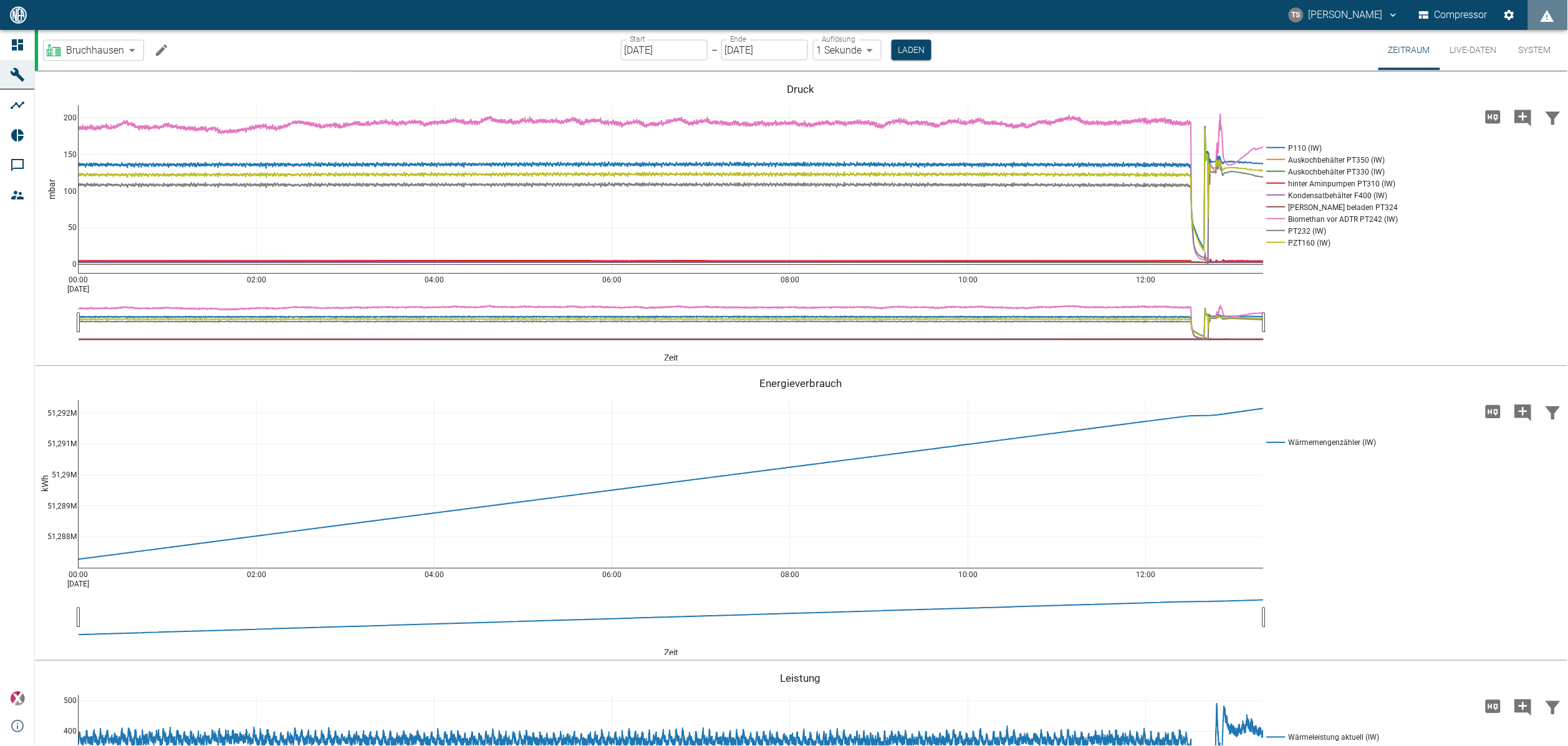
click at [156, 53] on icon "Machine bearbeiten" at bounding box center [161, 50] width 11 height 11
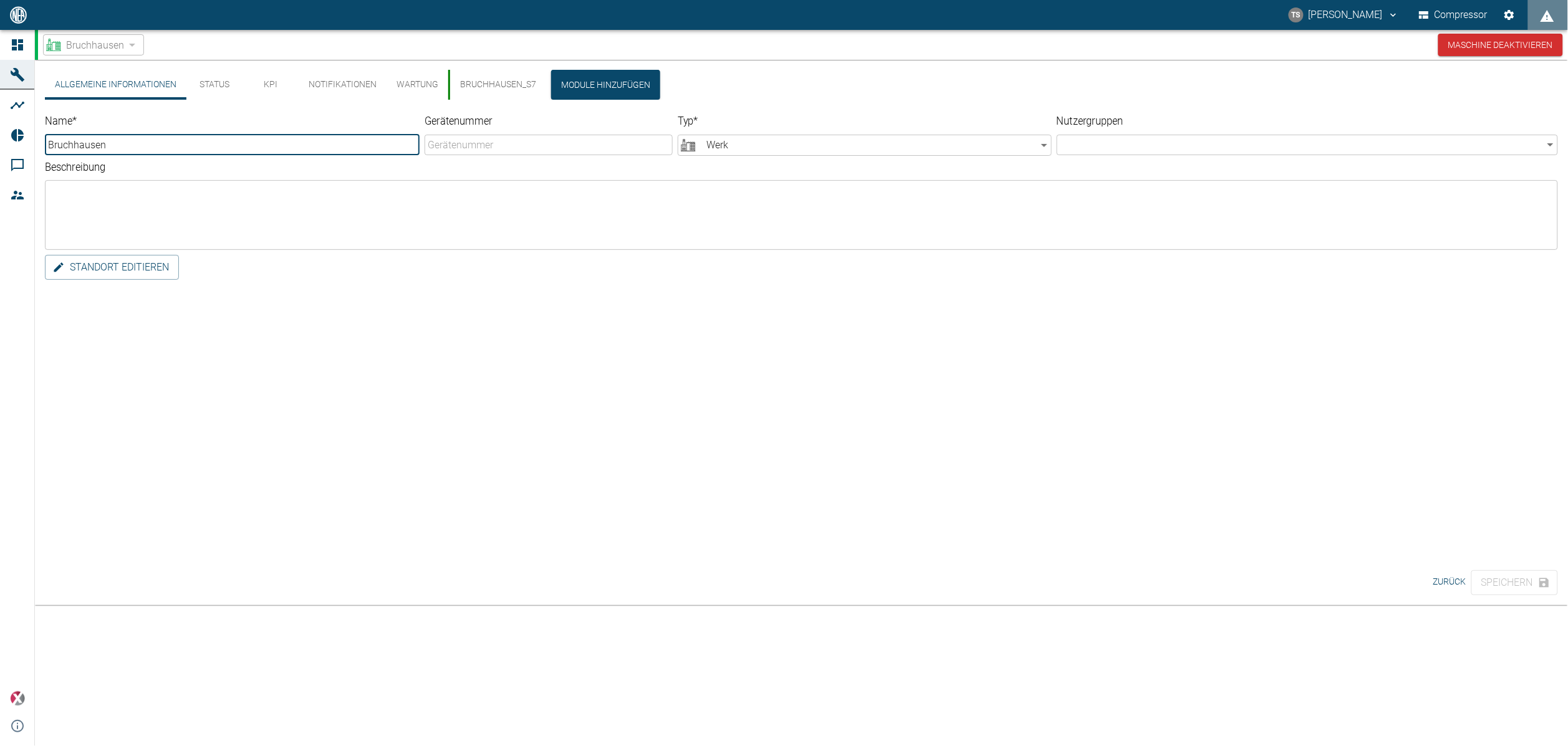
type input "Bruchhausen"
type input "Factory"
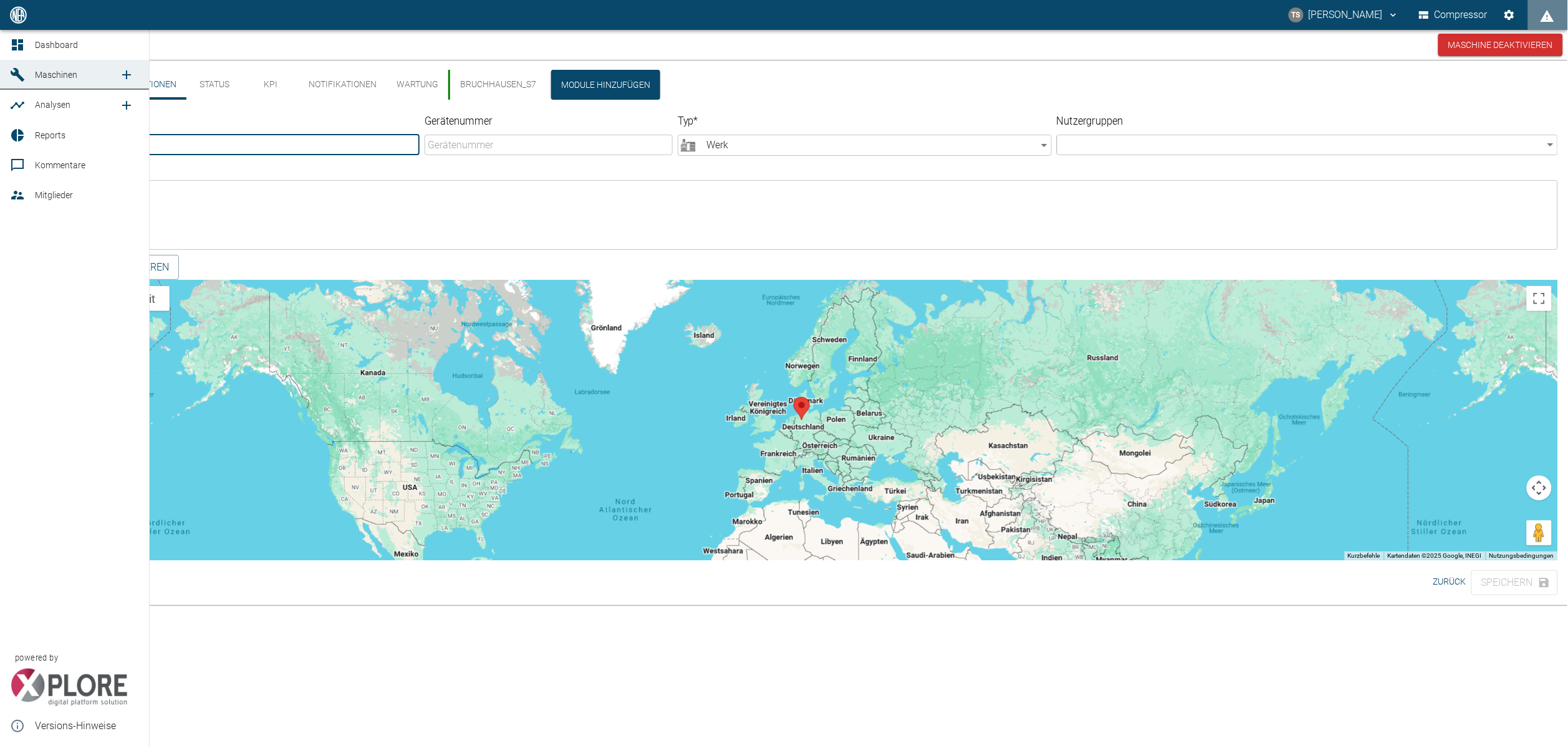
click at [43, 131] on span "Reports" at bounding box center [50, 135] width 30 height 10
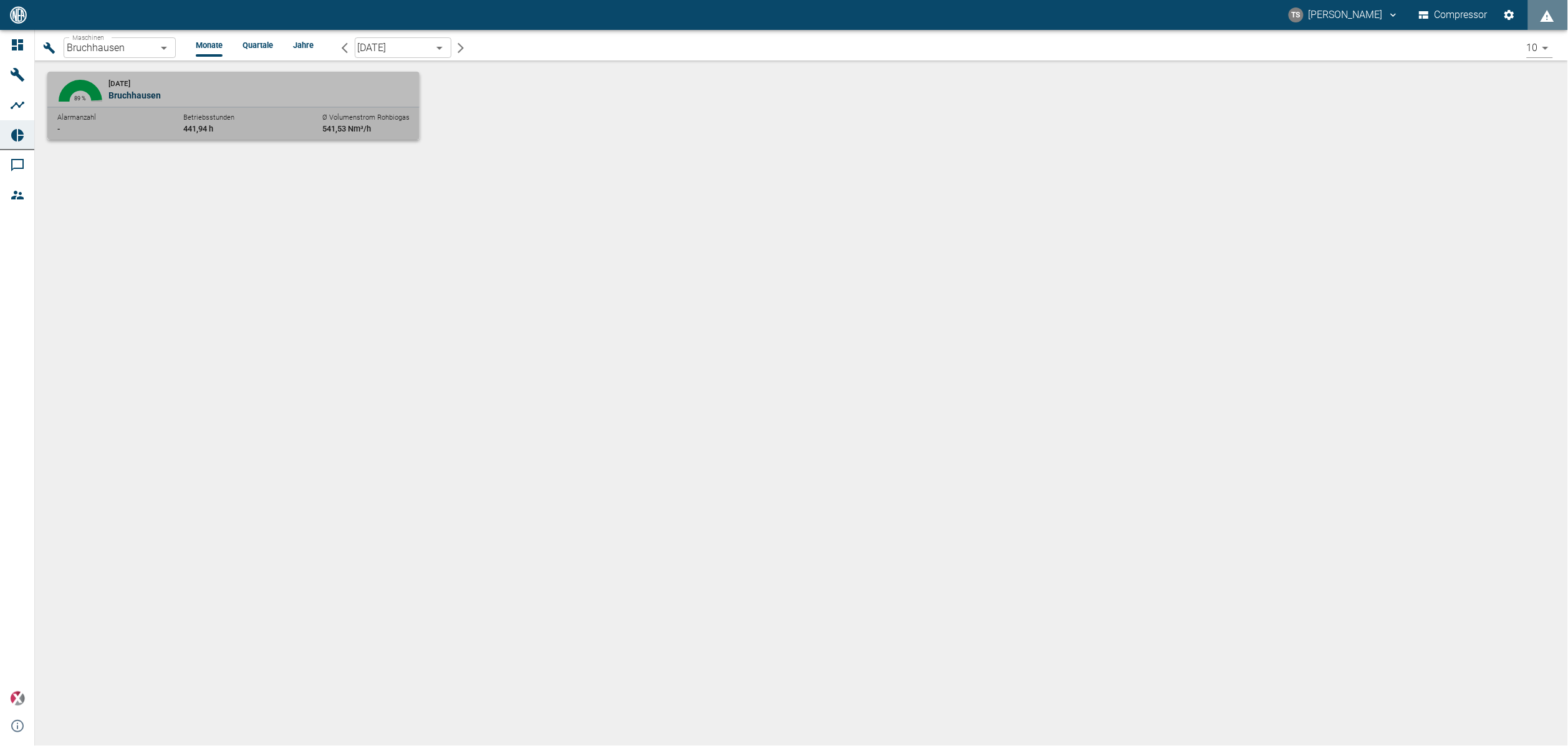
click at [283, 83] on div "[DATE] [GEOGRAPHIC_DATA]" at bounding box center [260, 89] width 302 height 25
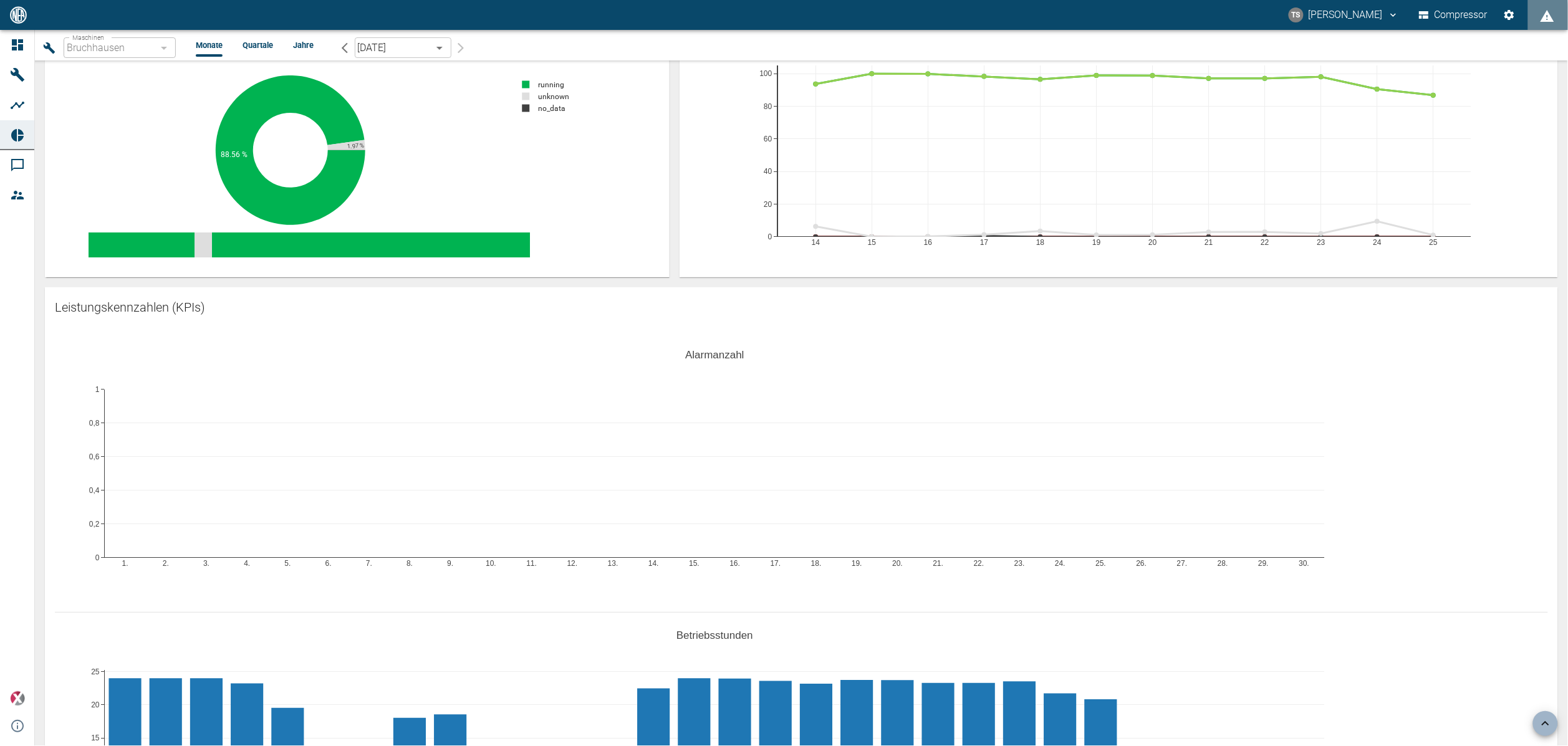
scroll to position [94, 0]
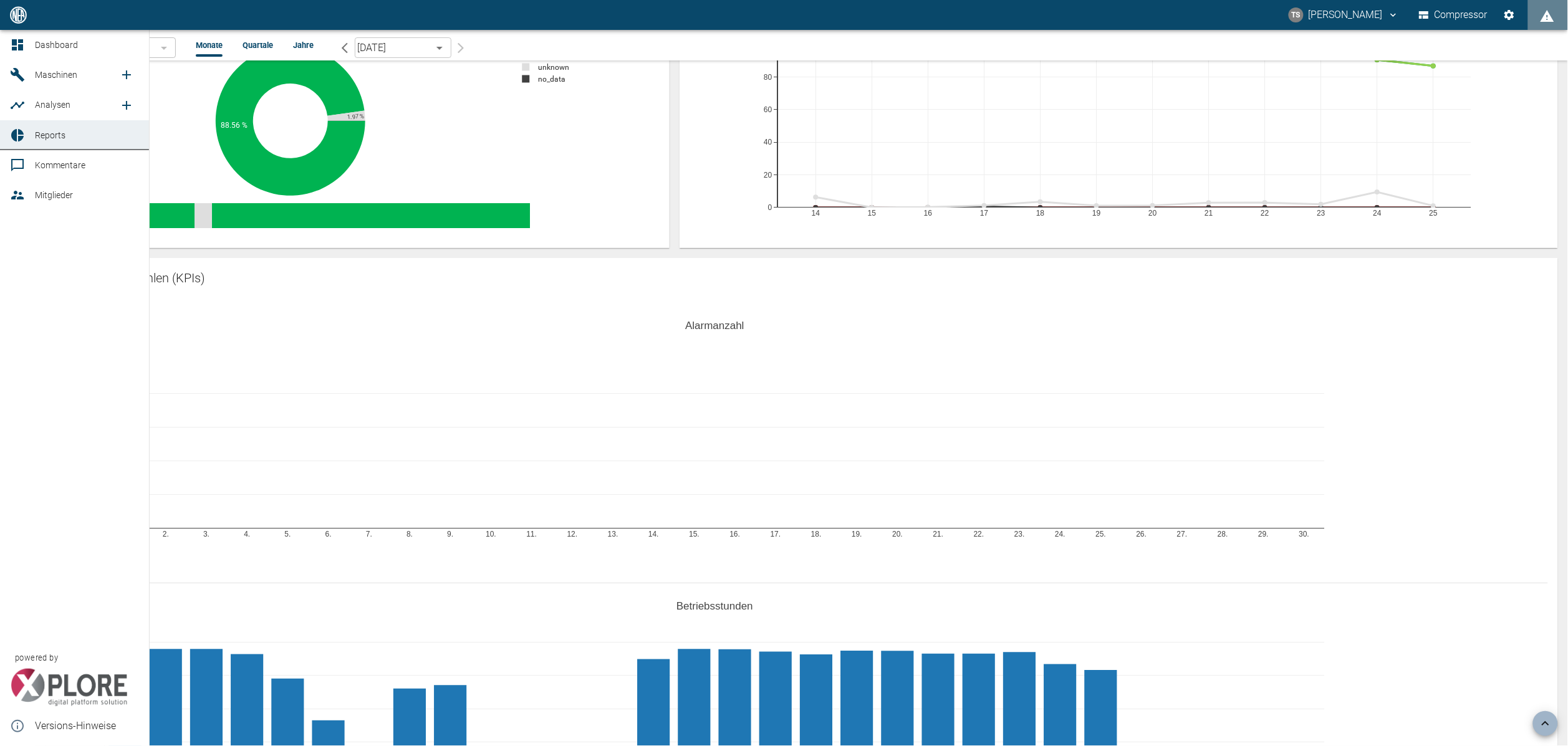
click at [49, 77] on span "Maschinen" at bounding box center [56, 75] width 42 height 10
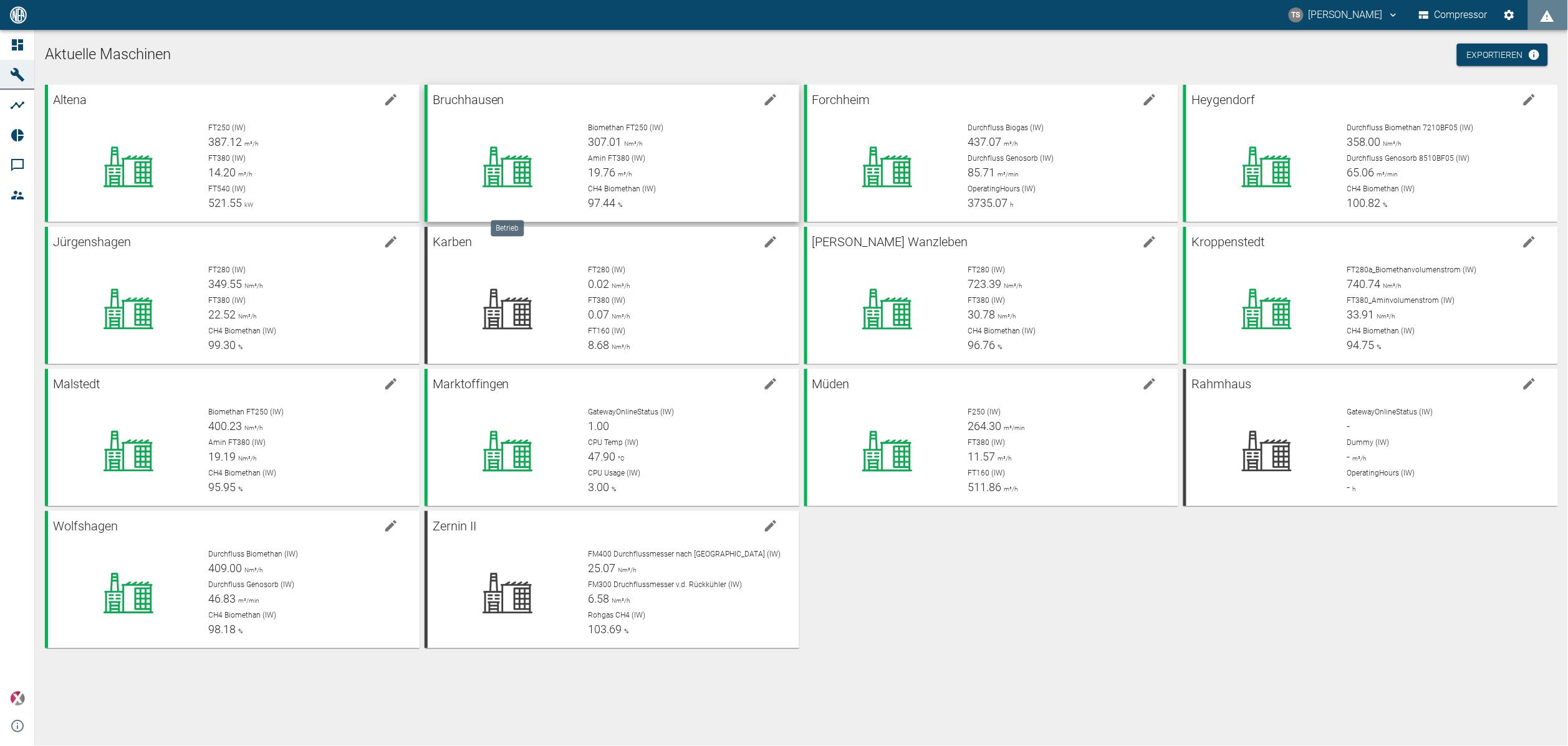
click at [534, 152] on icon at bounding box center [507, 167] width 112 height 50
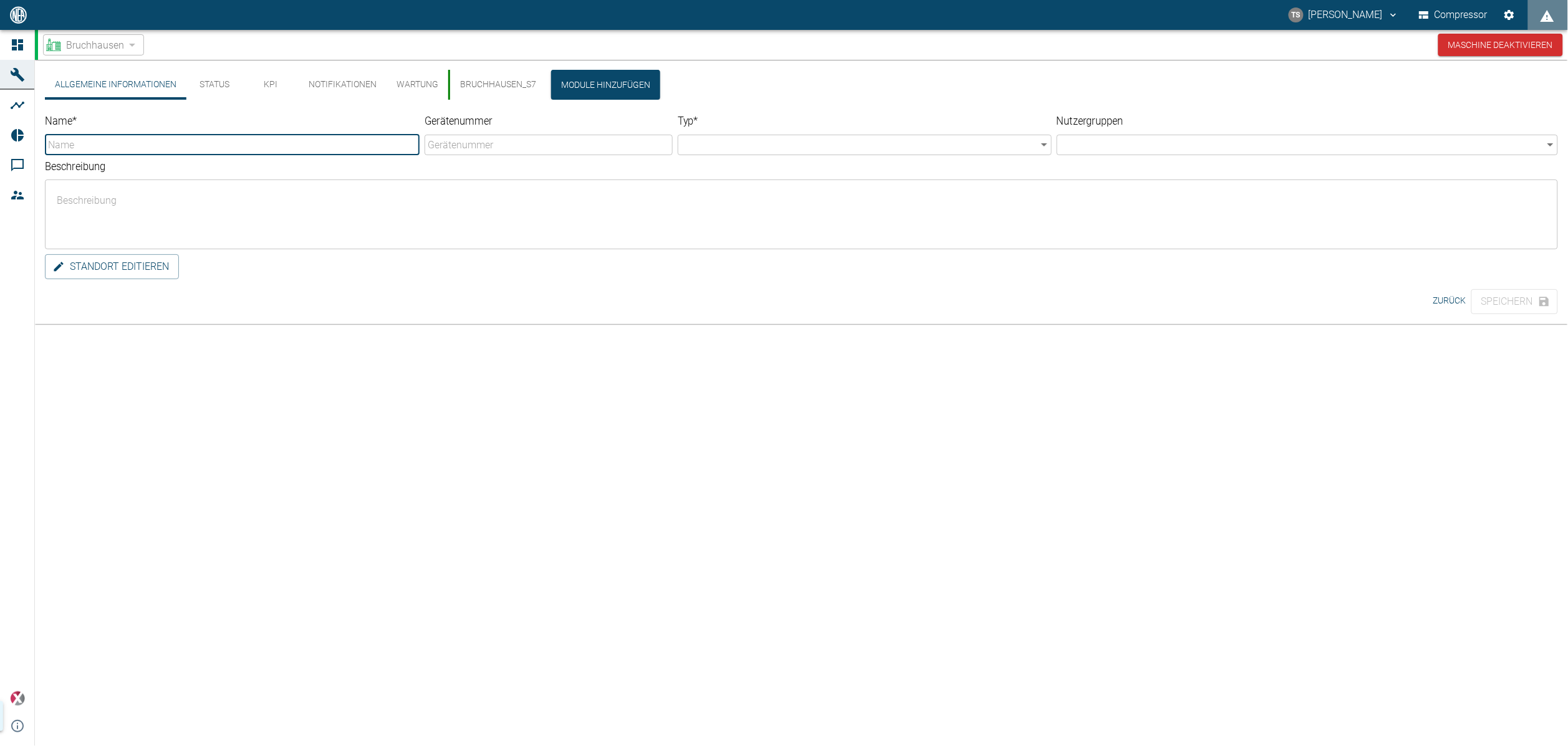
type input "Bruchhausen"
type input "Factory"
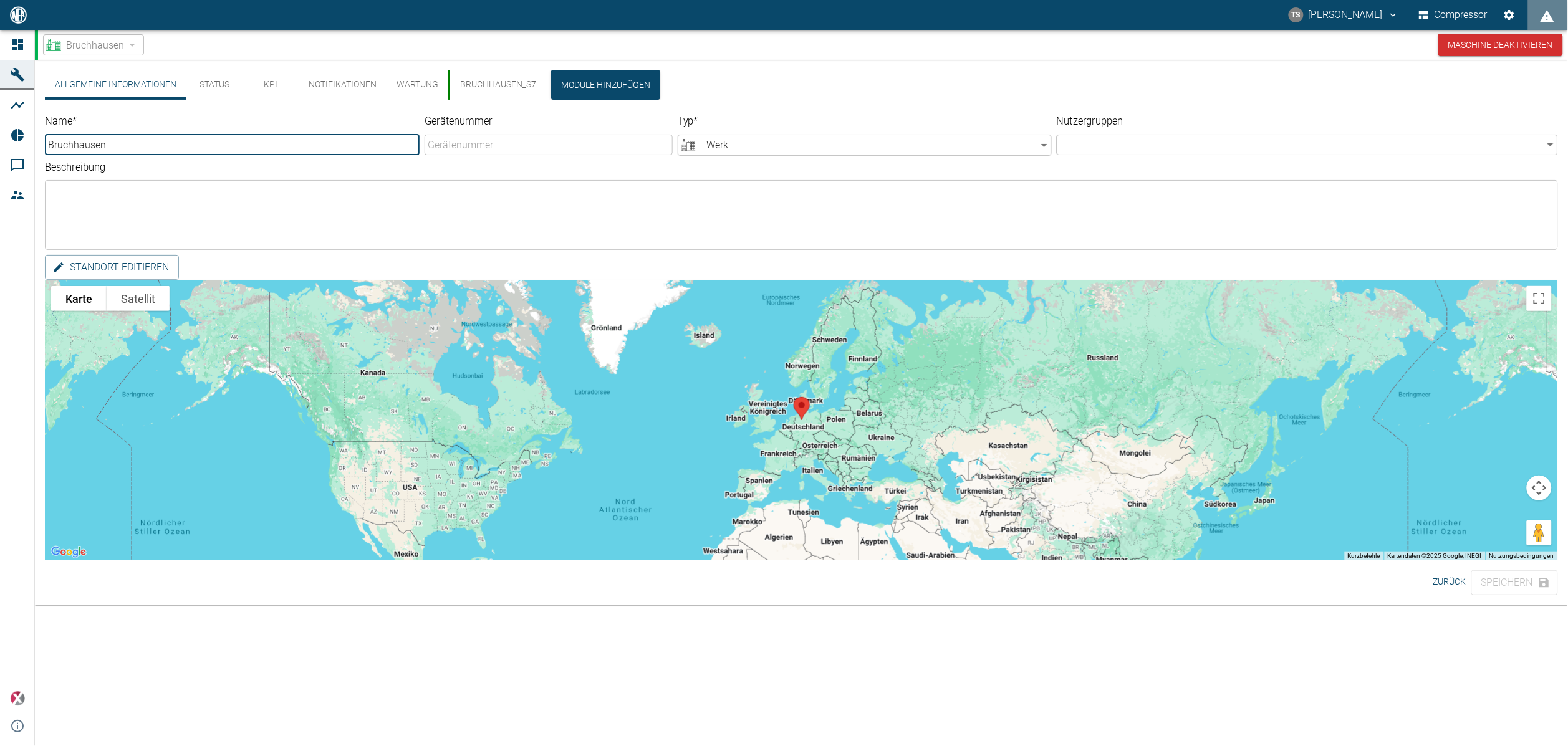
click at [260, 92] on button "KPI" at bounding box center [270, 85] width 56 height 30
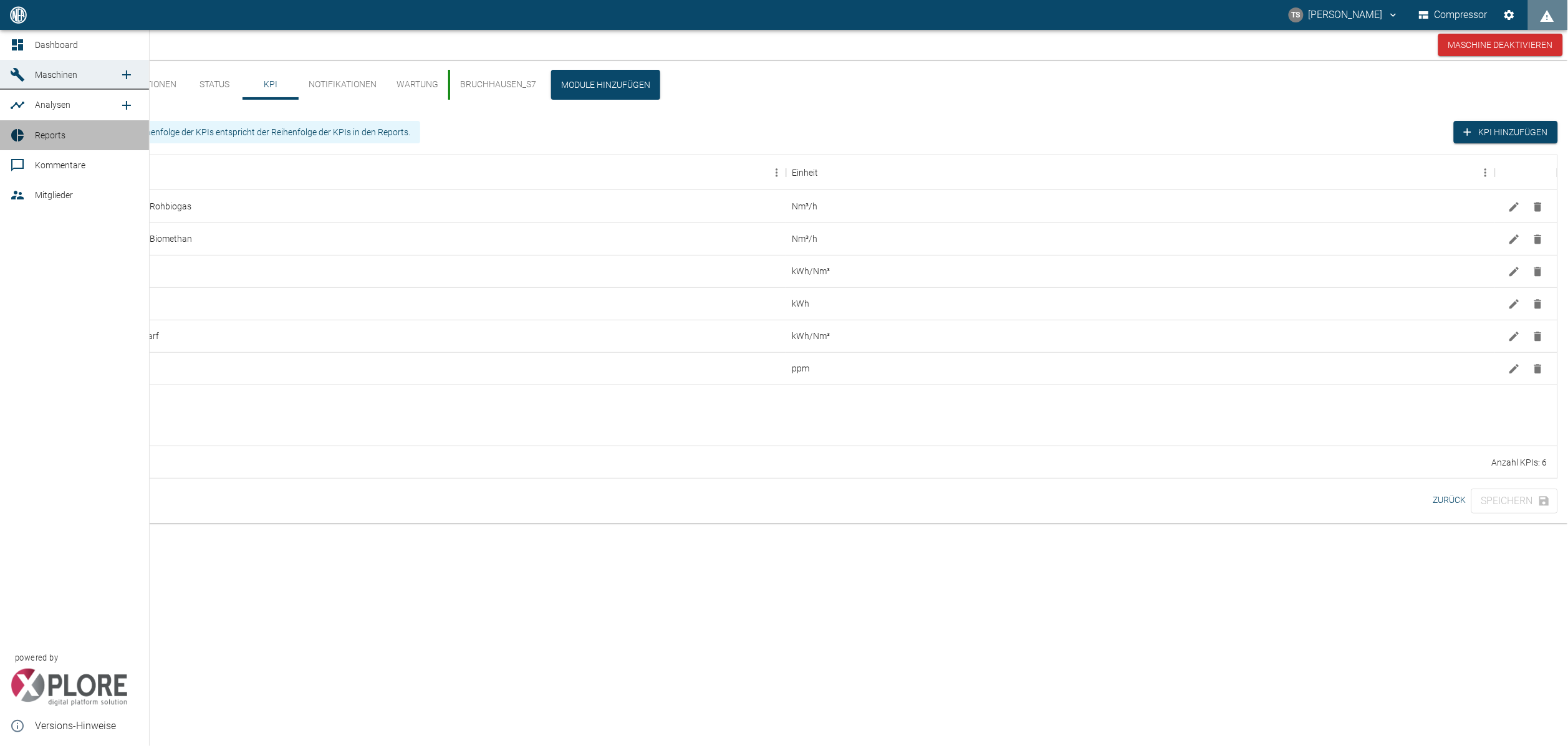
click at [40, 137] on span "Reports" at bounding box center [50, 135] width 30 height 10
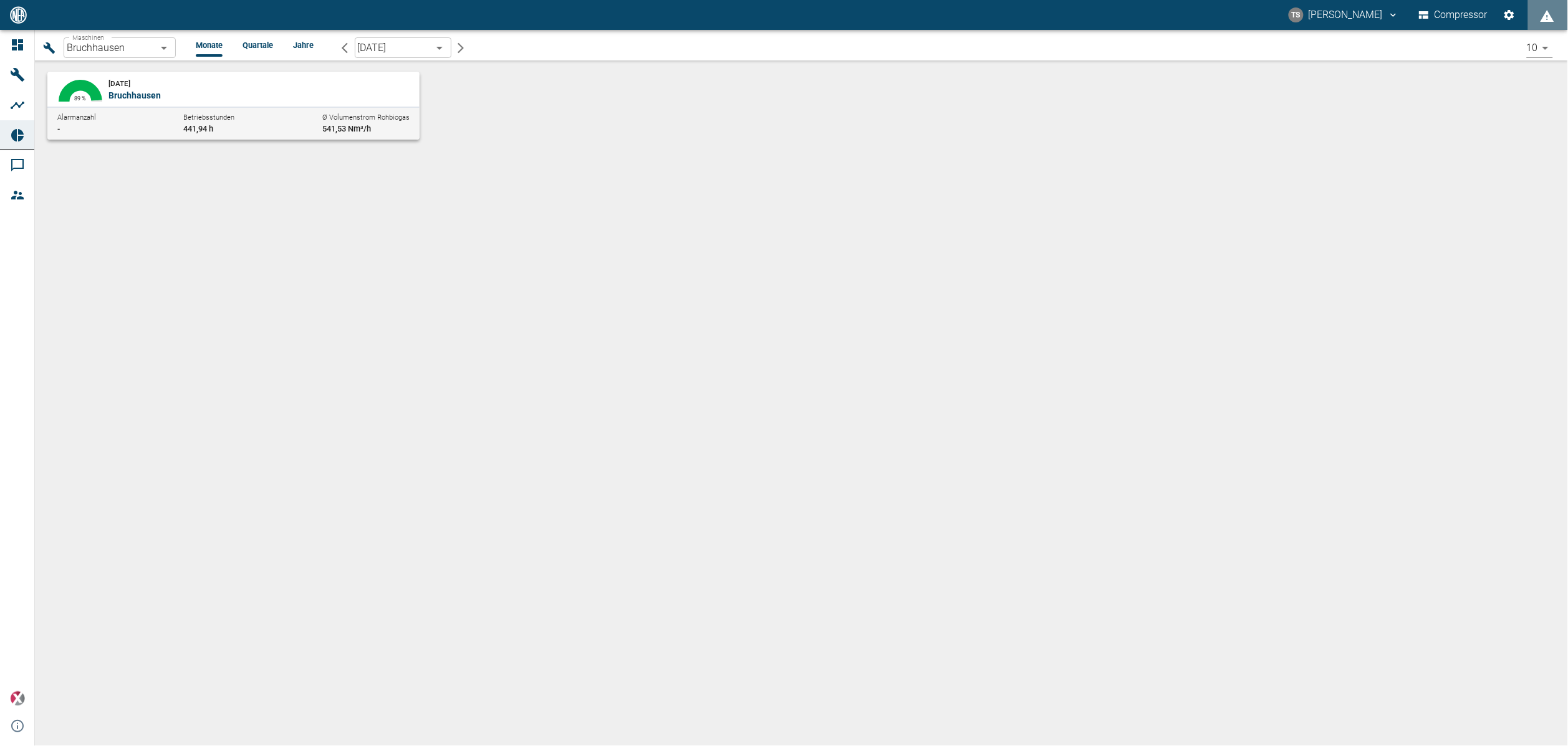
click at [117, 99] on span "Bruchhausen" at bounding box center [135, 95] width 53 height 10
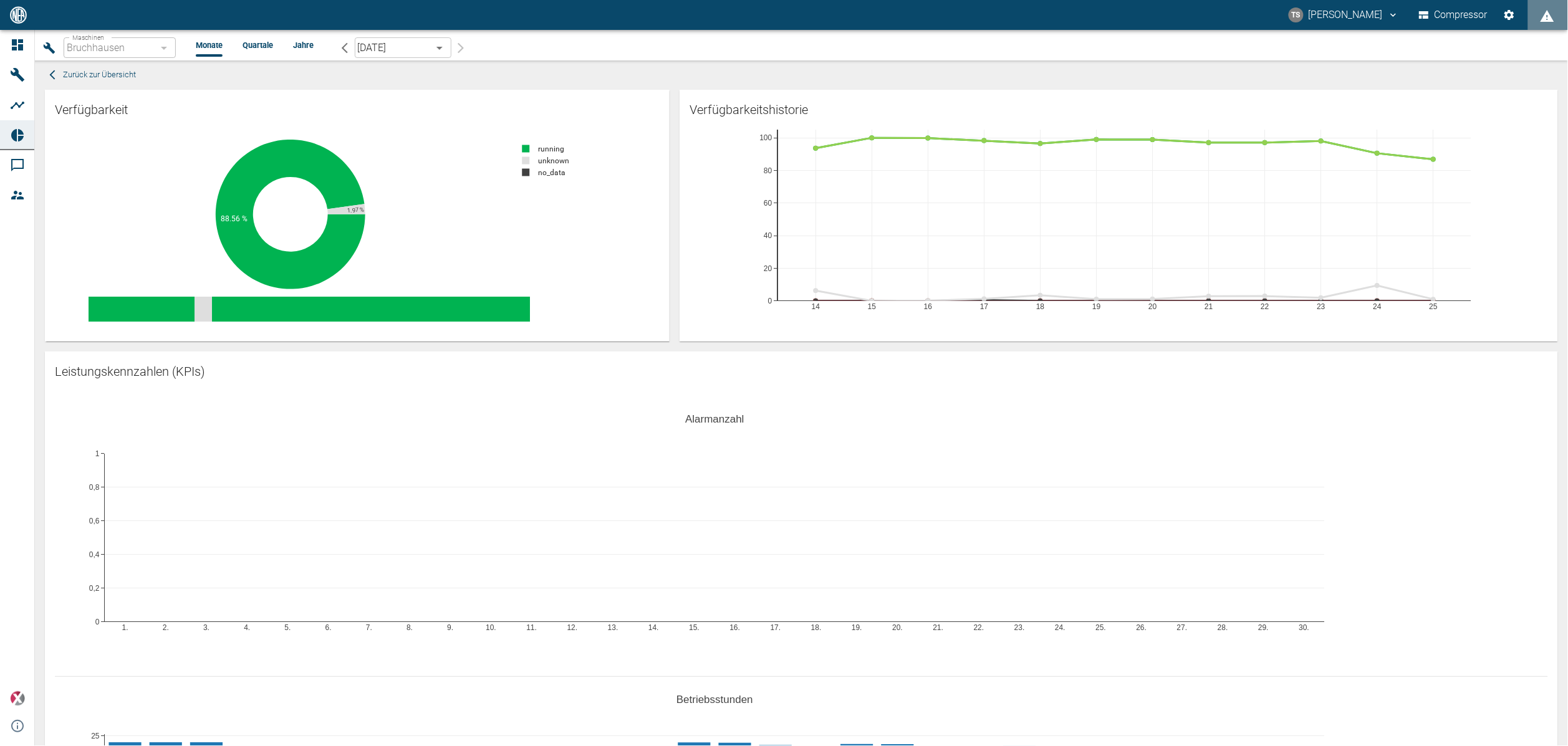
scroll to position [374, 0]
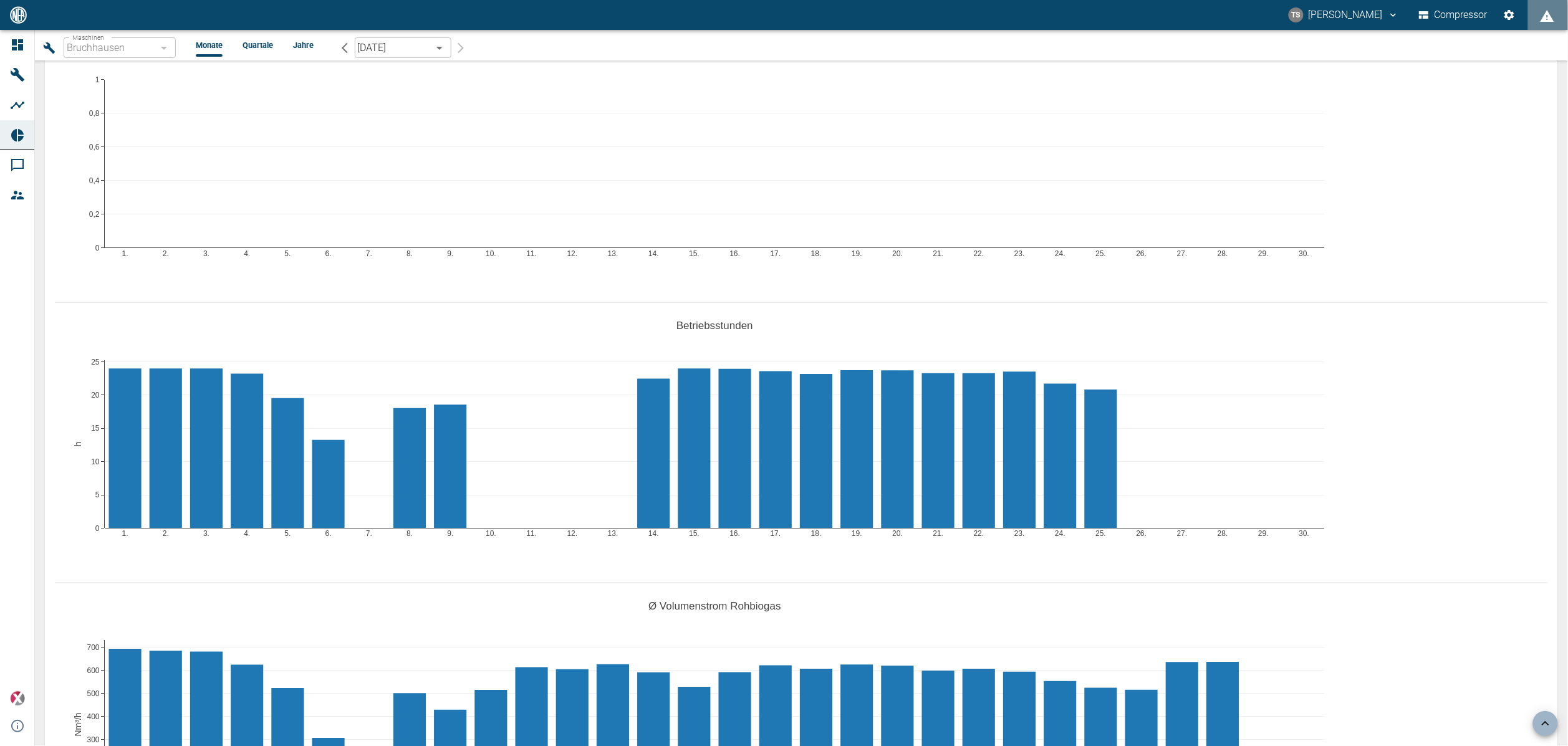
click at [249, 40] on li "Quartale" at bounding box center [258, 45] width 30 height 12
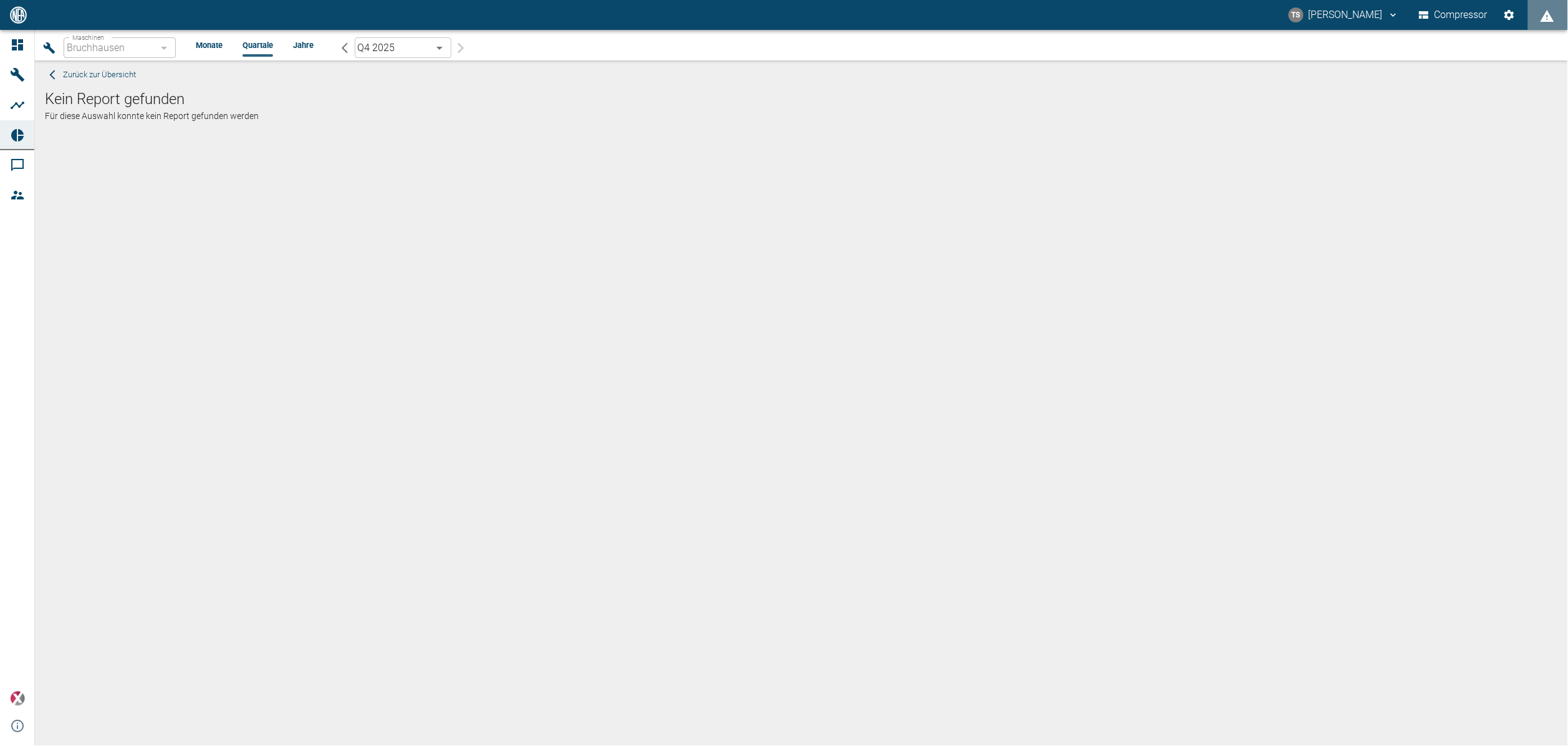
click at [397, 53] on body "TS [PERSON_NAME] Compressor Dashboard Maschinen Analysen Reports Kommentare Mit…" at bounding box center [784, 373] width 1568 height 746
click at [377, 176] on li "Q3 2024" at bounding box center [402, 186] width 96 height 22
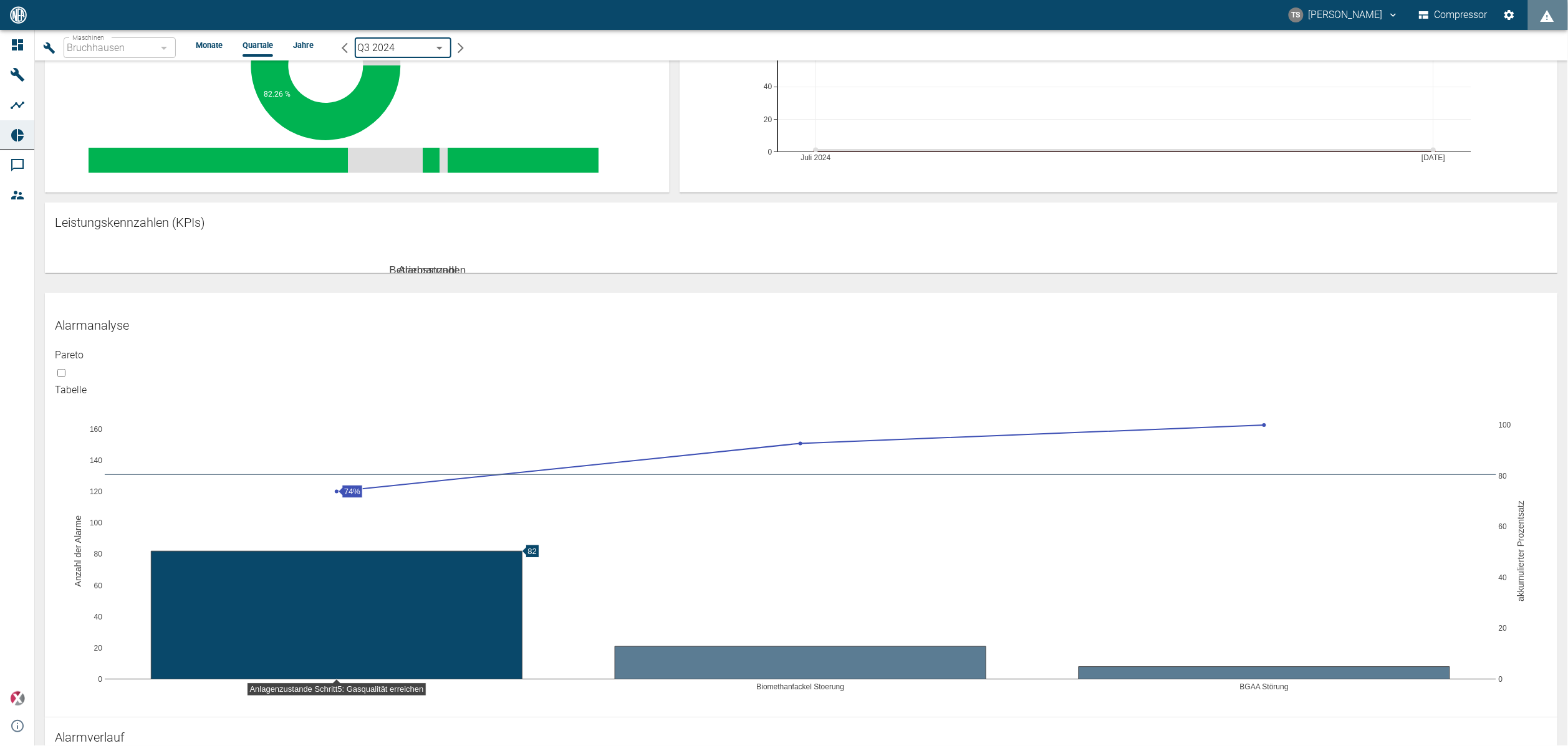
scroll to position [142, 0]
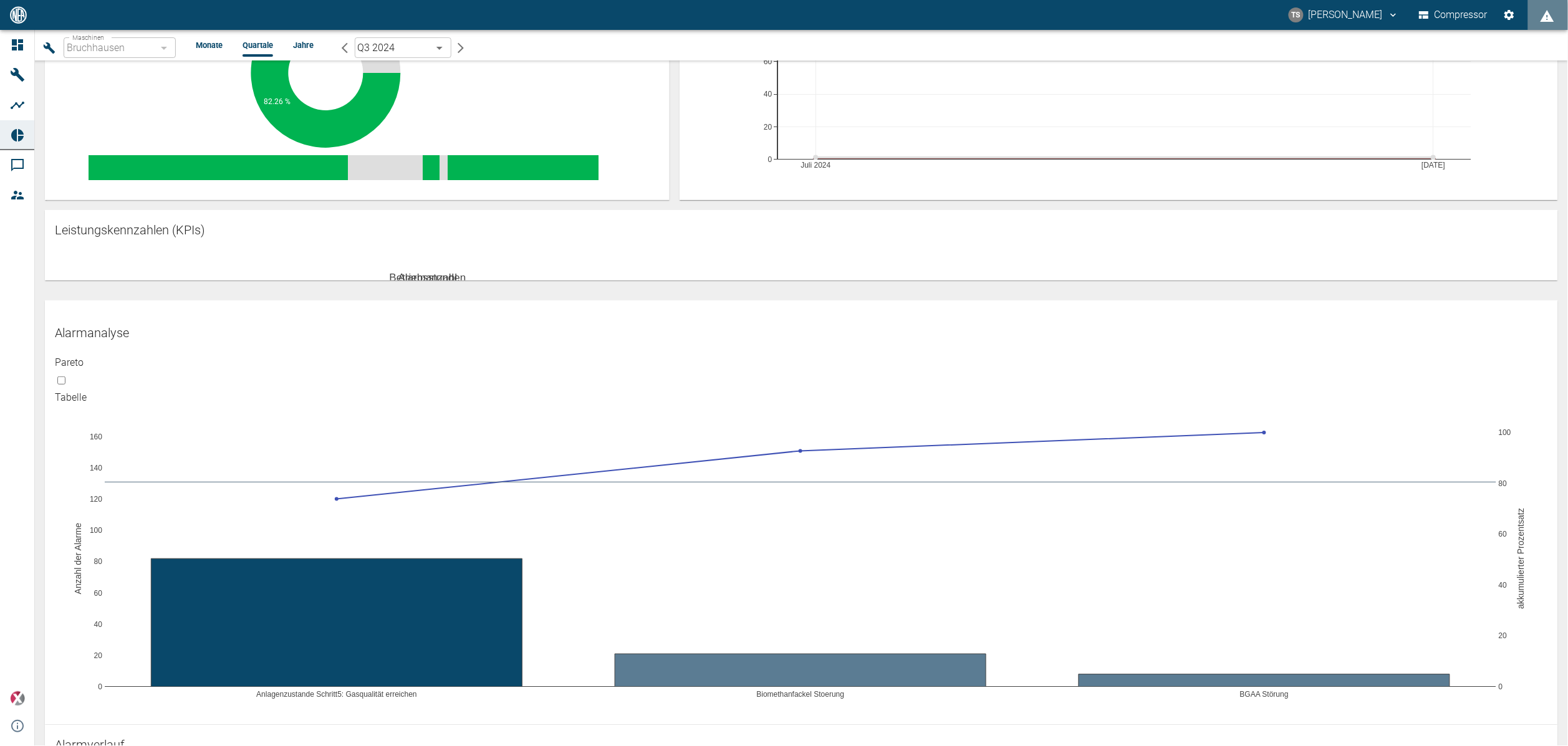
click at [65, 385] on input "checkbox" at bounding box center [61, 381] width 8 height 8
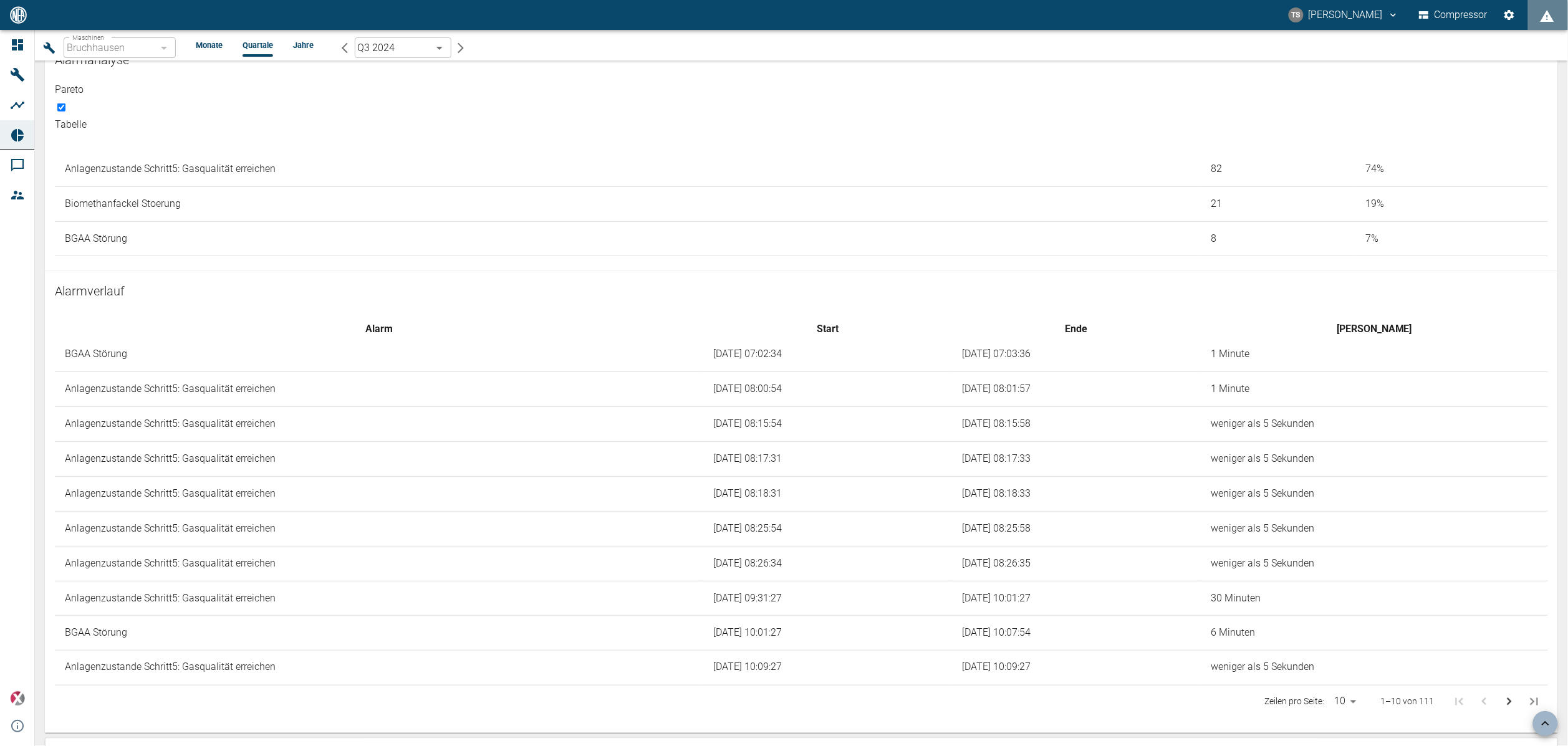
scroll to position [422, 0]
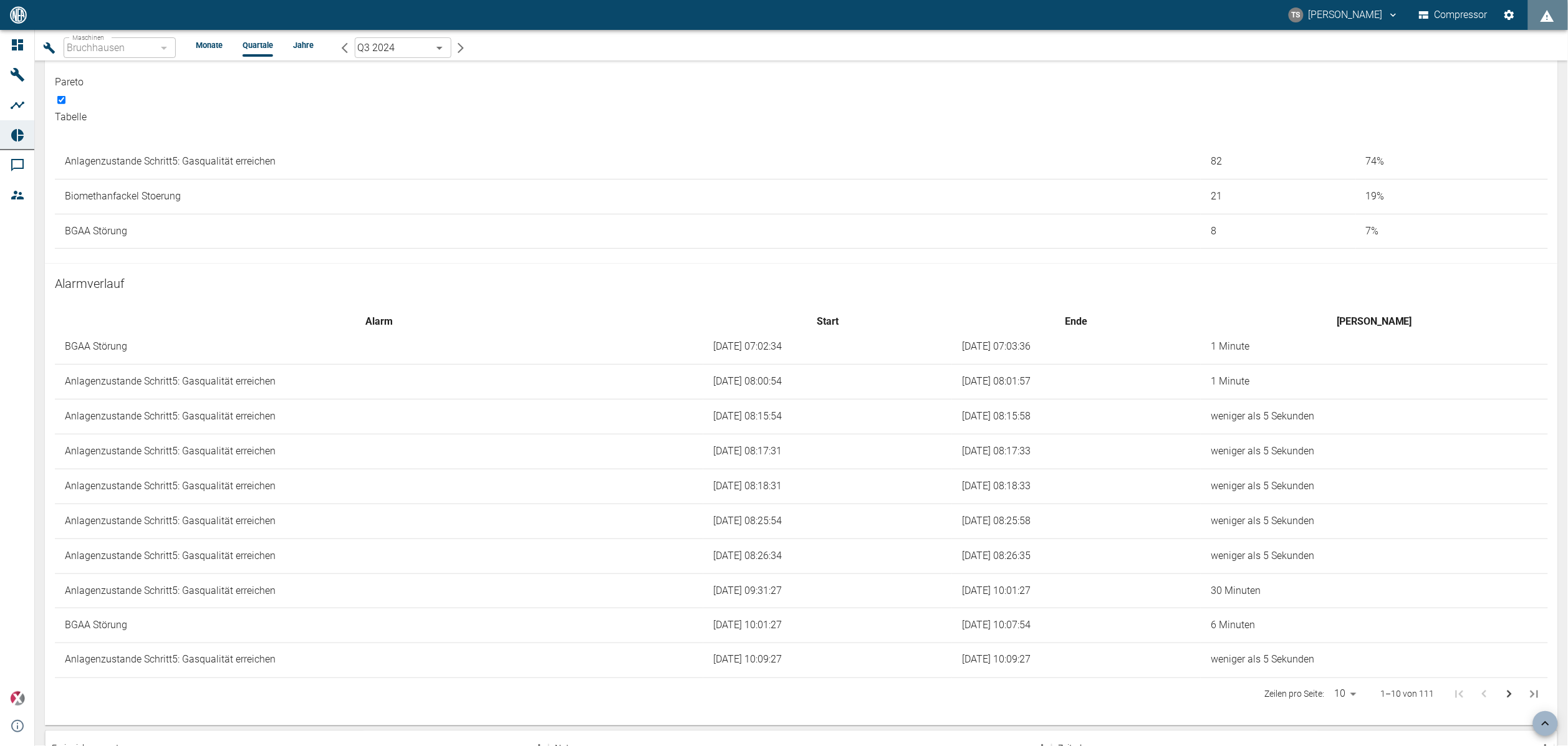
click at [65, 104] on input "checkbox" at bounding box center [61, 100] width 8 height 8
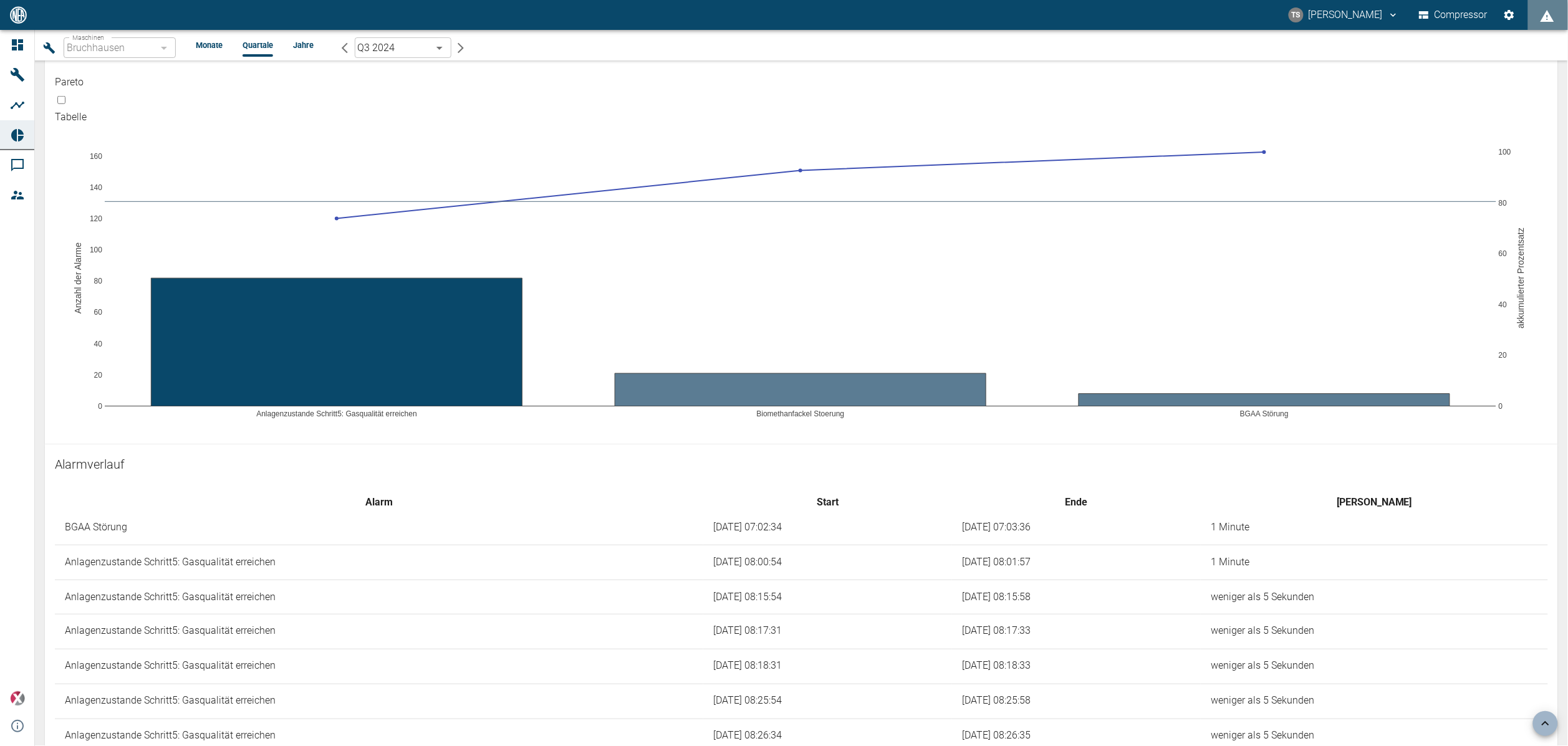
click at [65, 104] on input "checkbox" at bounding box center [61, 100] width 8 height 8
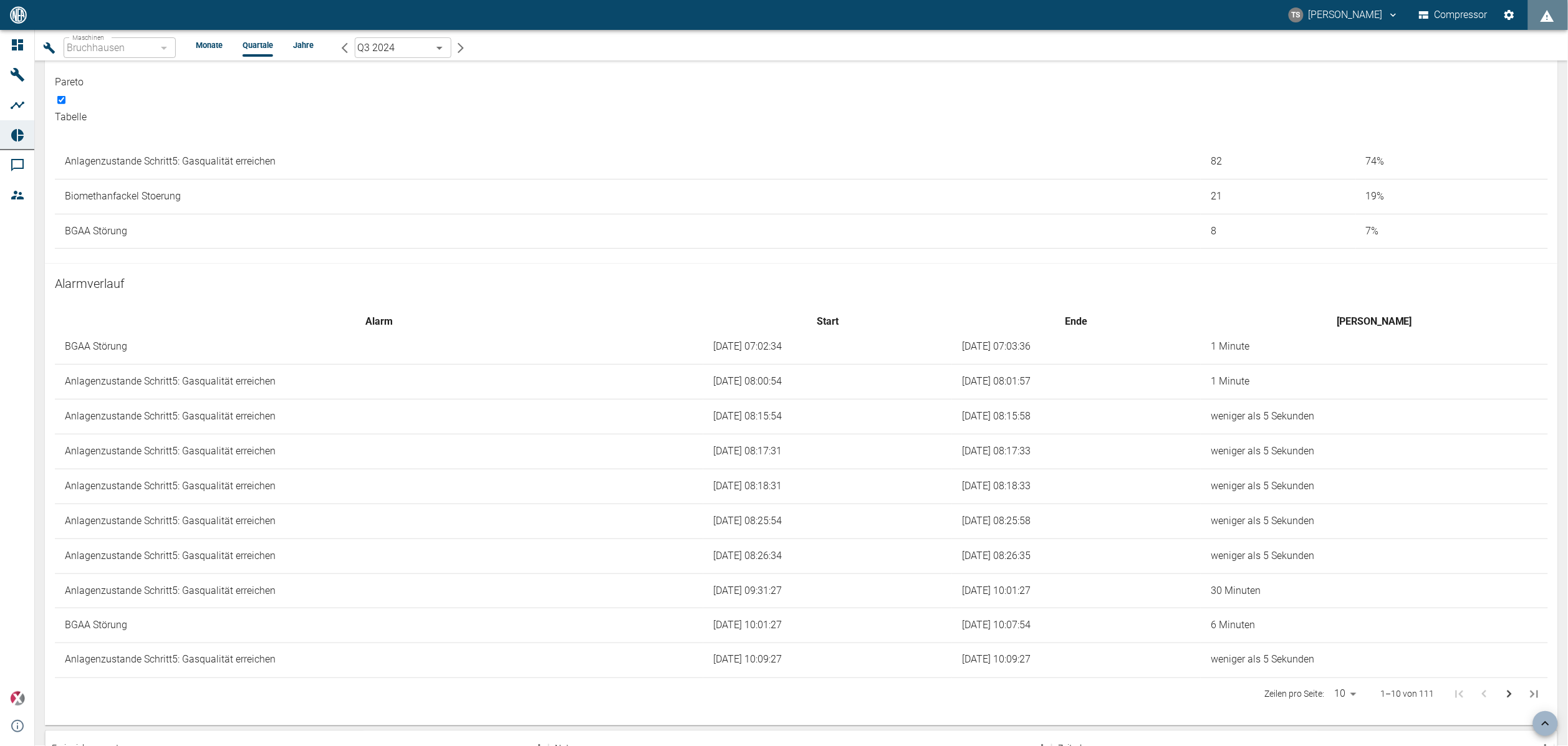
click at [65, 104] on input "checkbox" at bounding box center [61, 100] width 8 height 8
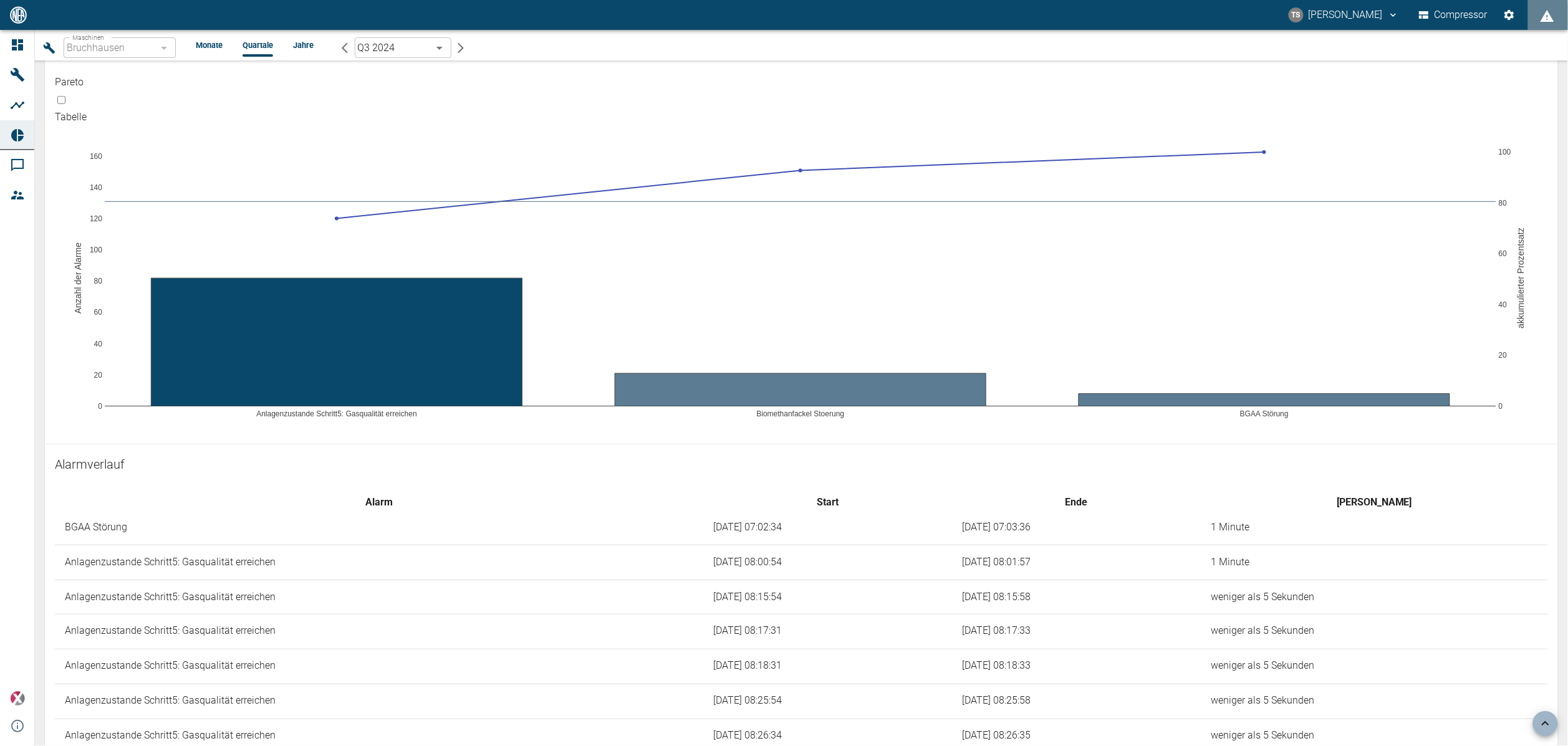
click at [65, 104] on input "checkbox" at bounding box center [61, 100] width 8 height 8
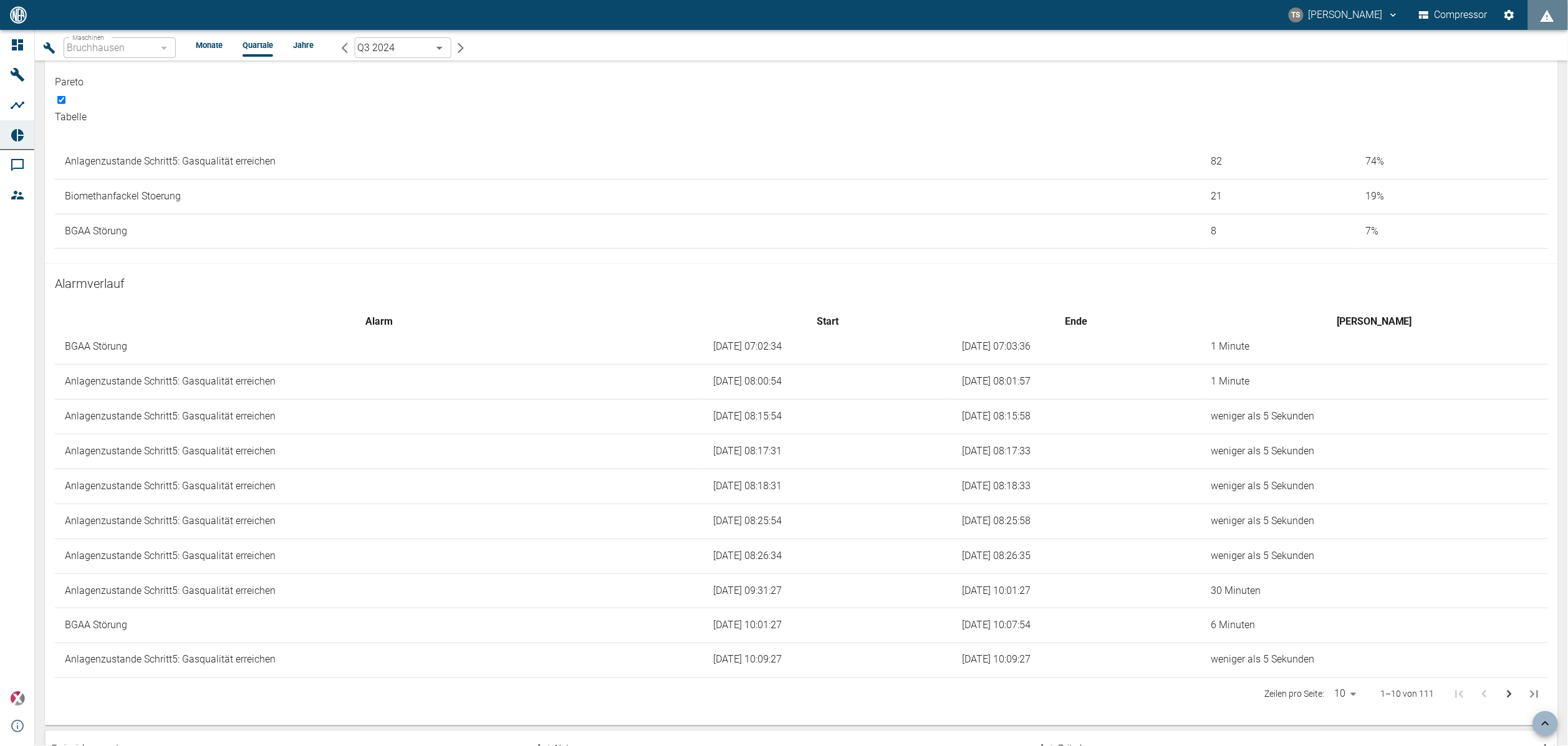
click at [65, 104] on input "checkbox" at bounding box center [61, 100] width 8 height 8
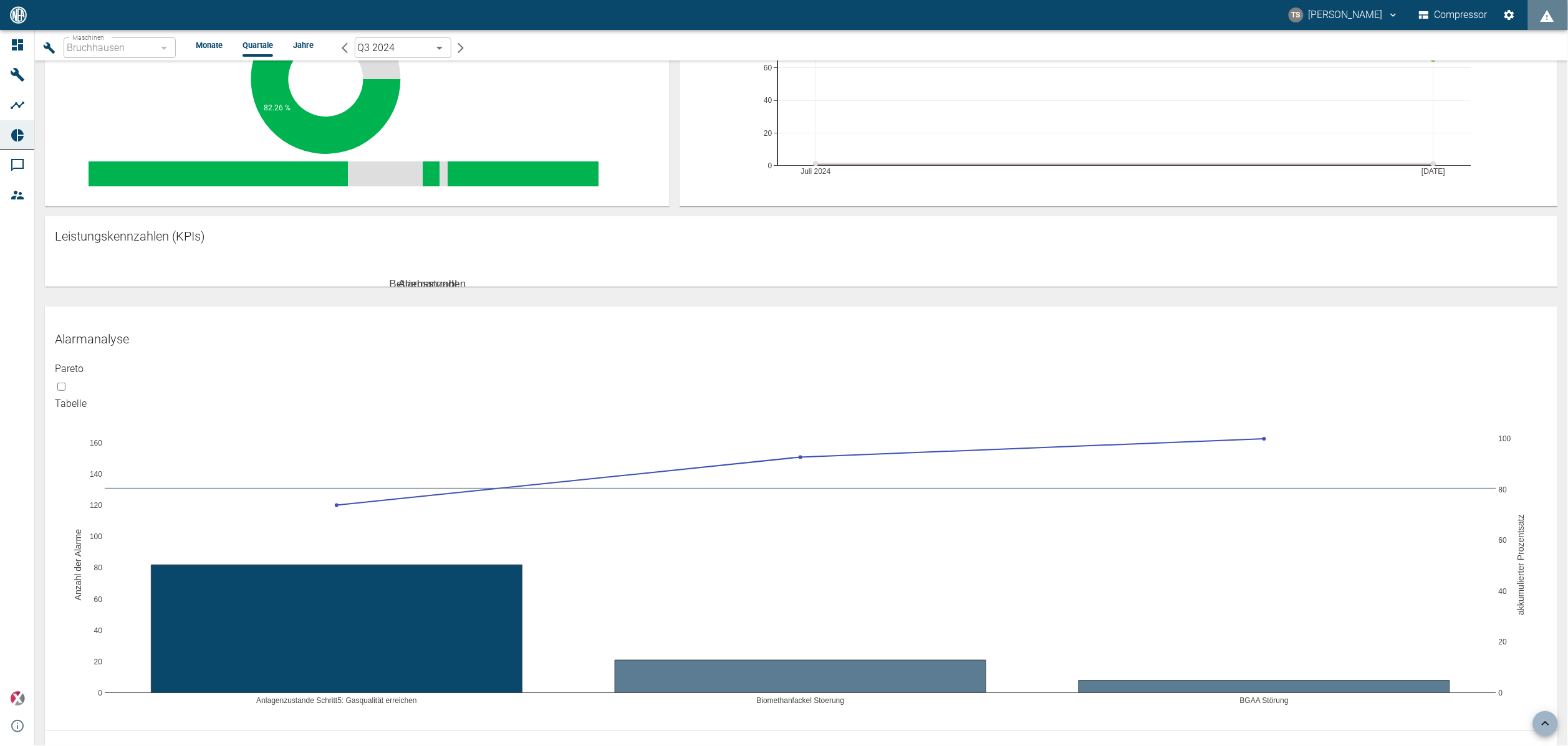
scroll to position [235, 0]
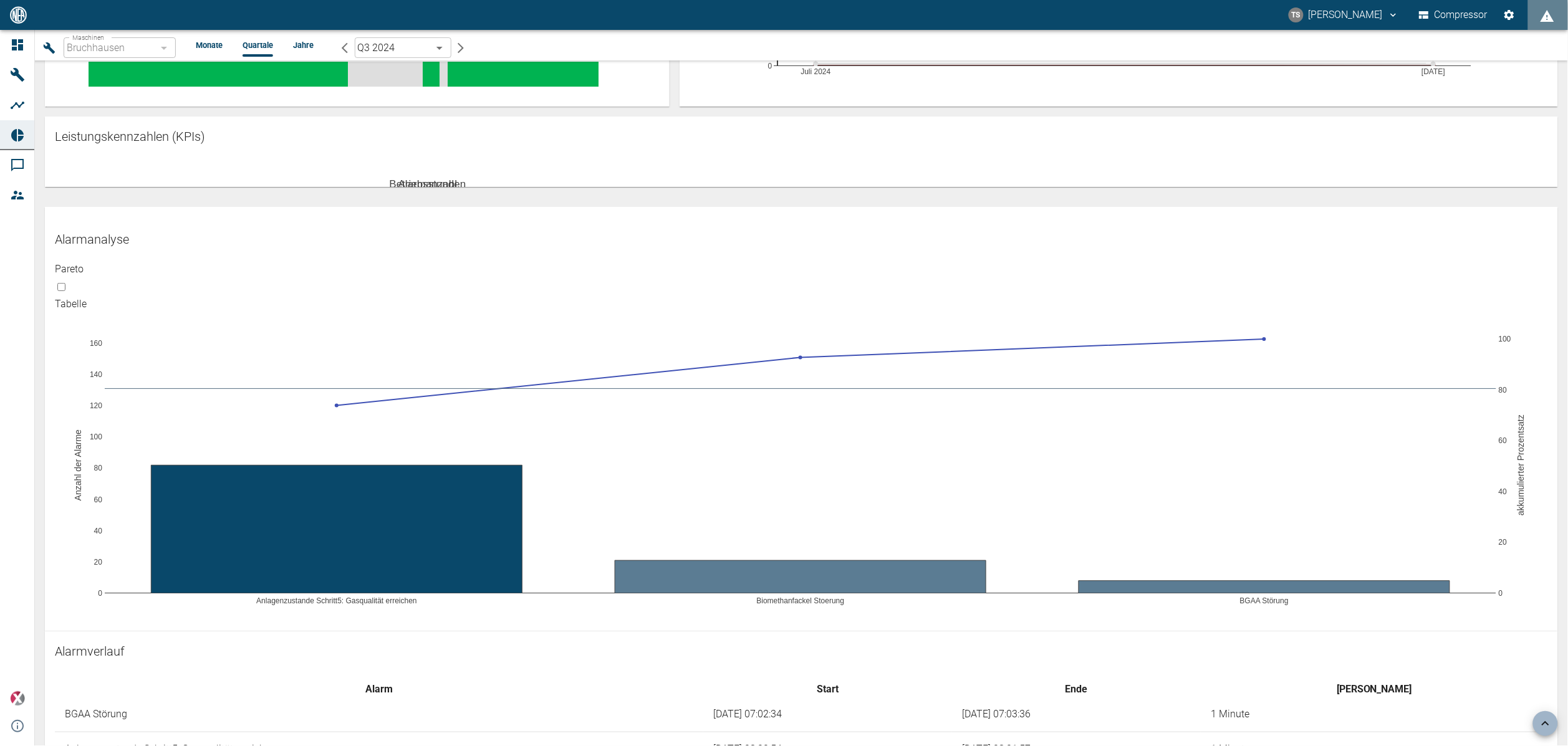
click at [65, 291] on input "checkbox" at bounding box center [61, 287] width 8 height 8
checkbox input "true"
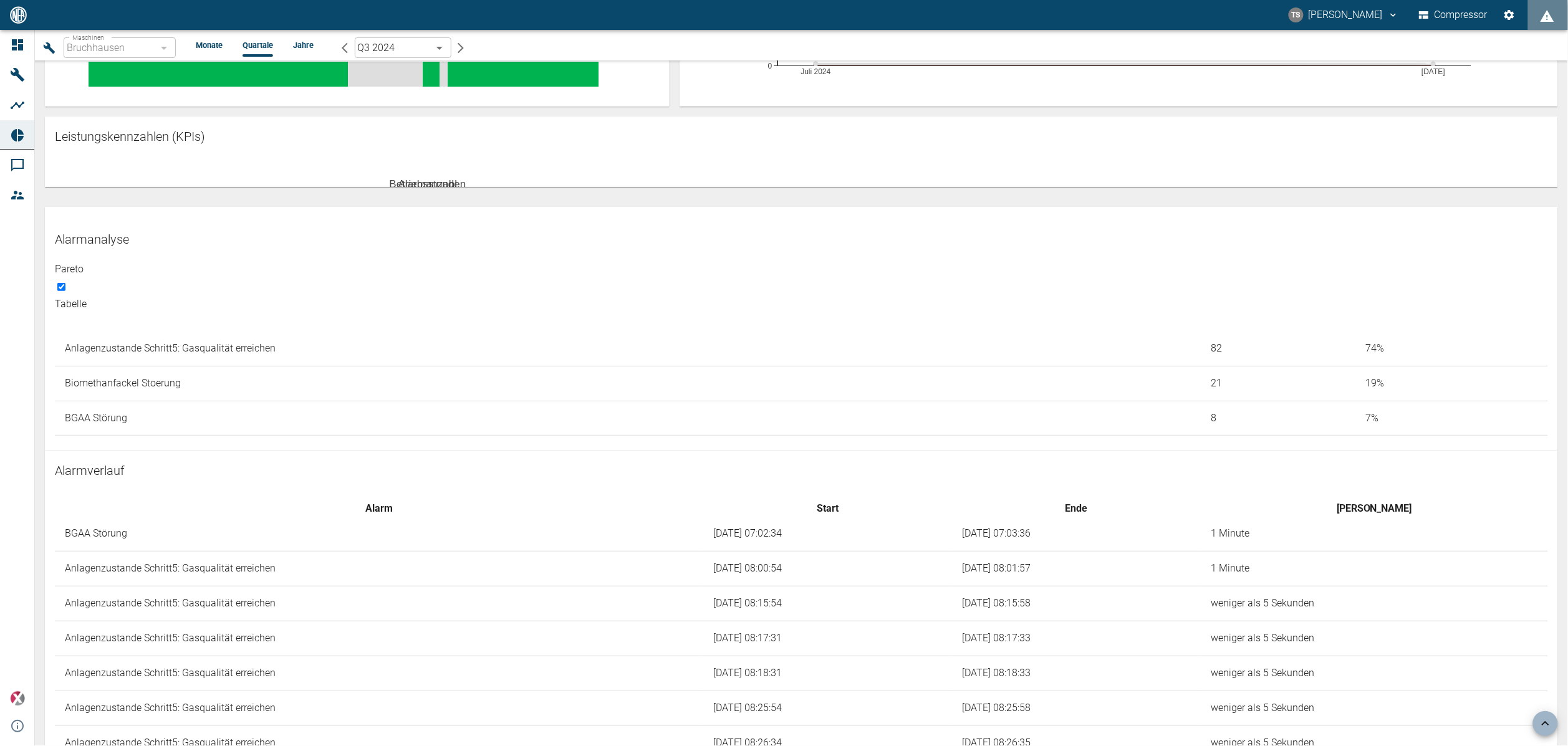
scroll to position [328, 0]
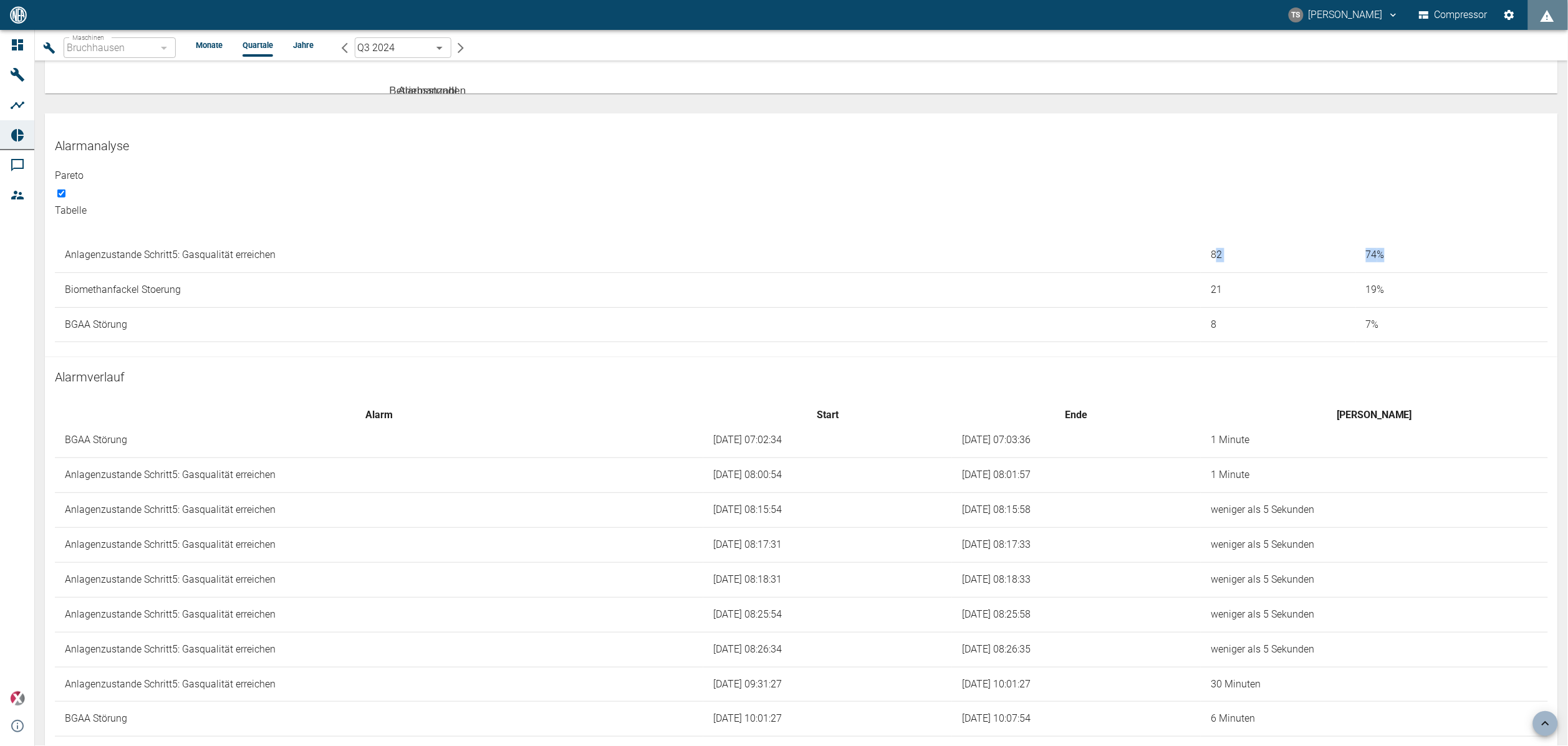
drag, startPoint x: 1203, startPoint y: 444, endPoint x: 1370, endPoint y: 461, distance: 167.9
click at [1370, 272] on tr "Anlagenzustande Schritt5: Gasqualität erreichen 82 74 %" at bounding box center [801, 255] width 1493 height 34
drag, startPoint x: 1370, startPoint y: 461, endPoint x: 1374, endPoint y: 521, distance: 60.1
click at [1375, 342] on td "7 %" at bounding box center [1451, 325] width 192 height 35
drag, startPoint x: 1366, startPoint y: 518, endPoint x: 1133, endPoint y: 430, distance: 249.1
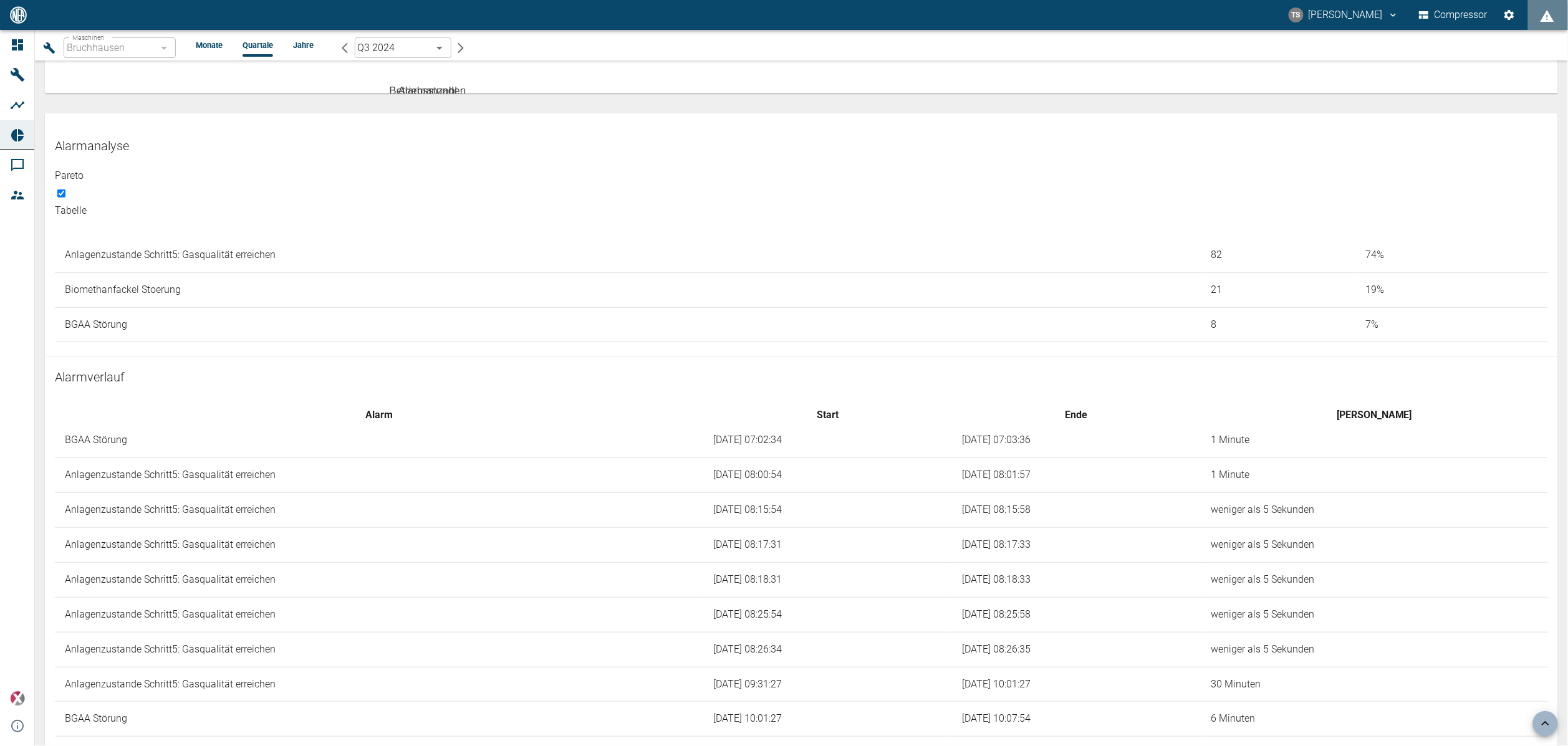
click at [1133, 358] on div "Anlagenzustande Schritt5: Gasqualität erreichen 82 74 % Biomethanfackel Stoerun…" at bounding box center [802, 292] width 1513 height 129
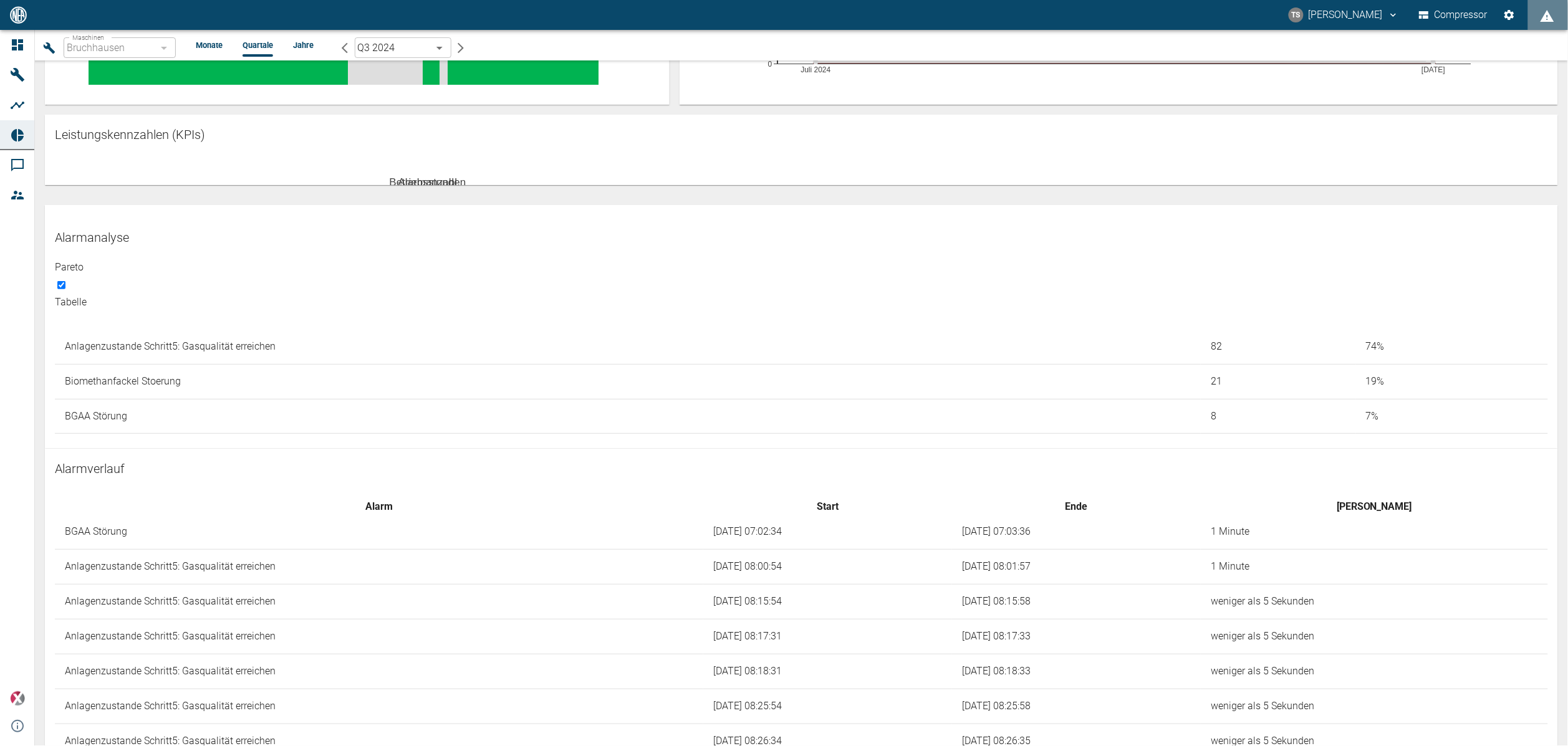
scroll to position [0, 0]
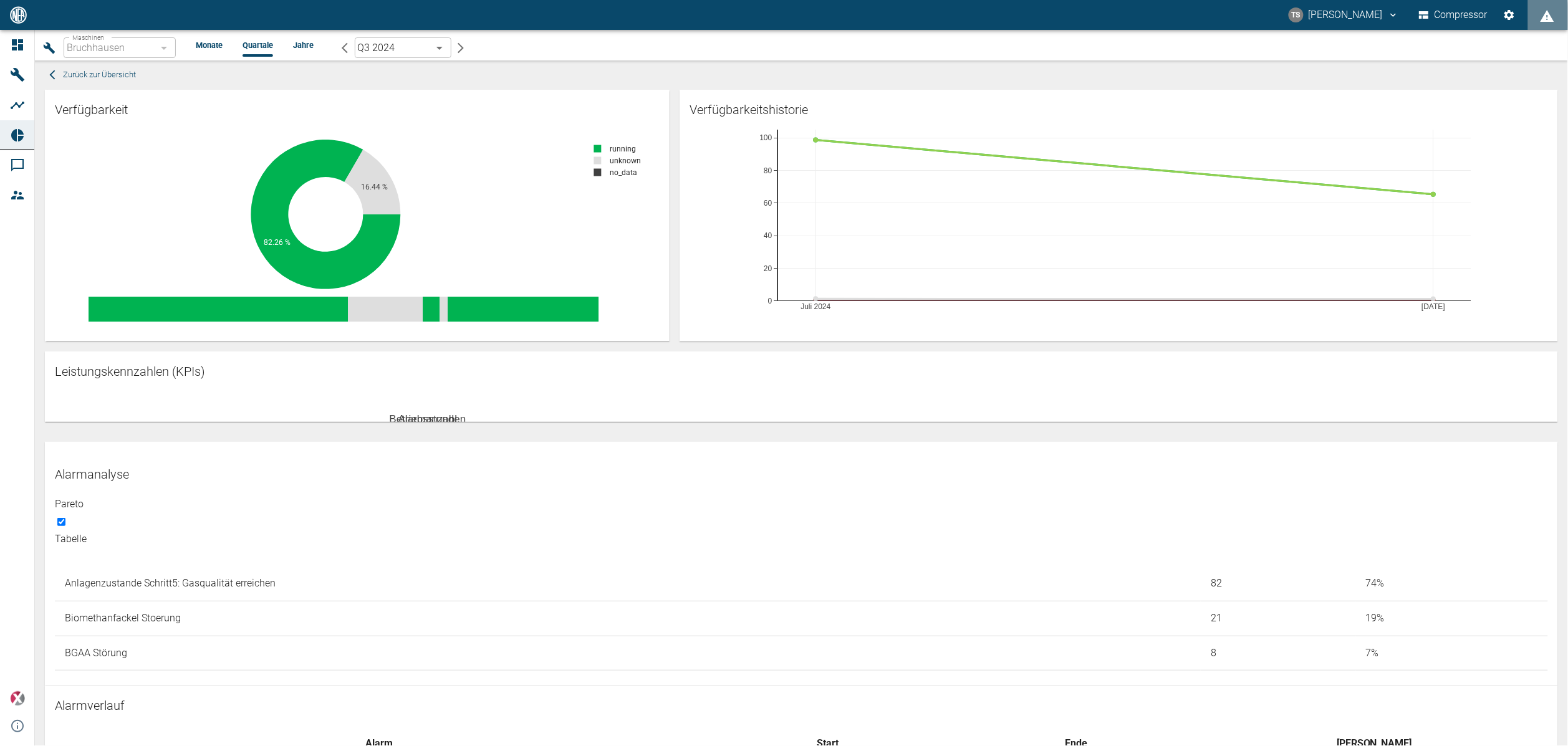
click at [433, 47] on body "TS [PERSON_NAME] Compressor Dashboard Maschinen Analysen Reports Kommentare Mit…" at bounding box center [784, 373] width 1568 height 746
click at [413, 94] on li "Q3 2025" at bounding box center [402, 96] width 96 height 22
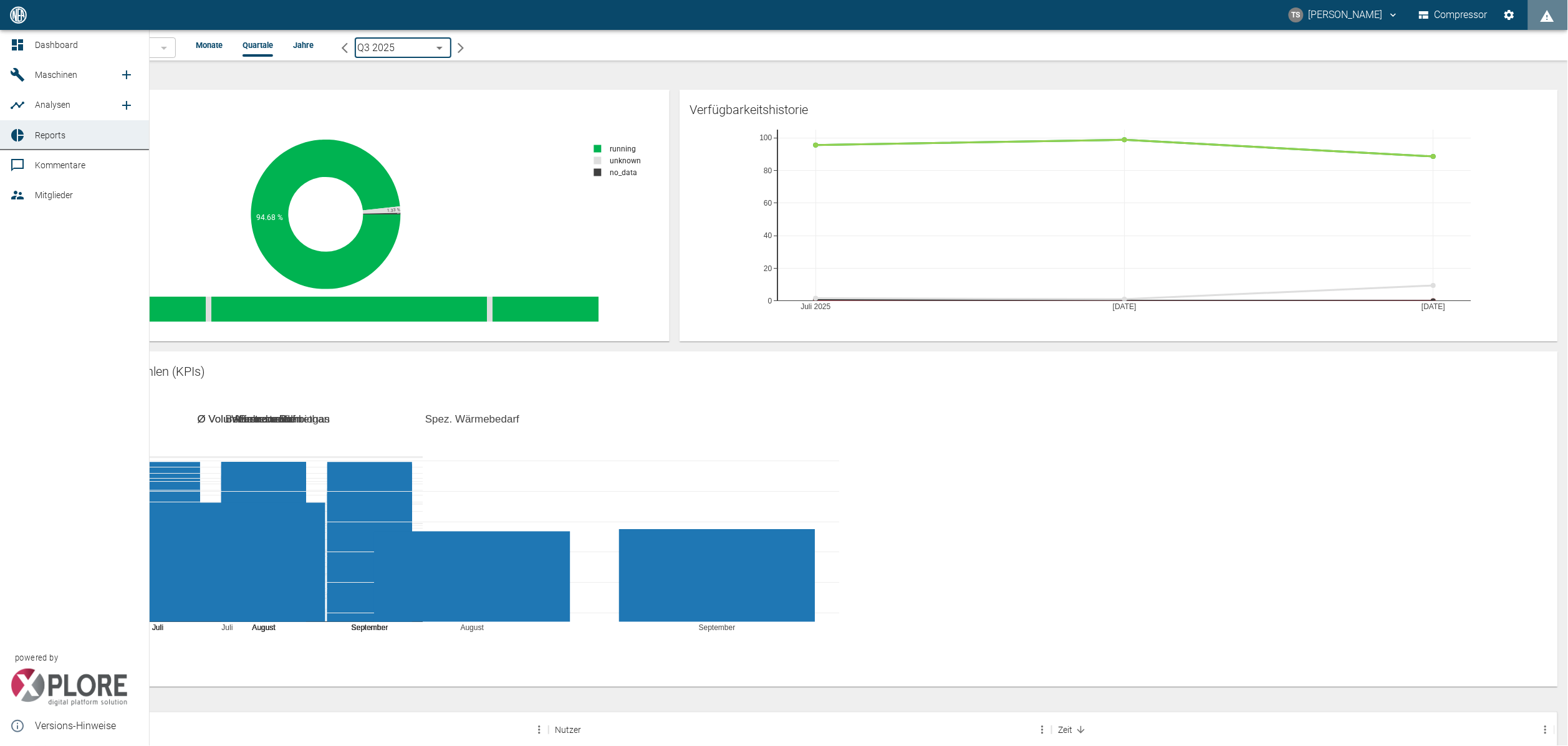
click at [44, 81] on span "Maschinen" at bounding box center [77, 75] width 84 height 15
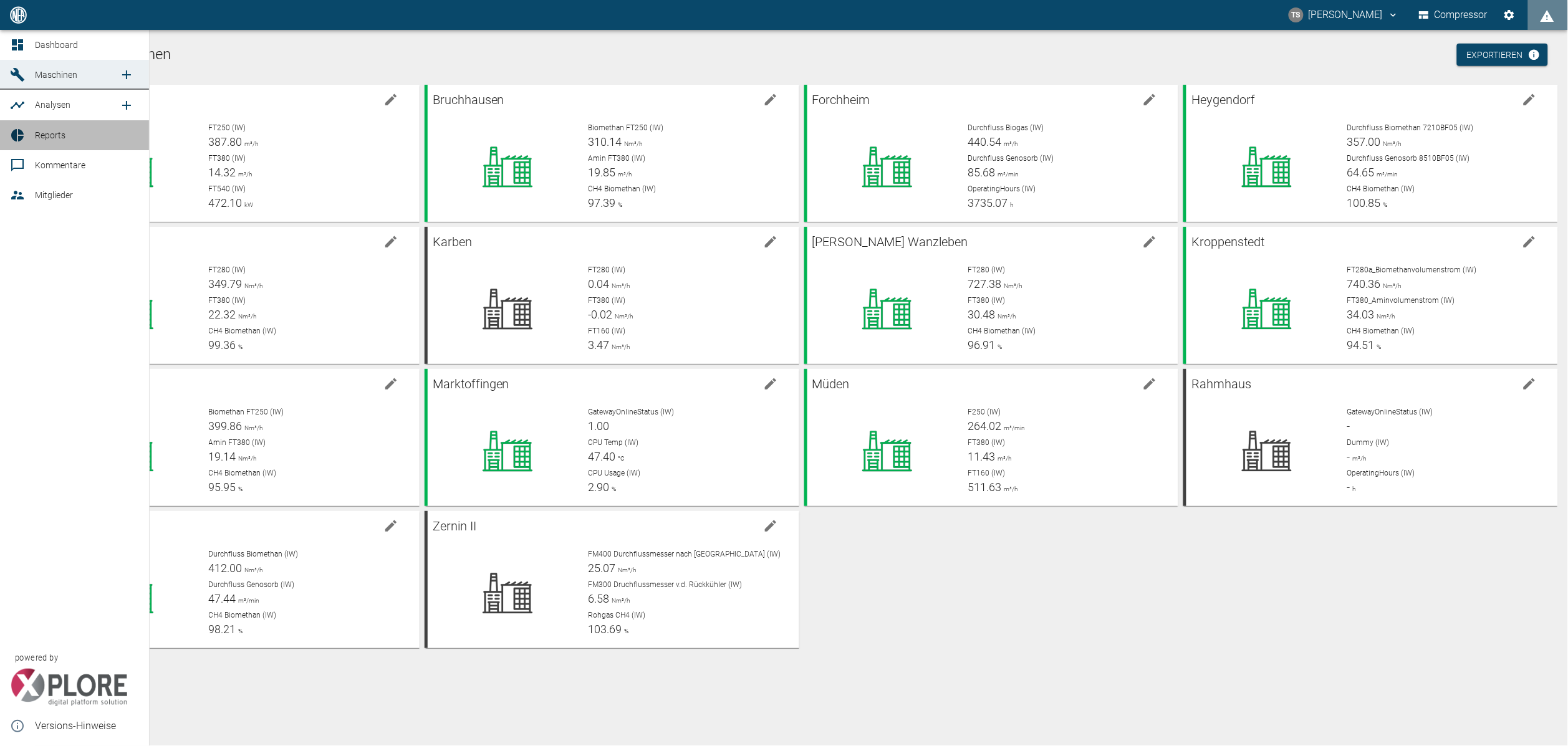
click at [54, 142] on span "Reports" at bounding box center [87, 135] width 104 height 15
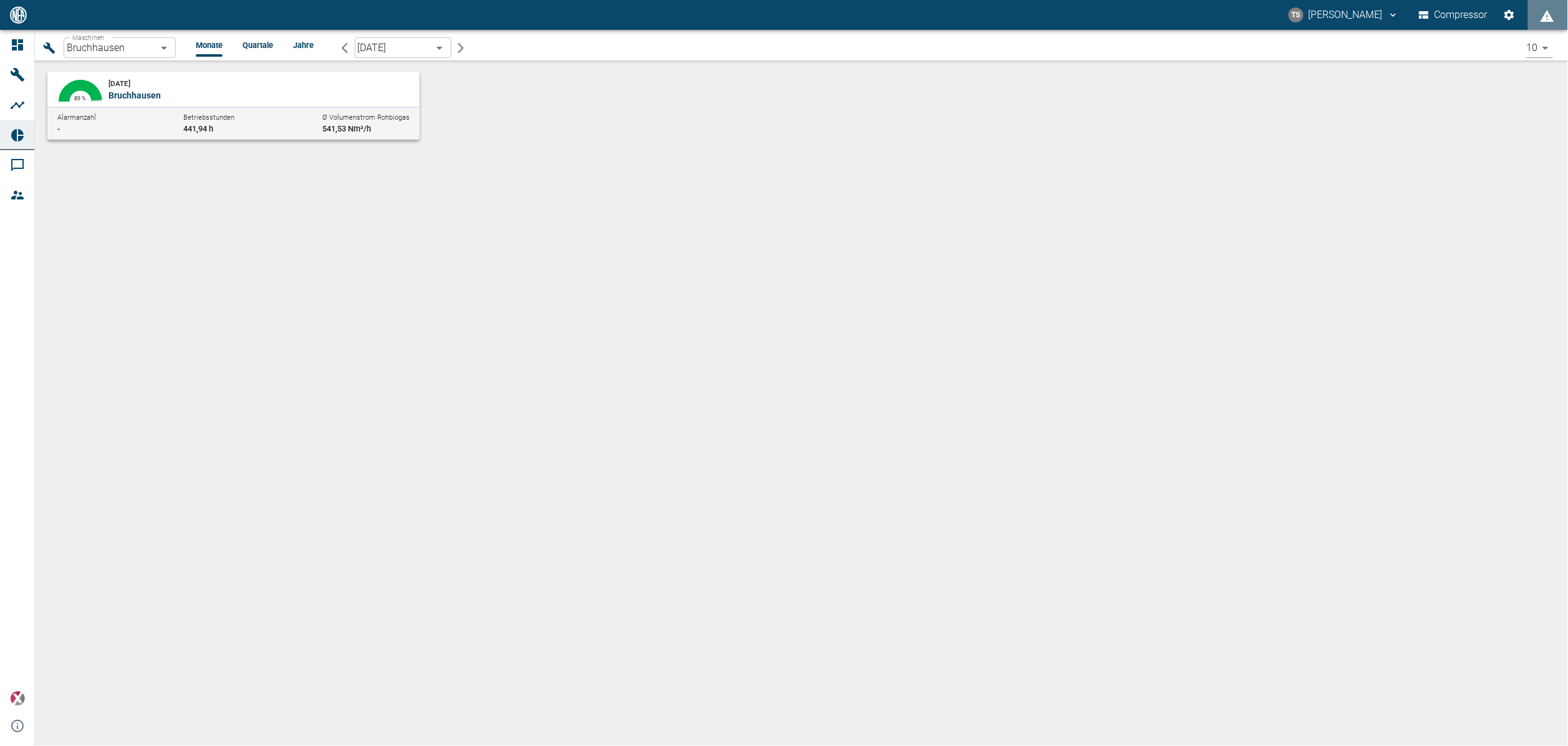
click at [165, 47] on body "TS [PERSON_NAME] Compressor Dashboard Maschinen Analysen Reports Kommentare Mit…" at bounding box center [784, 373] width 1568 height 746
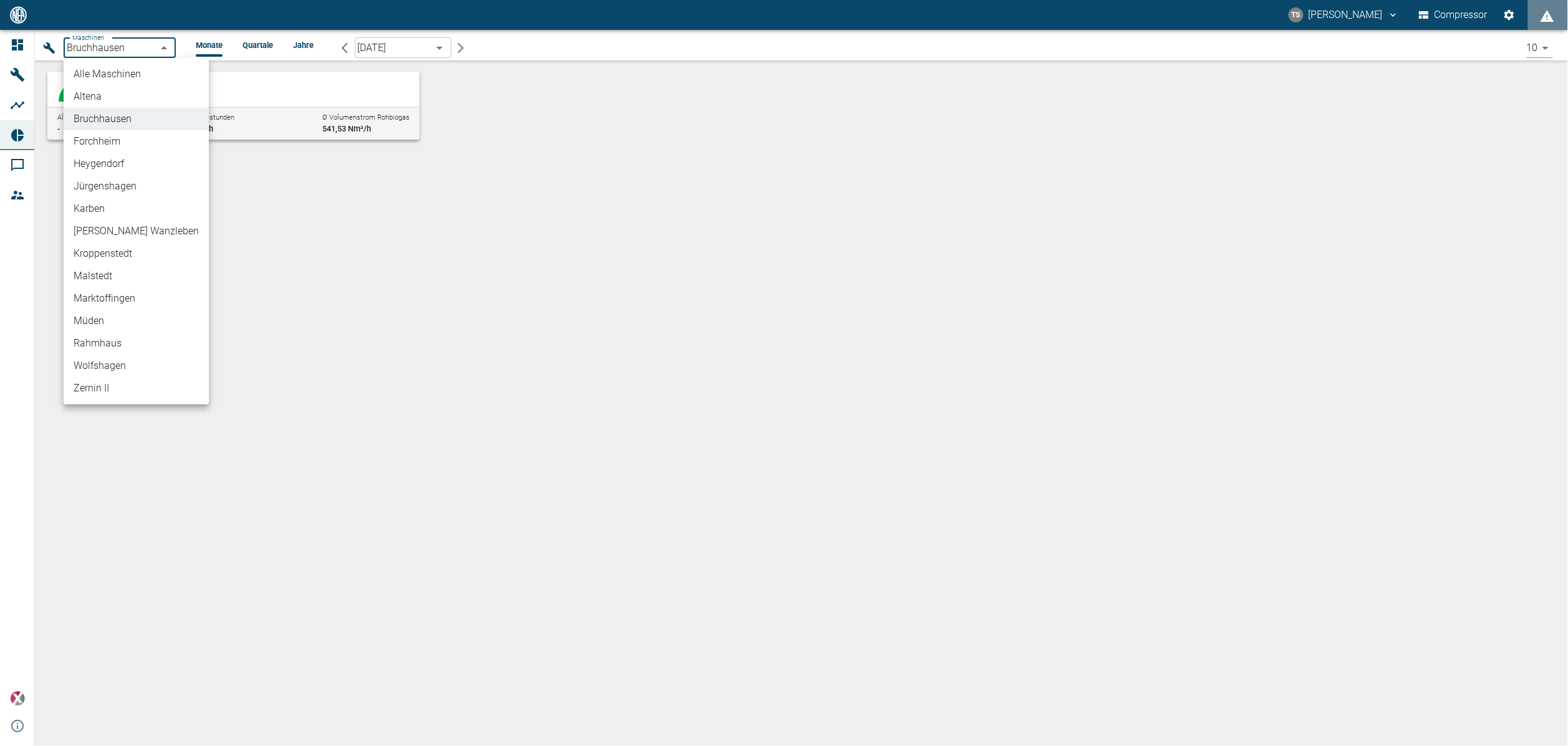
click at [125, 187] on li "Jürgenshagen" at bounding box center [135, 186] width 145 height 22
type input "381d891b-1471-48c8-b76d-f56620aafa3d"
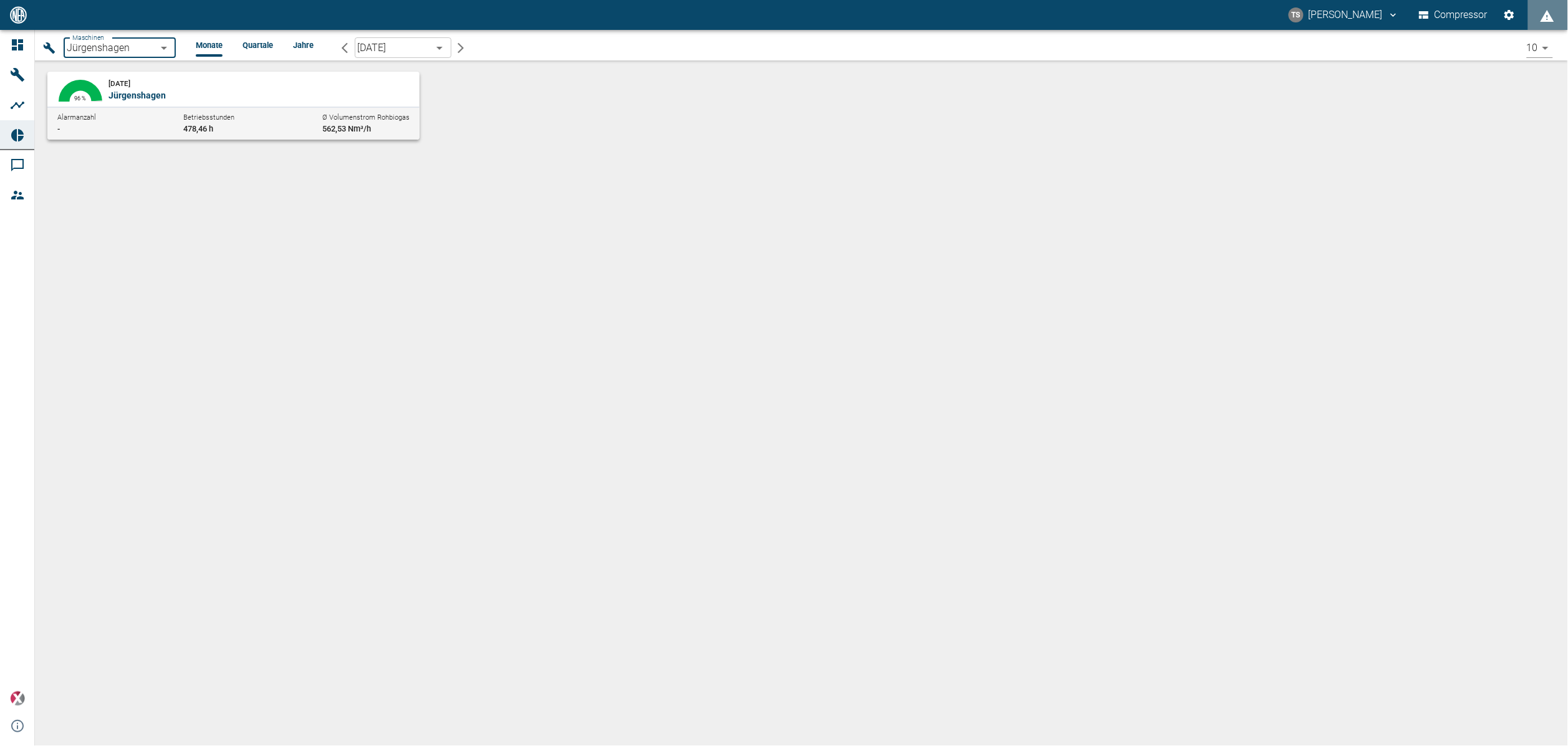
click at [252, 92] on p "Jürgenshagen" at bounding box center [257, 95] width 297 height 12
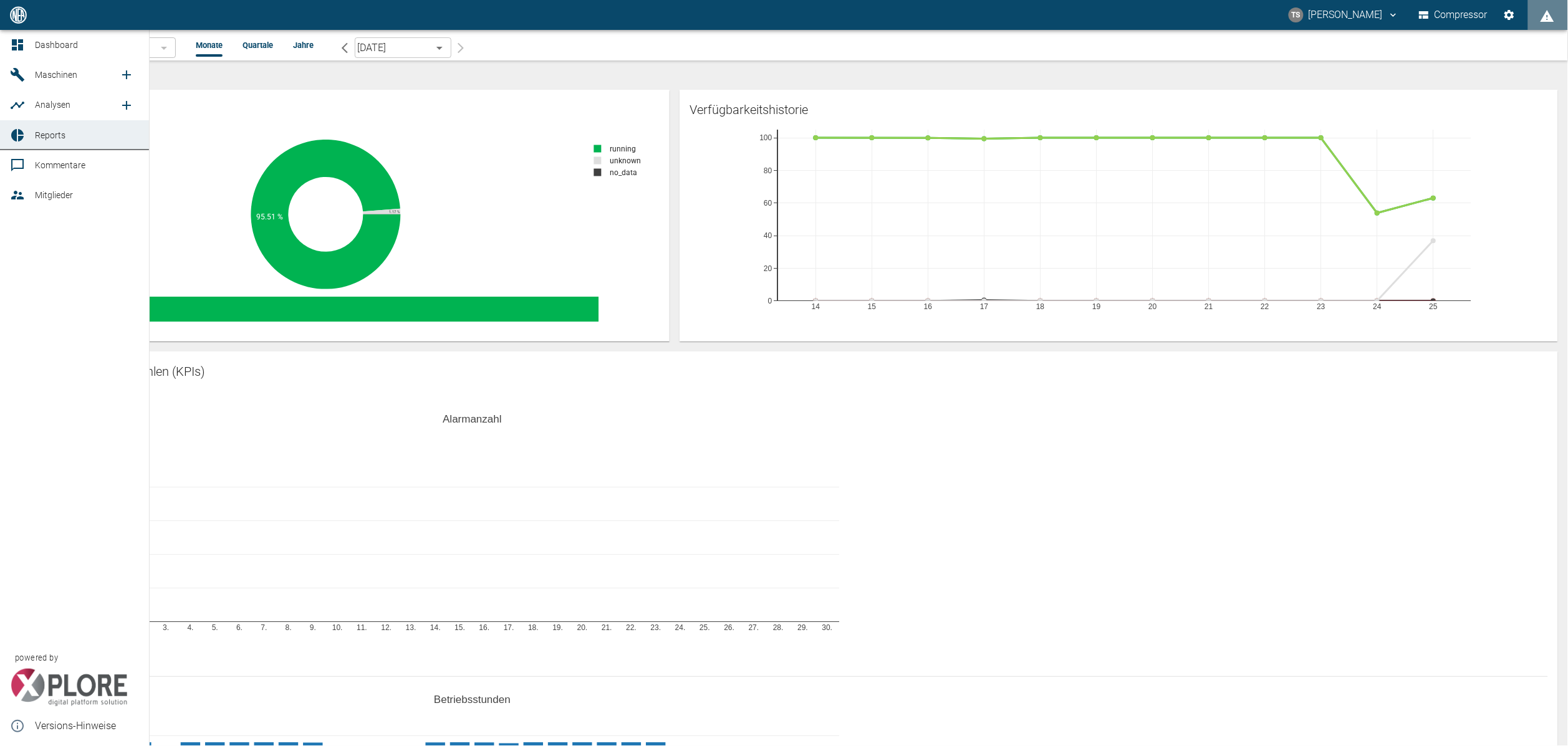
click at [22, 72] on icon at bounding box center [18, 75] width 15 height 15
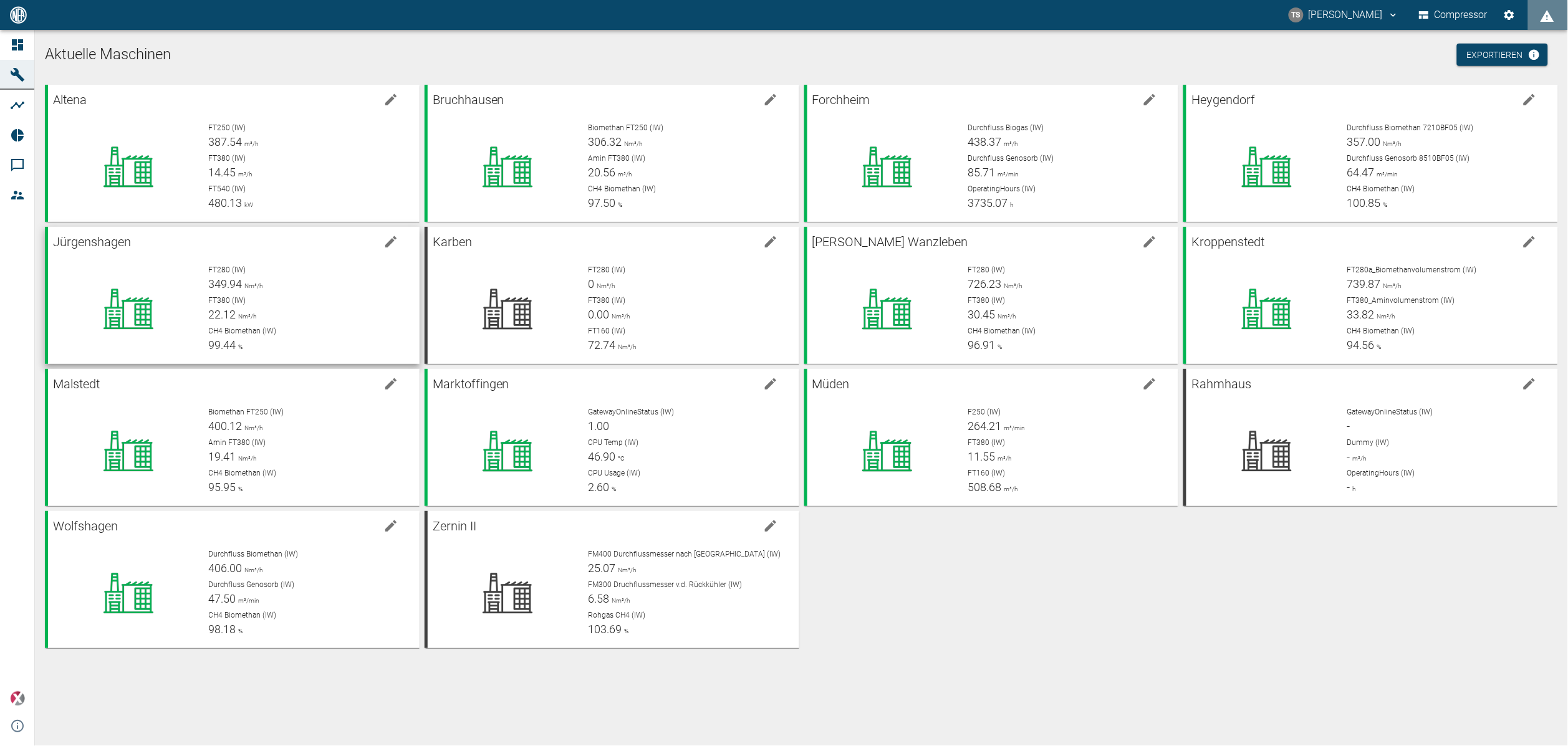
click at [200, 301] on div "FT280 (IW) 349.94 Nm³/h FT380 (IW) 22.12 Nm³/h CH4 Biomethan (IW) 99.44 %" at bounding box center [304, 304] width 211 height 100
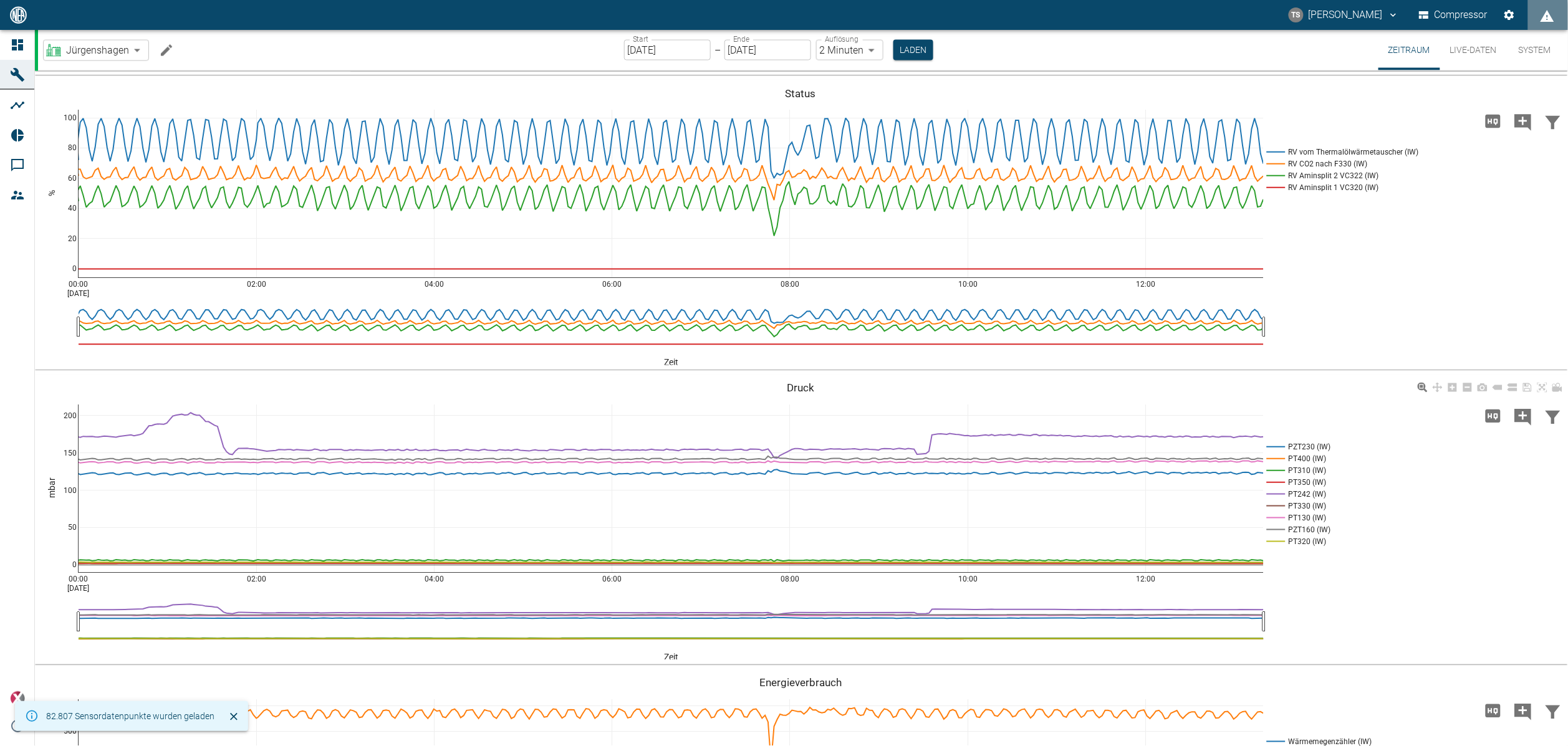
scroll to position [935, 0]
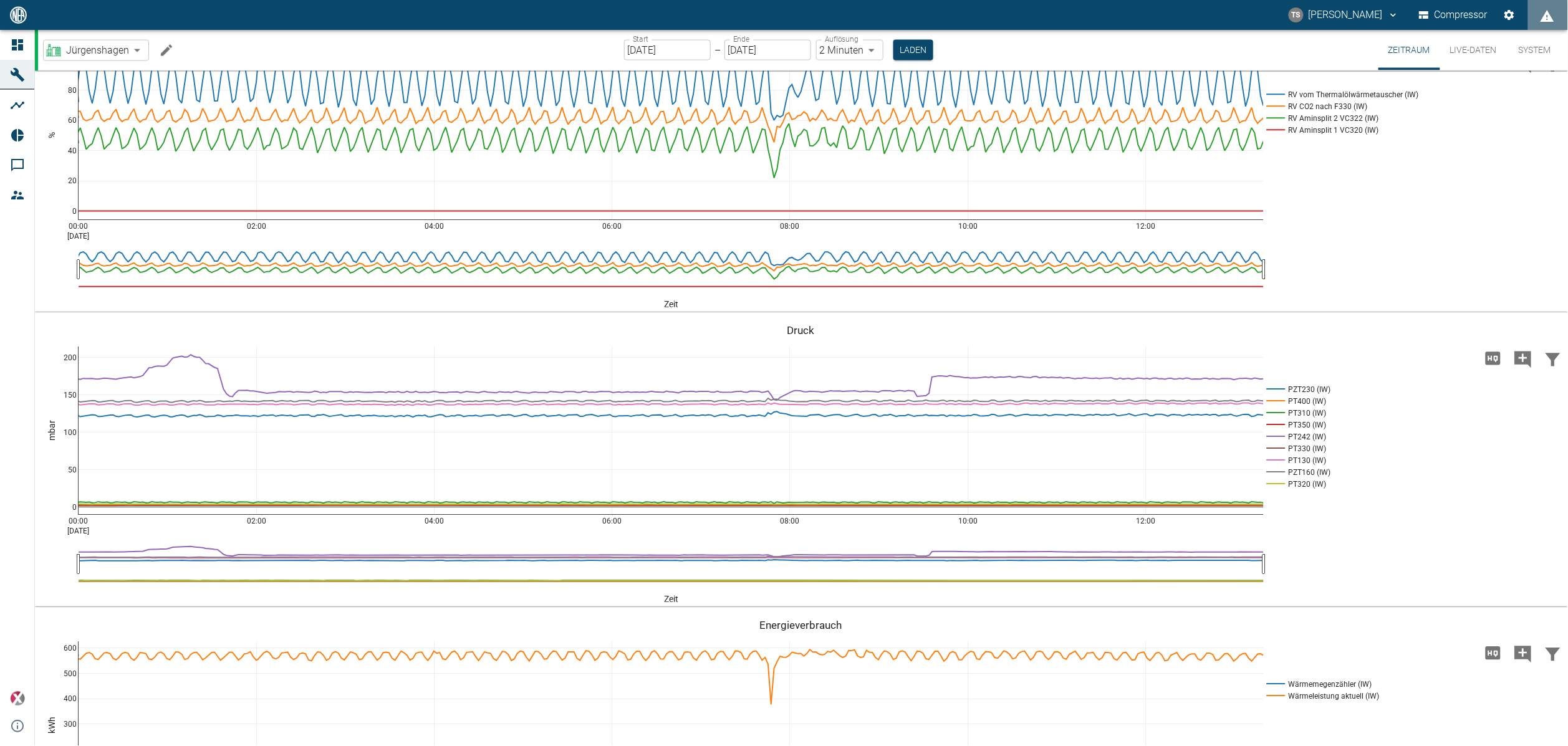
click at [678, 49] on input "[DATE]" at bounding box center [667, 50] width 87 height 21
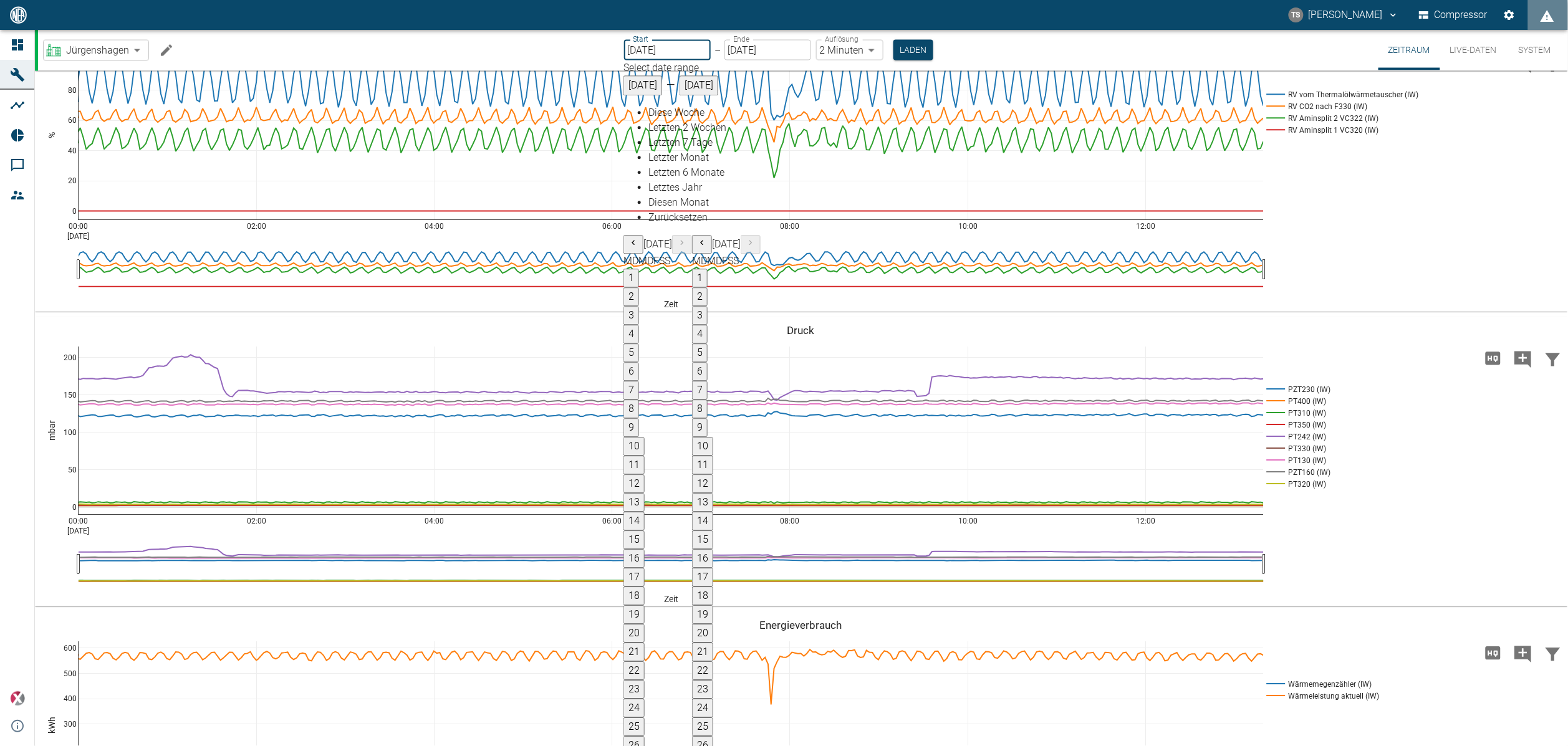
click at [708, 269] on button "1" at bounding box center [699, 278] width 16 height 19
type input "01.09.2025"
type input "10min"
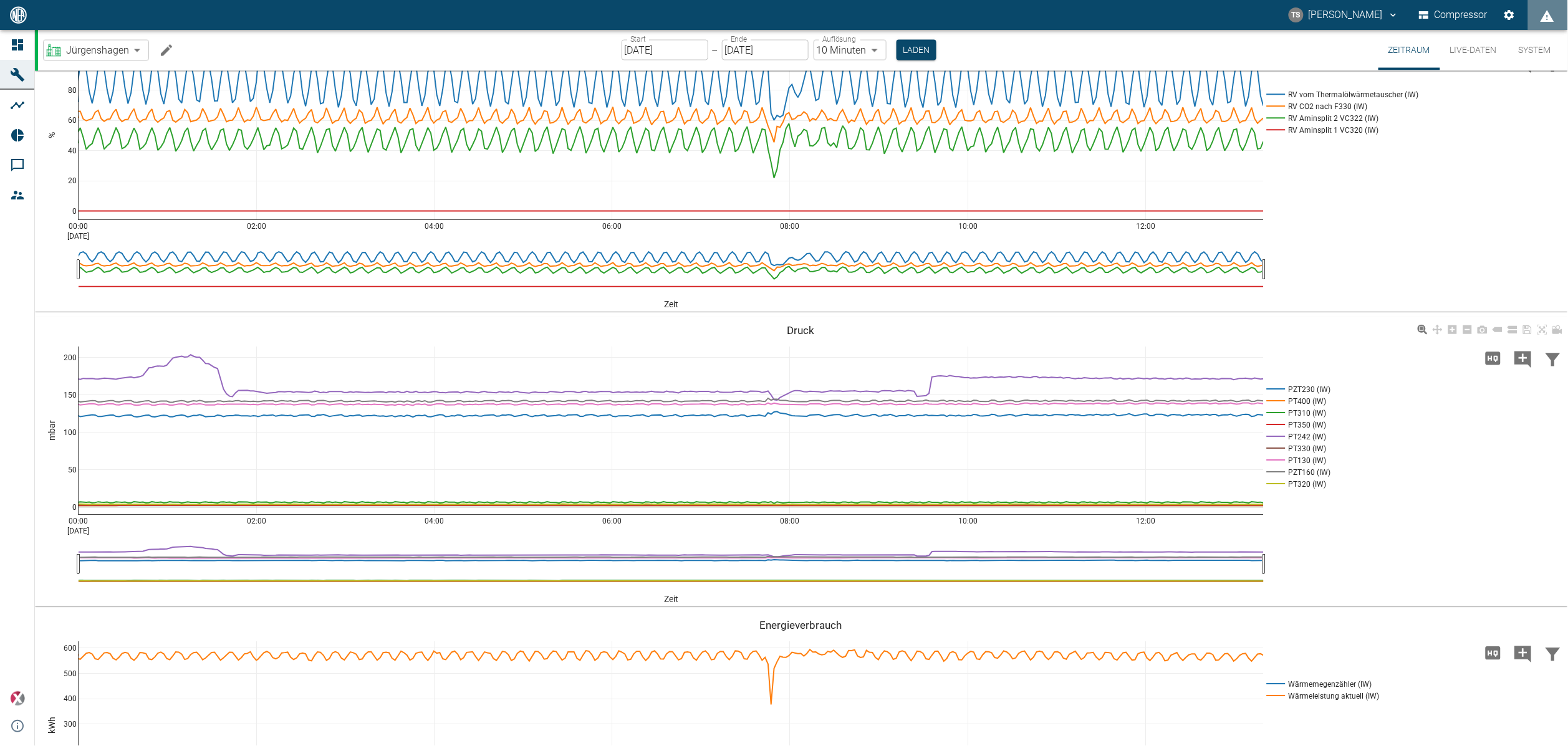
drag, startPoint x: 900, startPoint y: 54, endPoint x: 1062, endPoint y: 438, distance: 416.8
click at [900, 54] on button "Laden" at bounding box center [916, 50] width 40 height 21
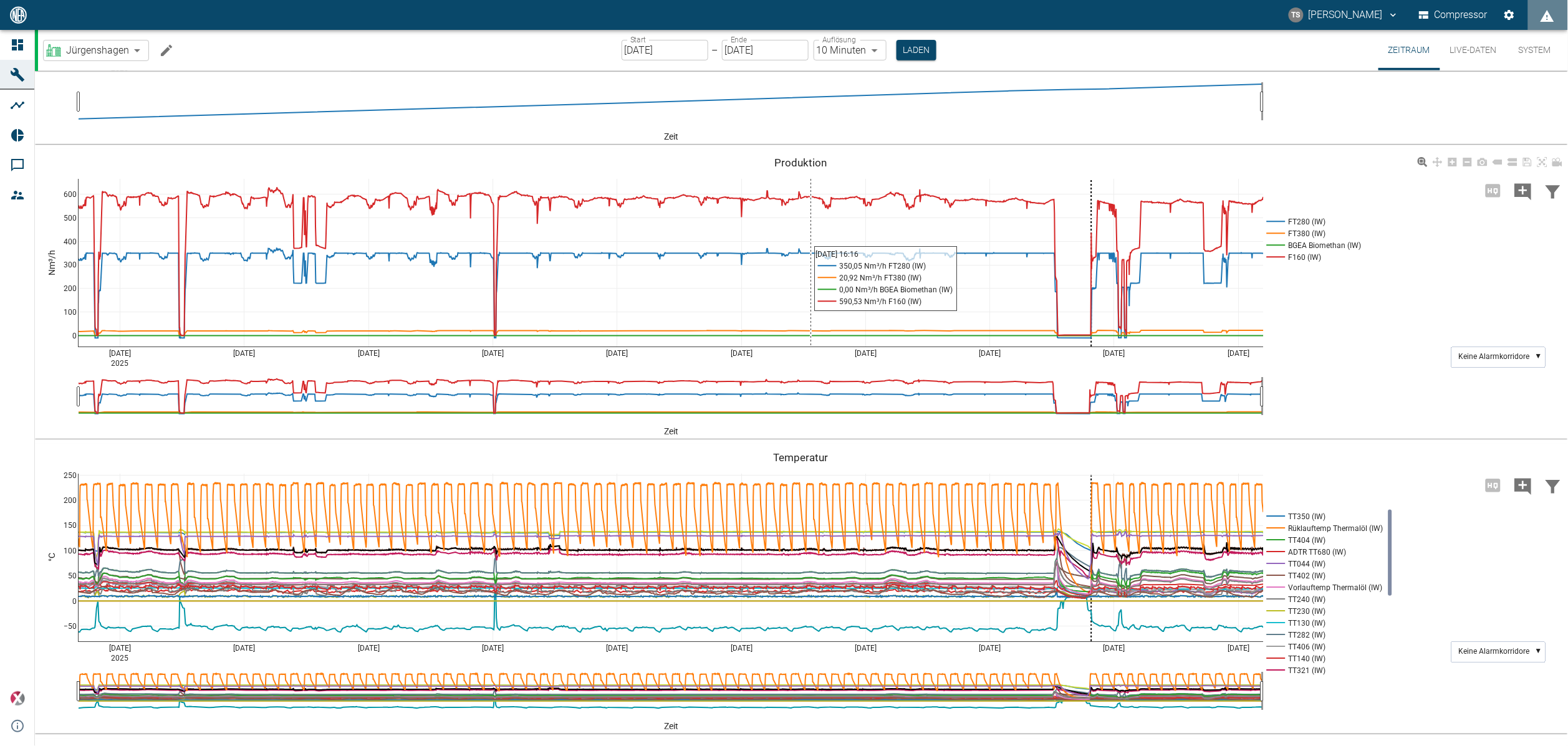
scroll to position [187, 0]
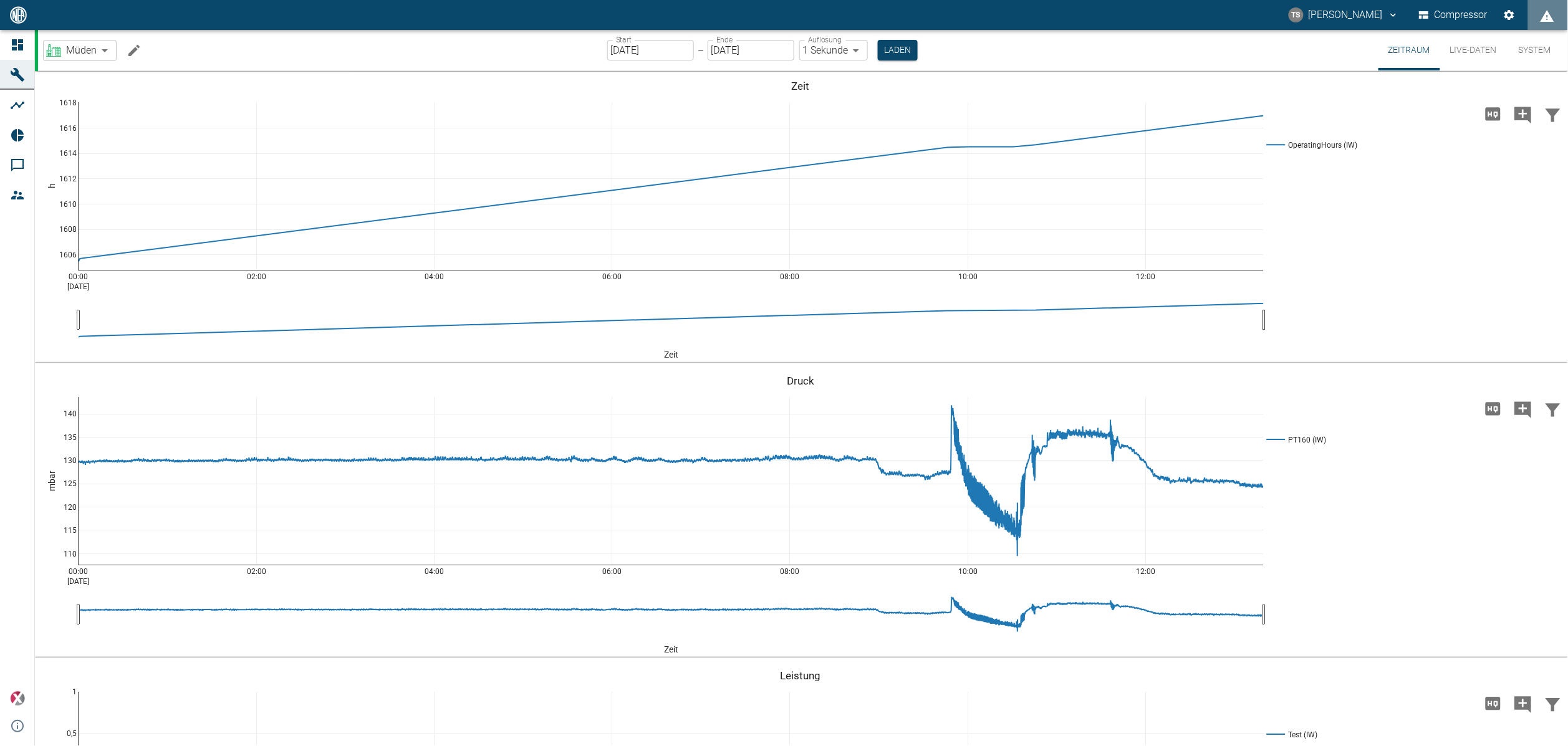
scroll to position [748, 0]
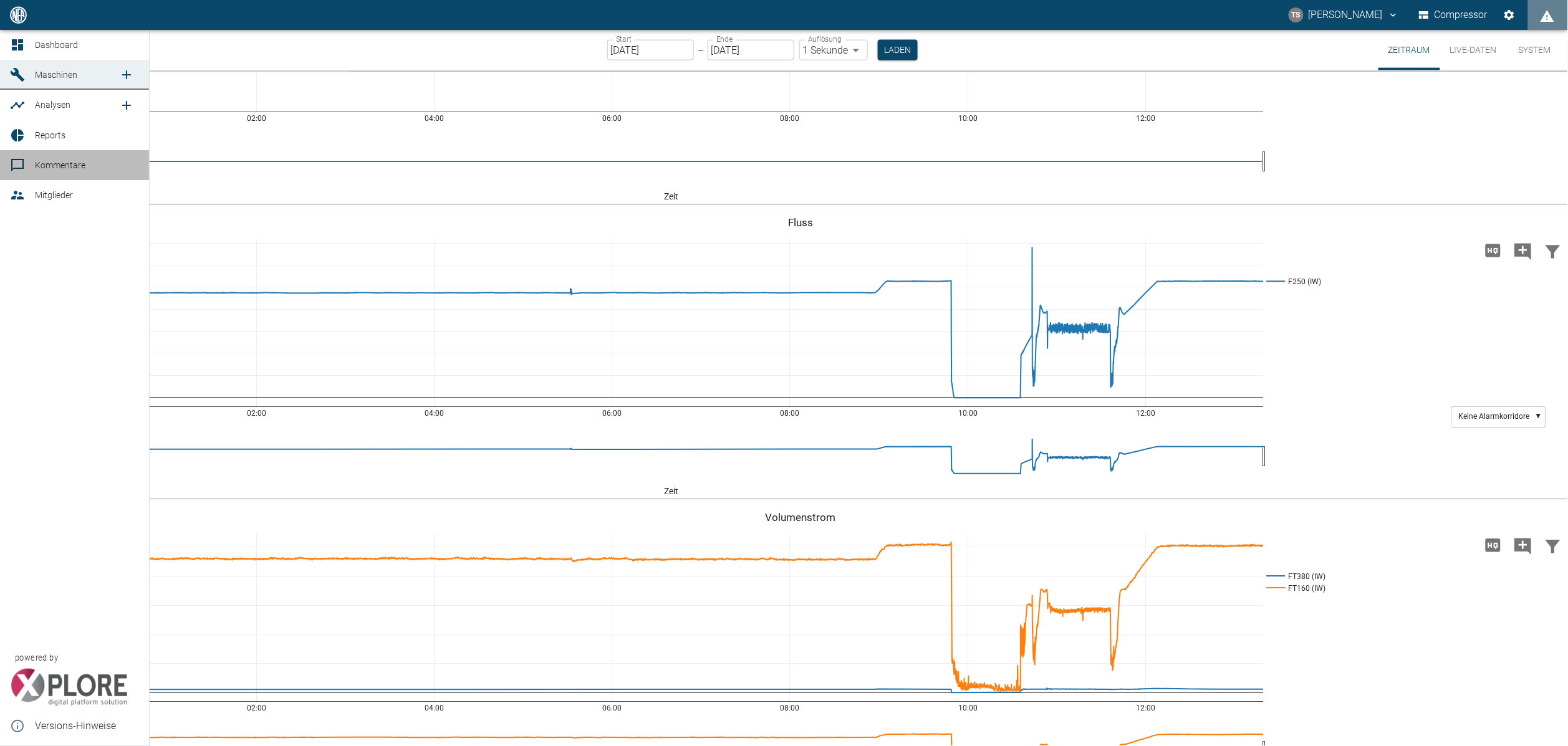
click at [26, 170] on div at bounding box center [20, 165] width 19 height 15
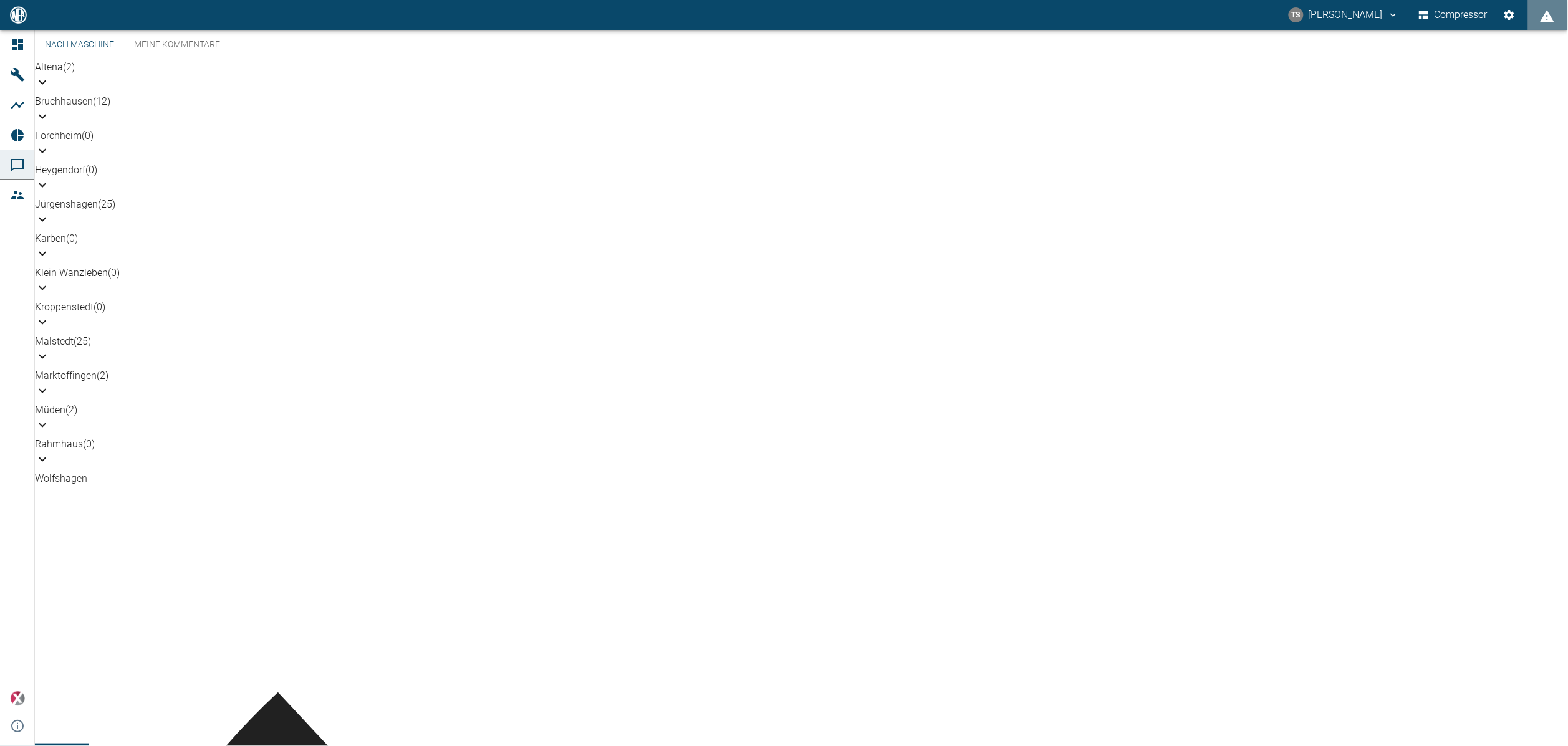
click at [107, 212] on p "Jürgenshagen (25)" at bounding box center [802, 204] width 1533 height 15
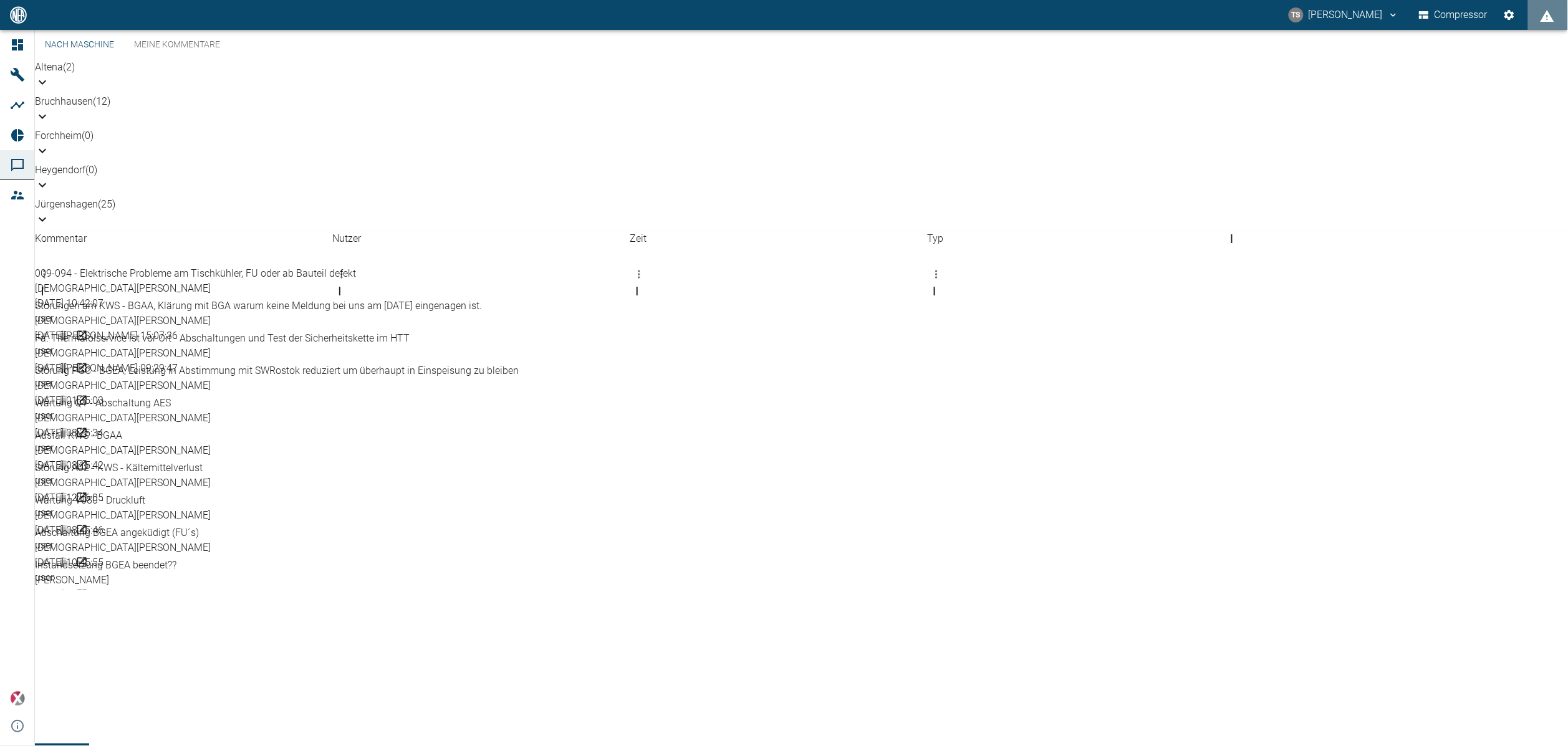
click at [272, 281] on div "009-094 - Elektrische Probleme am Tischkühler, FU oder ab Bauteil defekt" at bounding box center [277, 274] width 484 height 15
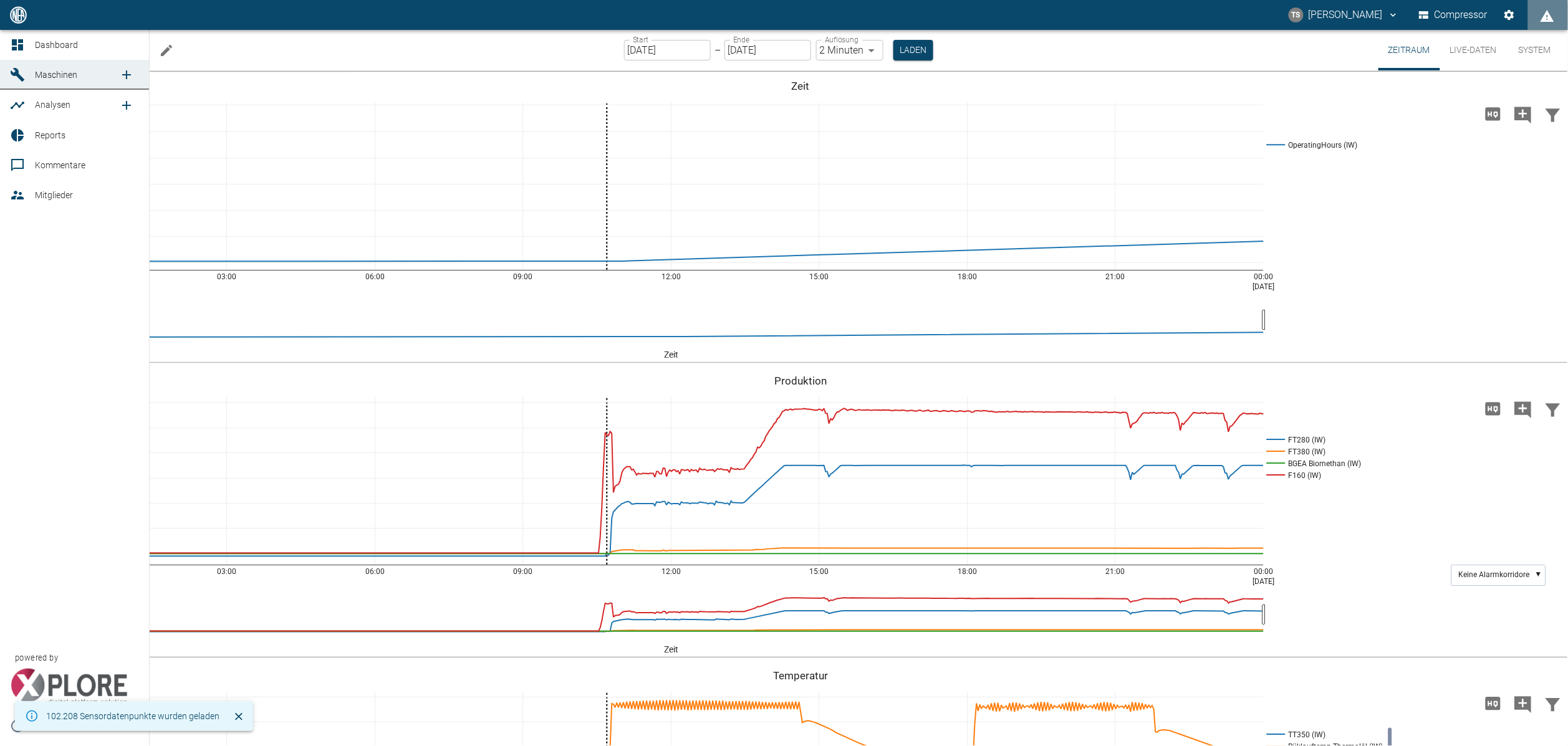
drag, startPoint x: 24, startPoint y: 165, endPoint x: 375, endPoint y: 363, distance: 403.0
click at [24, 165] on icon at bounding box center [18, 165] width 15 height 15
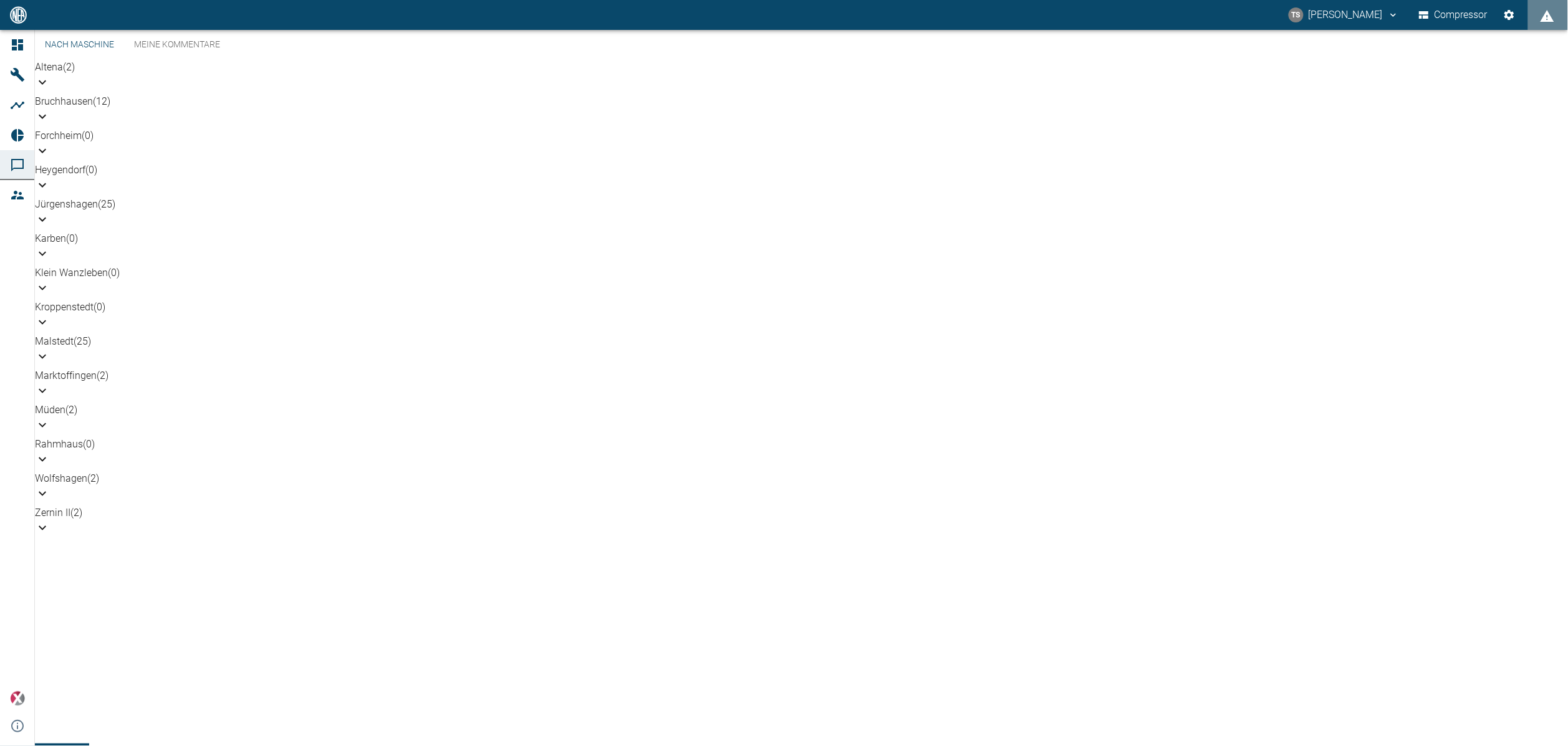
click at [112, 212] on p "Jürgenshagen (25)" at bounding box center [802, 204] width 1533 height 15
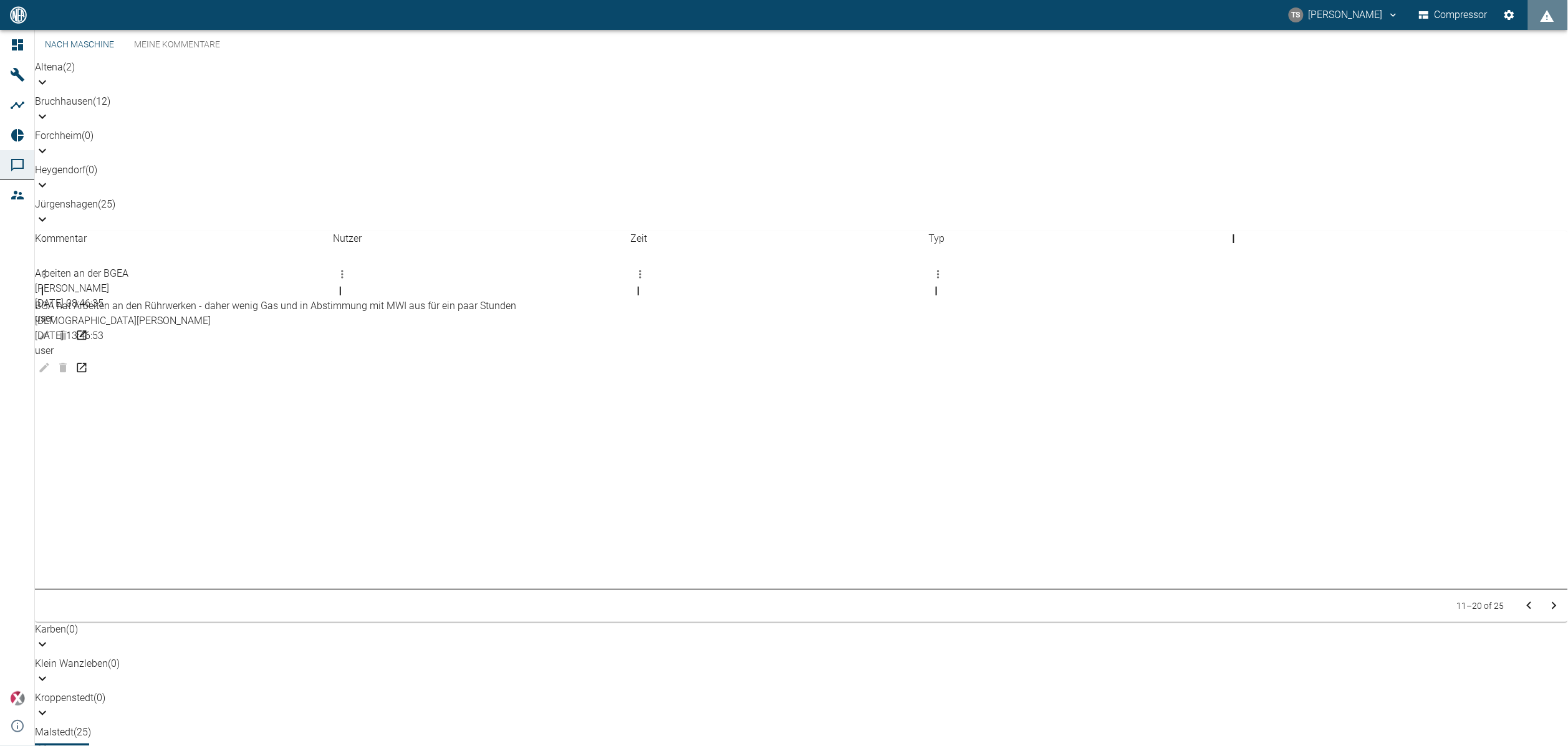
click at [1546, 613] on icon "Zur nächsten Seite" at bounding box center [1554, 606] width 15 height 15
click at [1527, 609] on icon "Zur vorherigen Seite" at bounding box center [1529, 604] width 4 height 7
click at [1527, 609] on icon "Zur vorherigen Seite" at bounding box center [1529, 604] width 4 height 7
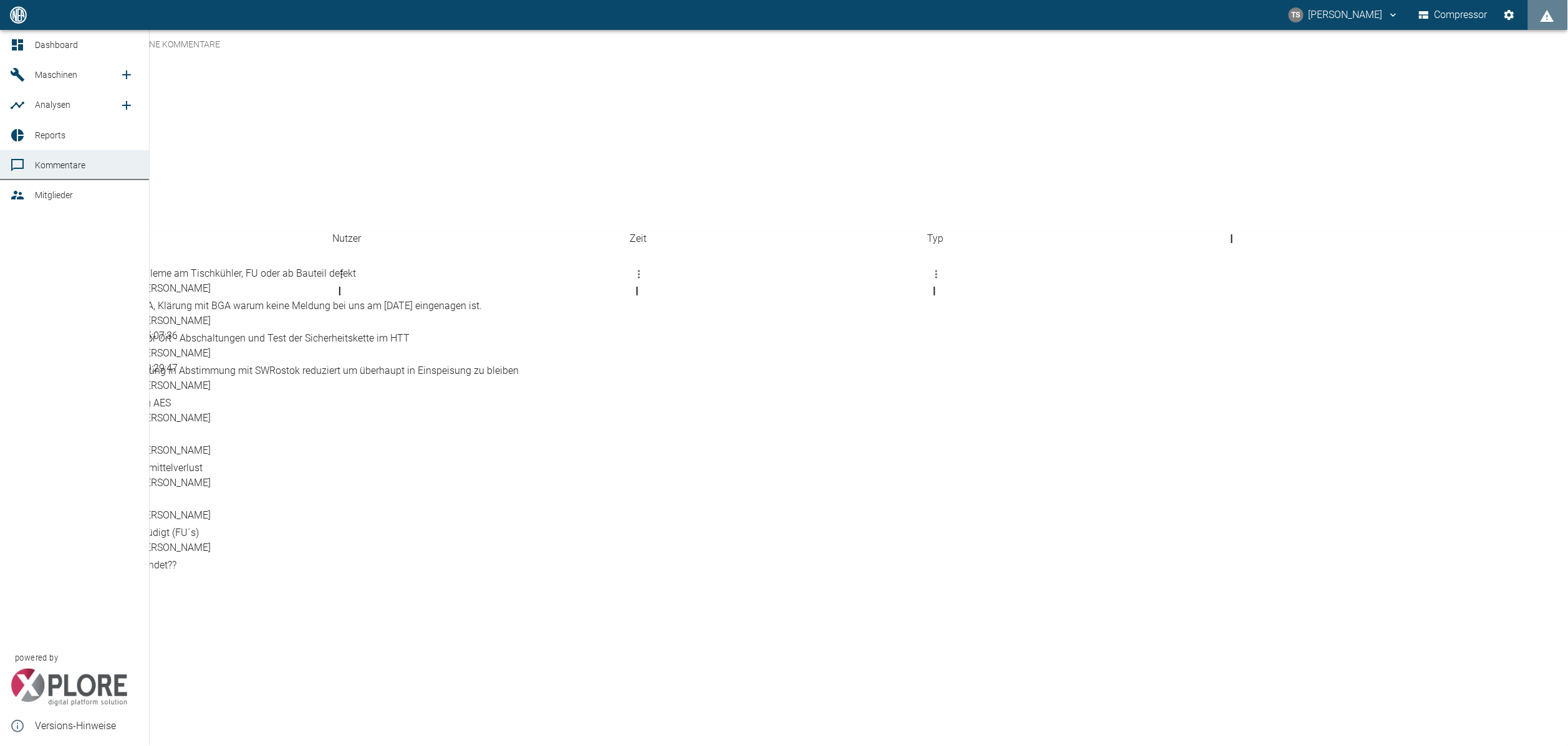
click at [68, 140] on span "Reports" at bounding box center [87, 135] width 104 height 15
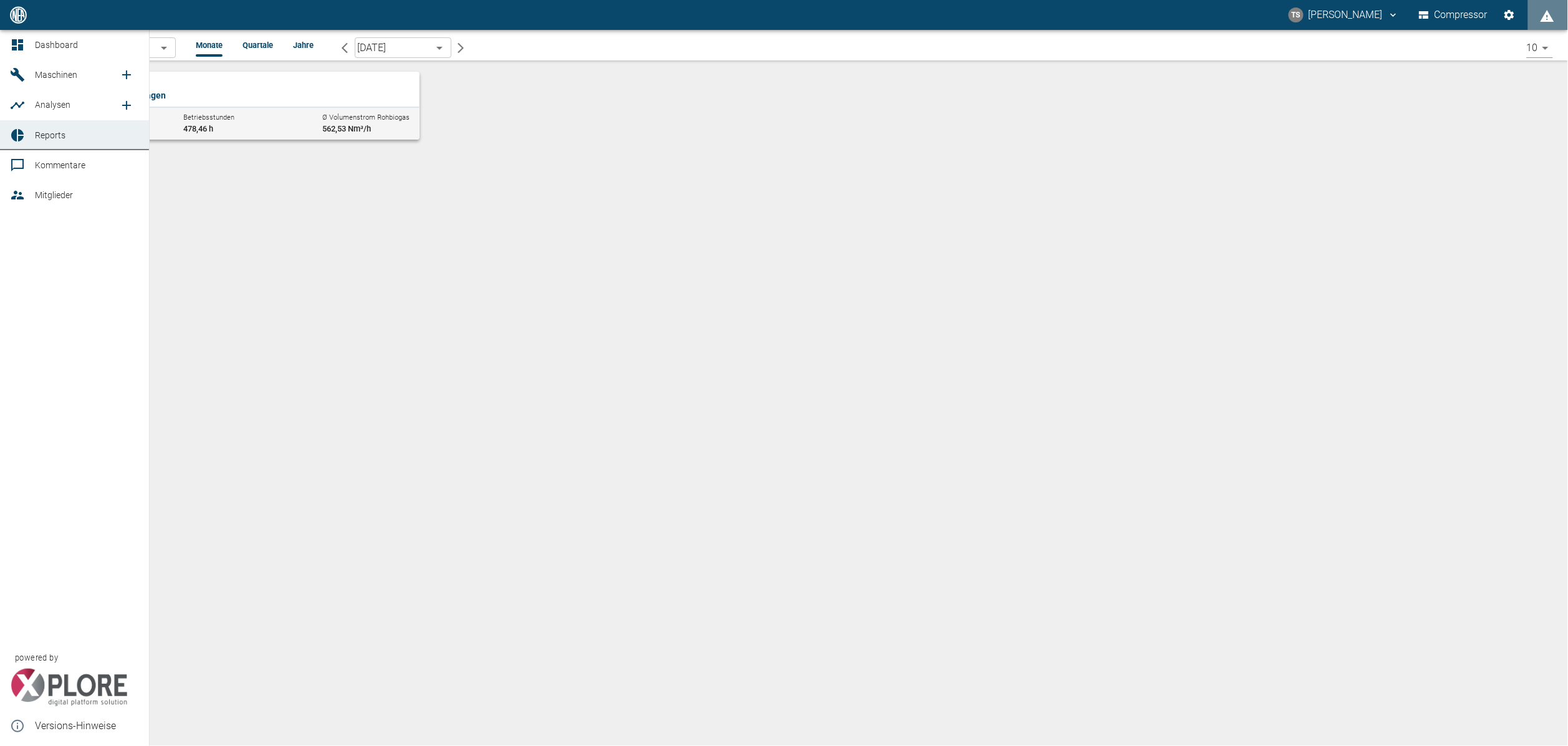
click at [13, 107] on icon at bounding box center [18, 105] width 15 height 15
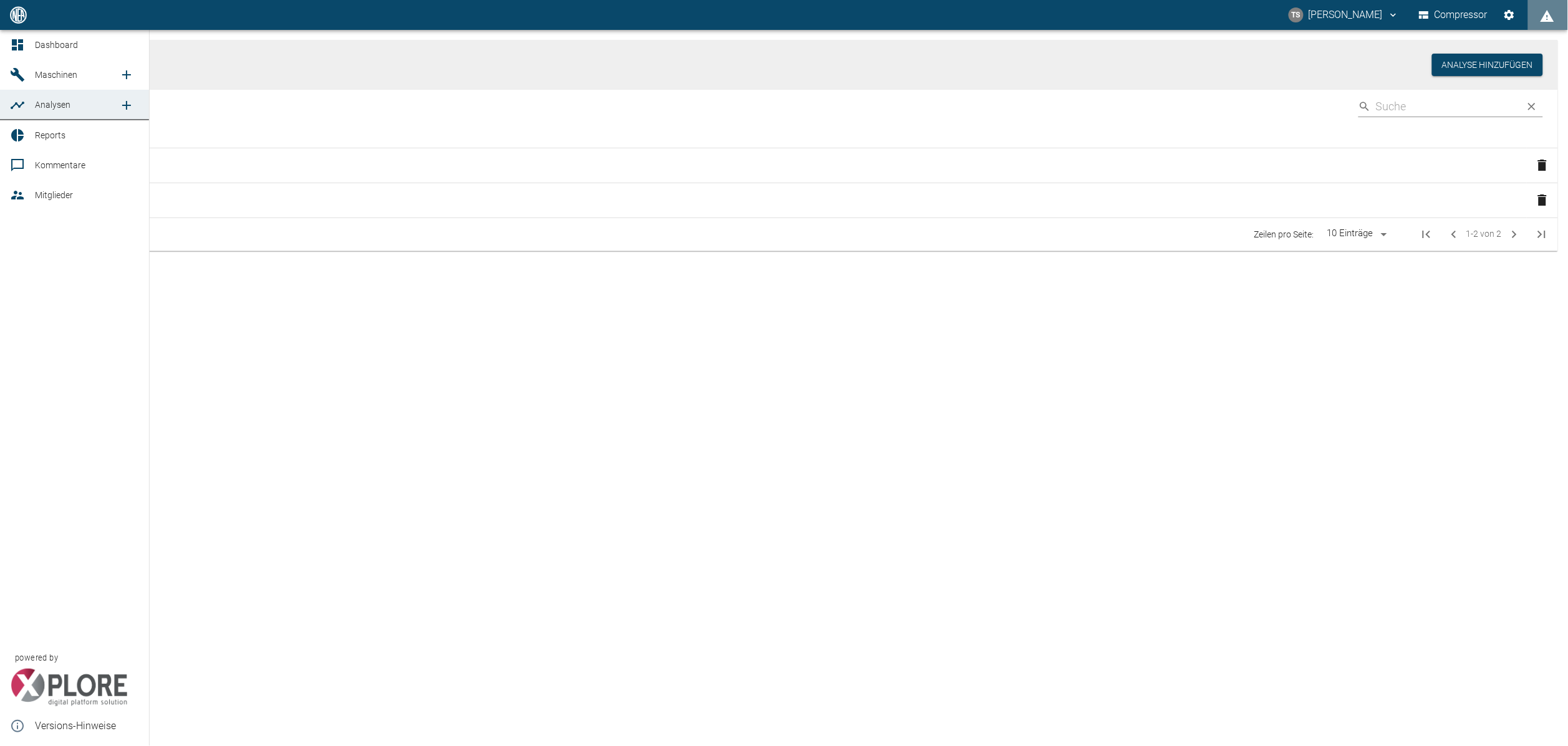
click at [25, 137] on div at bounding box center [20, 135] width 19 height 15
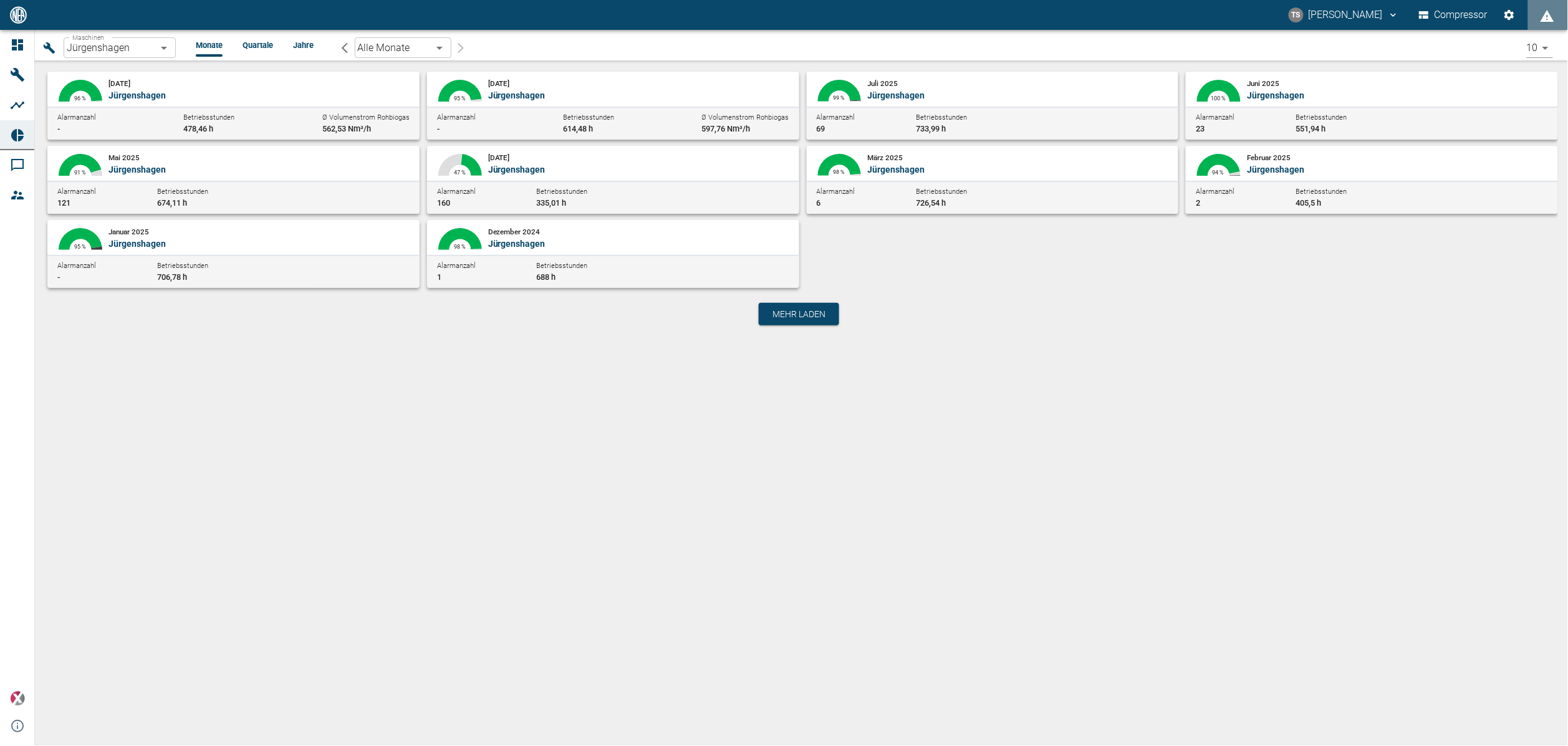
drag, startPoint x: 307, startPoint y: 439, endPoint x: 297, endPoint y: 441, distance: 10.2
click at [299, 441] on div "Maschinen Jürgenshagen 381d891b-1471-48c8-b76d-f56620aafa3d Maschinen Monate Qu…" at bounding box center [802, 387] width 1533 height 716
